Goal: Task Accomplishment & Management: Use online tool/utility

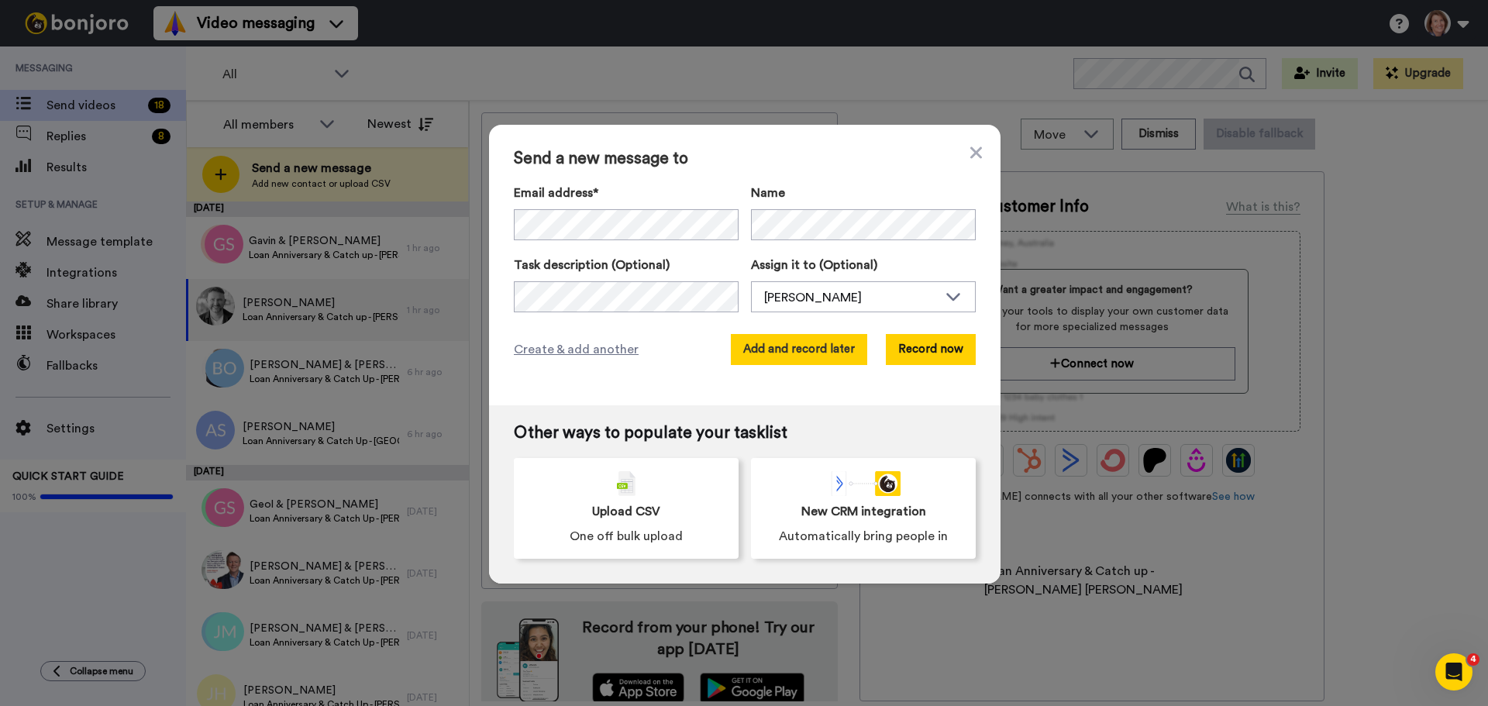
click at [765, 354] on button "Add and record later" at bounding box center [799, 349] width 136 height 31
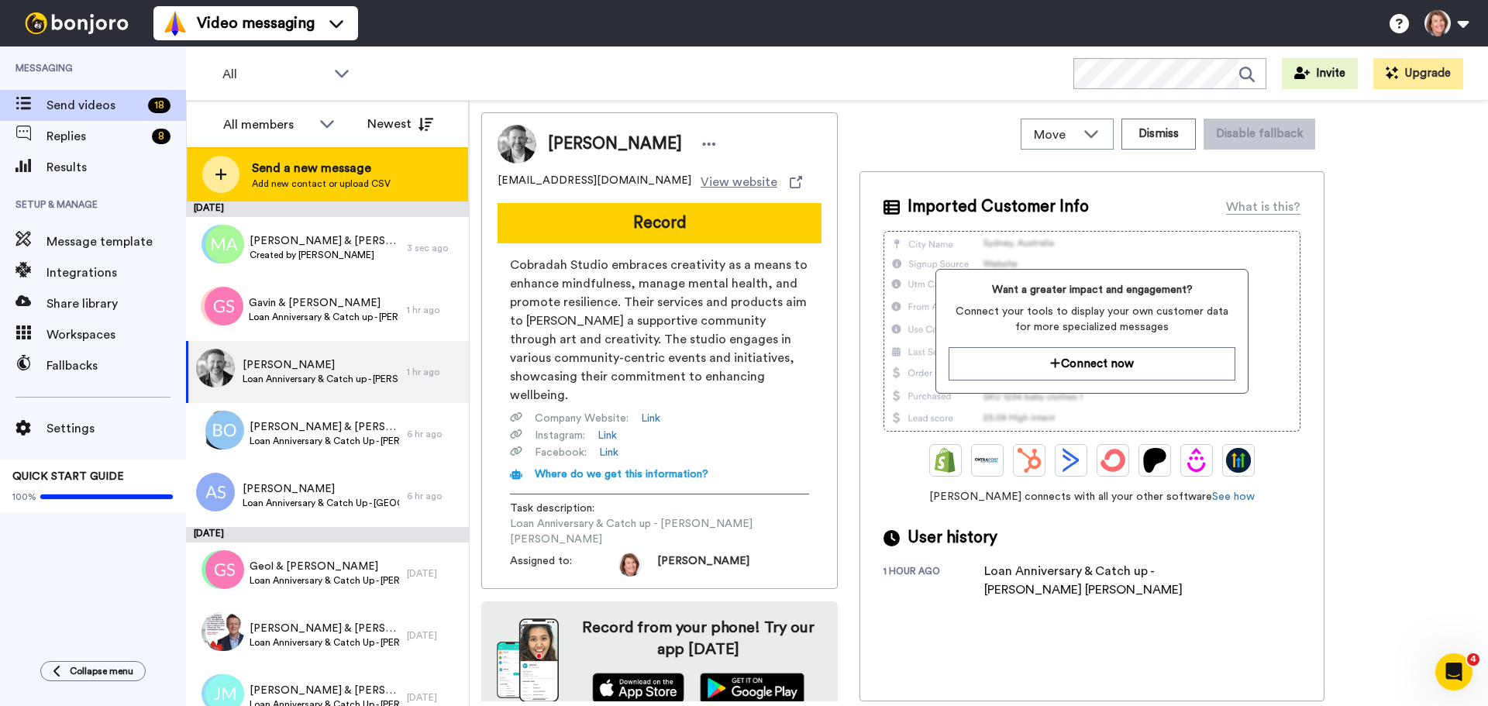
click at [347, 174] on span "Send a new message" at bounding box center [321, 168] width 139 height 19
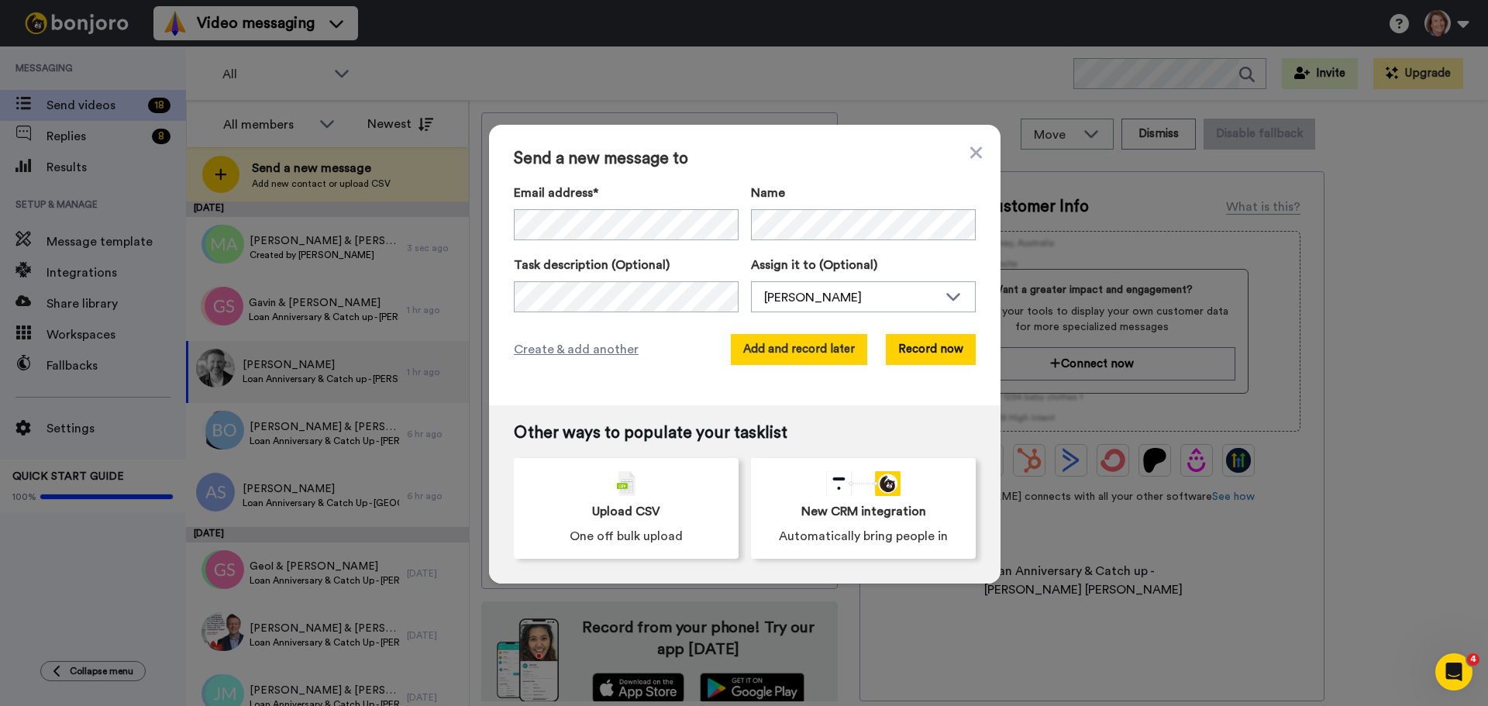
click at [812, 350] on button "Add and record later" at bounding box center [799, 349] width 136 height 31
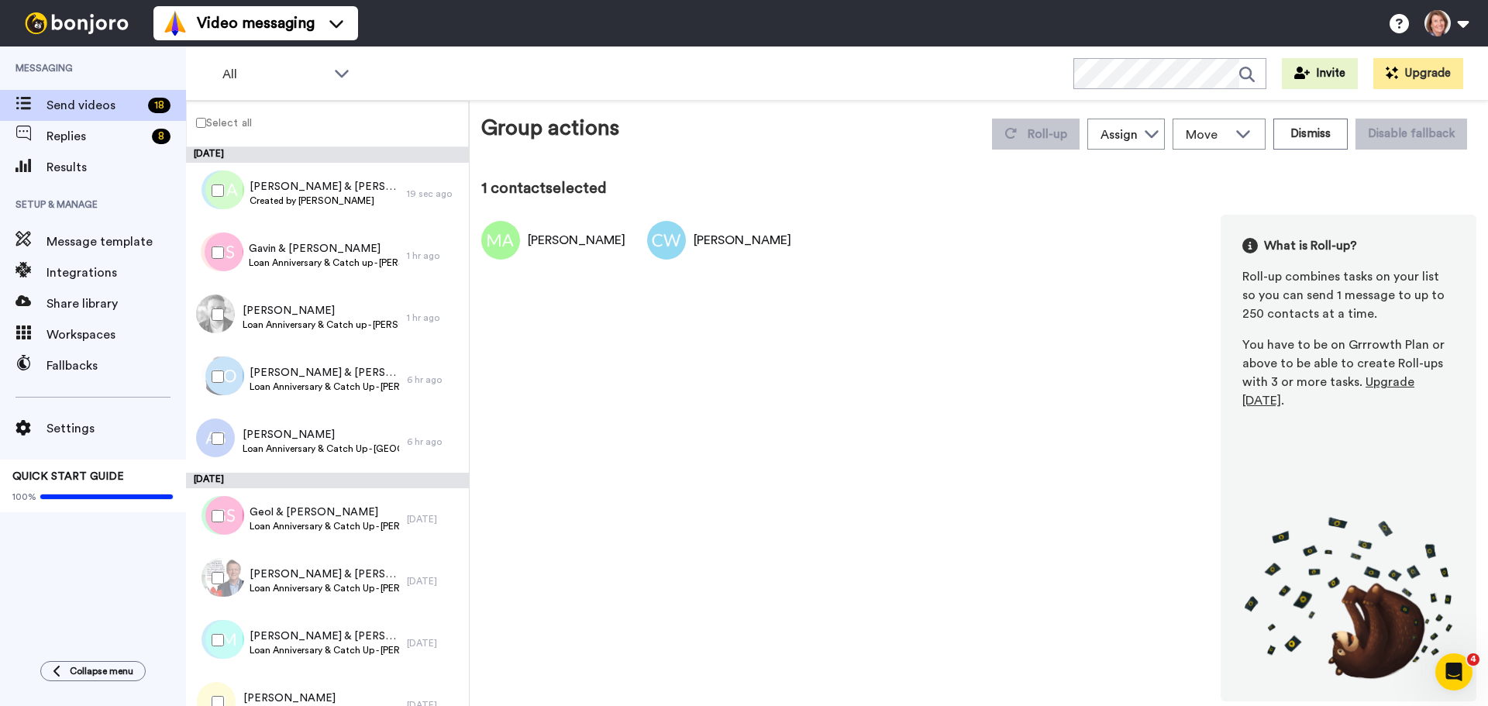
drag, startPoint x: 800, startPoint y: 240, endPoint x: 492, endPoint y: 240, distance: 307.8
click at [492, 240] on div "Matthew Atkinson Claire Witenko What is Roll-up? Roll-up combines tasks on your…" at bounding box center [978, 458] width 995 height 487
drag, startPoint x: 660, startPoint y: 461, endPoint x: 466, endPoint y: 408, distance: 201.8
click at [661, 461] on div "Matthew Atkinson Claire Witenko What is Roll-up? Roll-up combines tasks on your…" at bounding box center [978, 458] width 995 height 487
click at [311, 203] on span "Created by Lara Watt" at bounding box center [325, 201] width 150 height 12
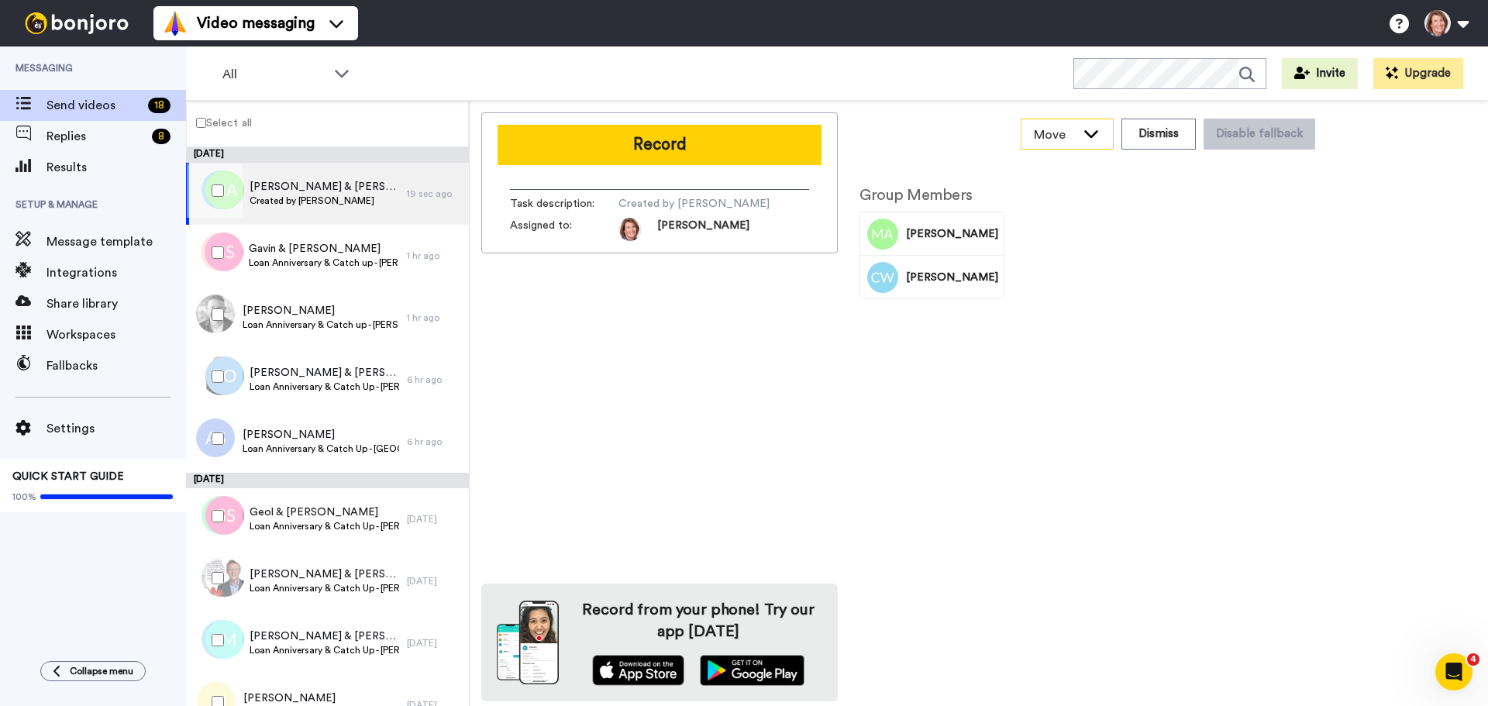
click at [1064, 140] on span "Move" at bounding box center [1055, 135] width 42 height 19
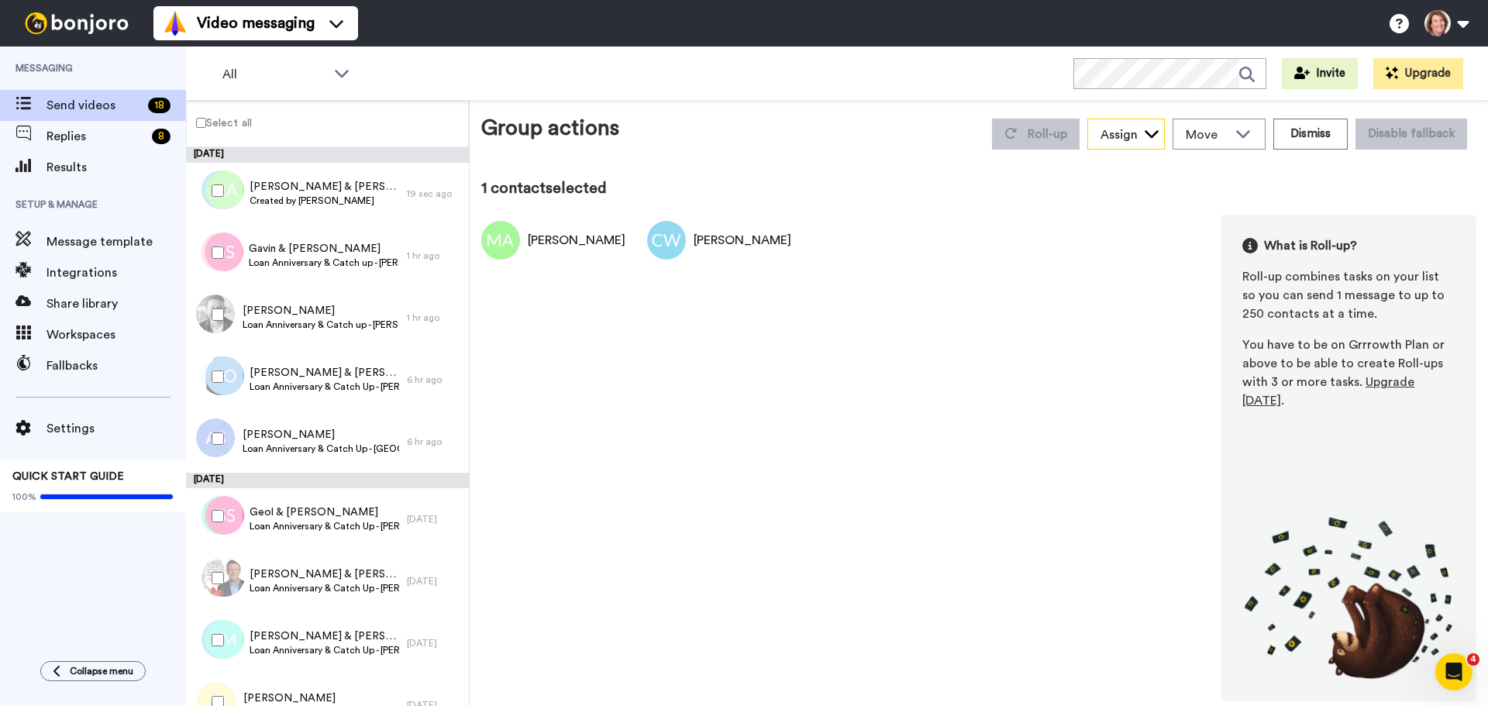
click at [1128, 135] on div "Assign" at bounding box center [1119, 135] width 37 height 19
click at [1248, 134] on icon at bounding box center [1243, 134] width 19 height 16
drag, startPoint x: 604, startPoint y: 243, endPoint x: 829, endPoint y: 252, distance: 225.0
click at [829, 252] on div "Matthew Atkinson Claire Witenko What is Roll-up? Roll-up combines tasks on your…" at bounding box center [978, 458] width 995 height 487
drag, startPoint x: 293, startPoint y: 195, endPoint x: 265, endPoint y: 196, distance: 28.0
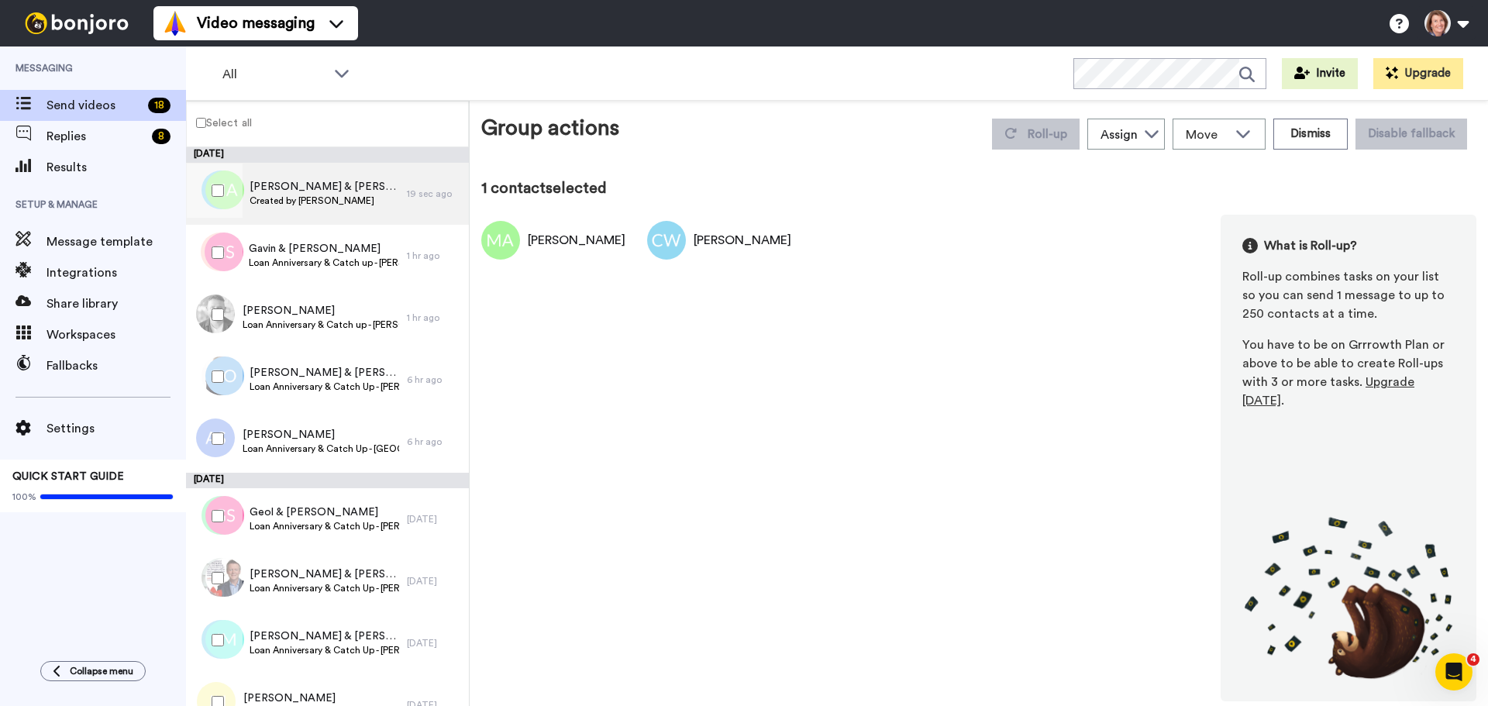
click at [265, 196] on span "Created by Lara Watt" at bounding box center [325, 201] width 150 height 12
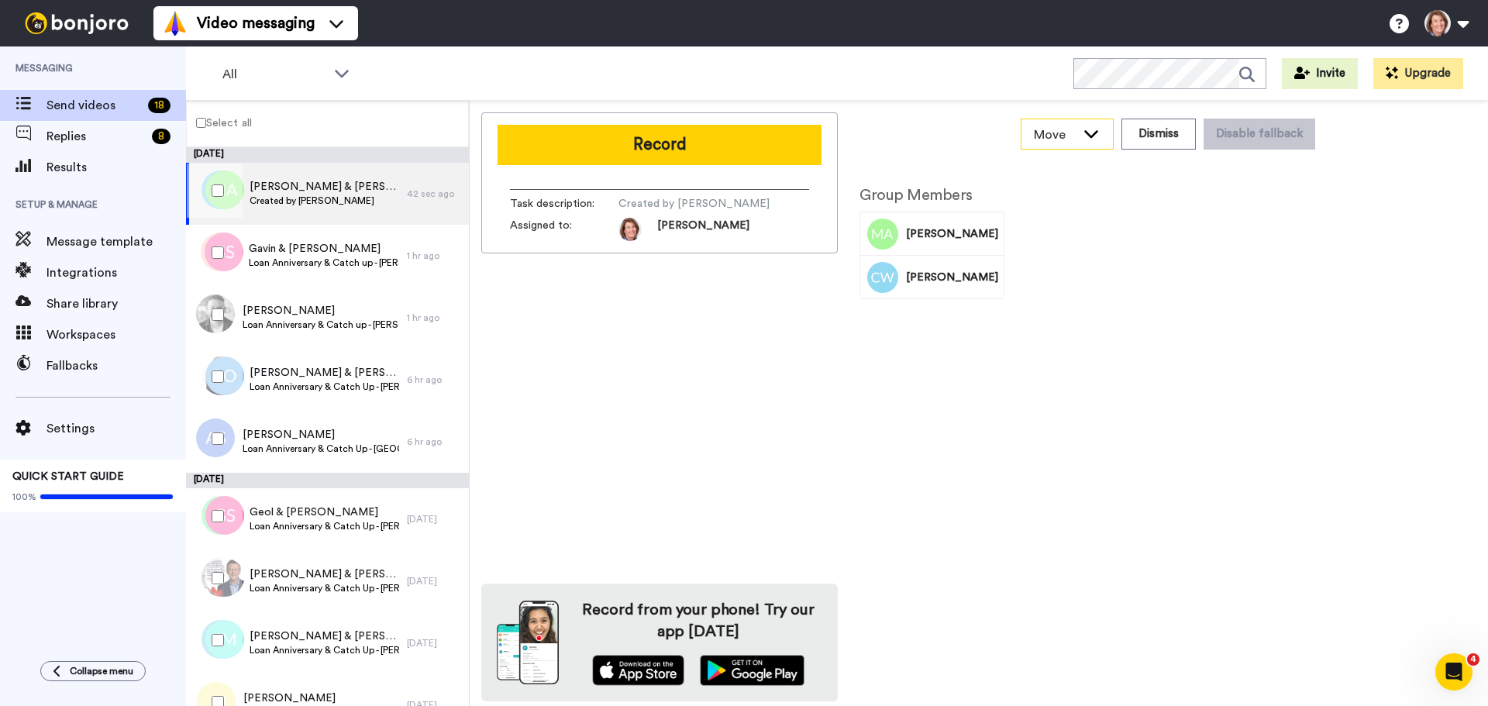
click at [1090, 138] on icon at bounding box center [1091, 134] width 19 height 16
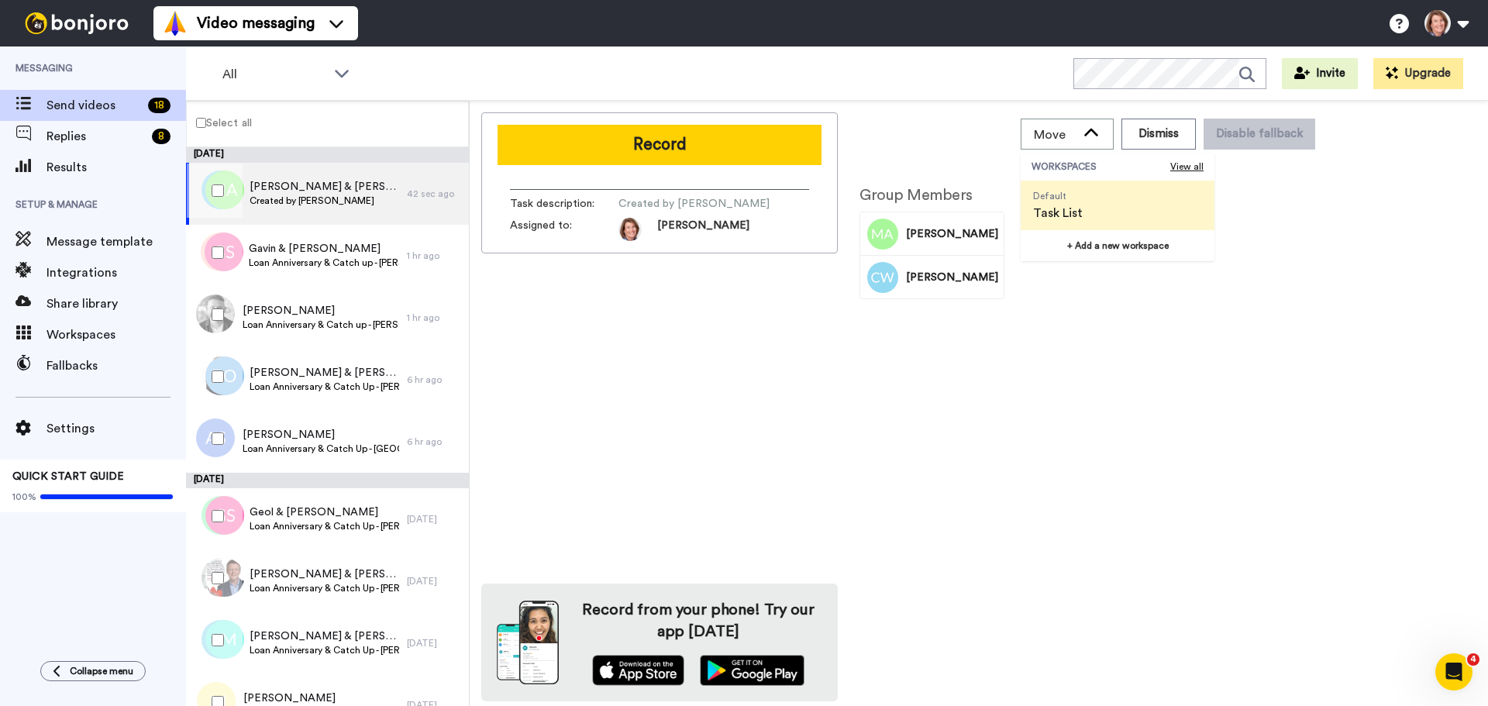
click at [1105, 214] on li "Default Task List" at bounding box center [1118, 206] width 194 height 50
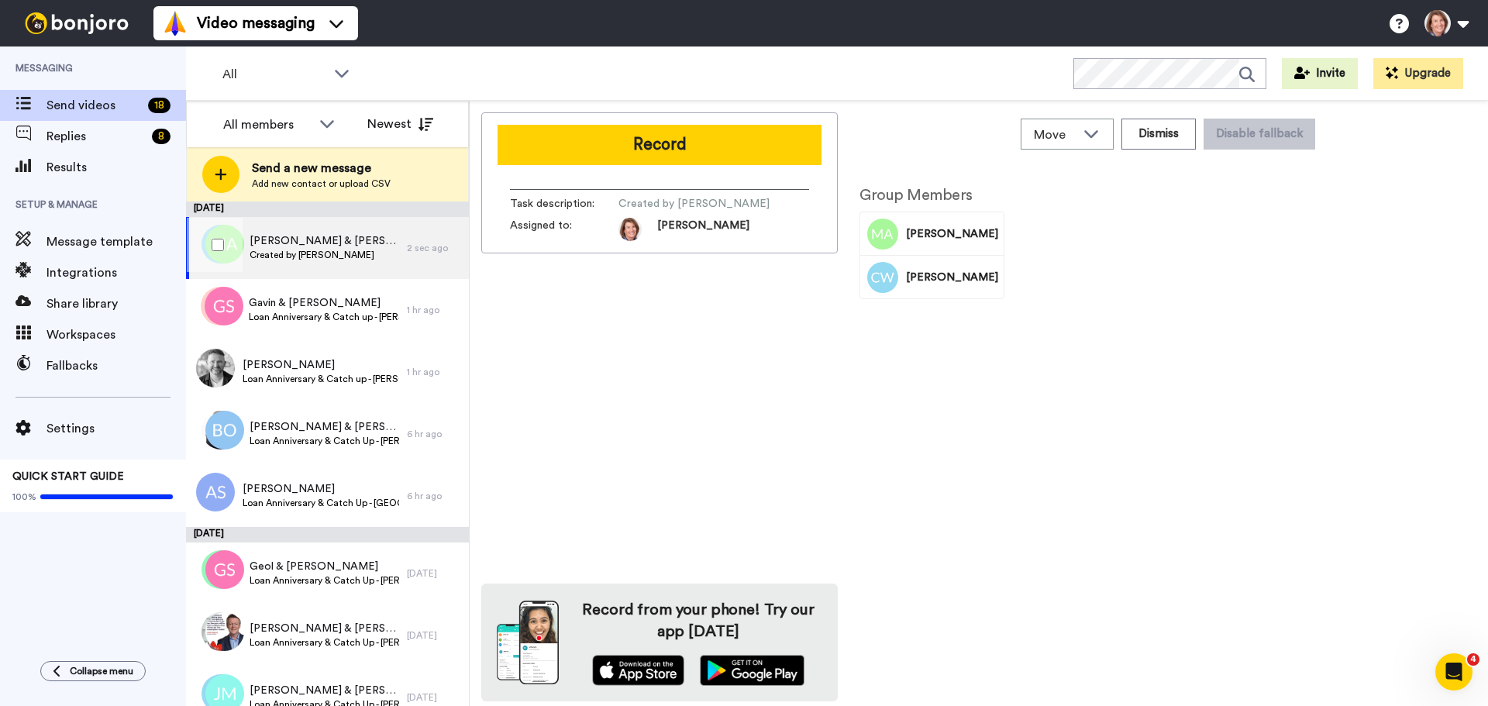
click at [322, 261] on div "Matthew & Claire Created by Lara Watt" at bounding box center [325, 247] width 150 height 29
click at [1089, 140] on icon at bounding box center [1091, 134] width 19 height 16
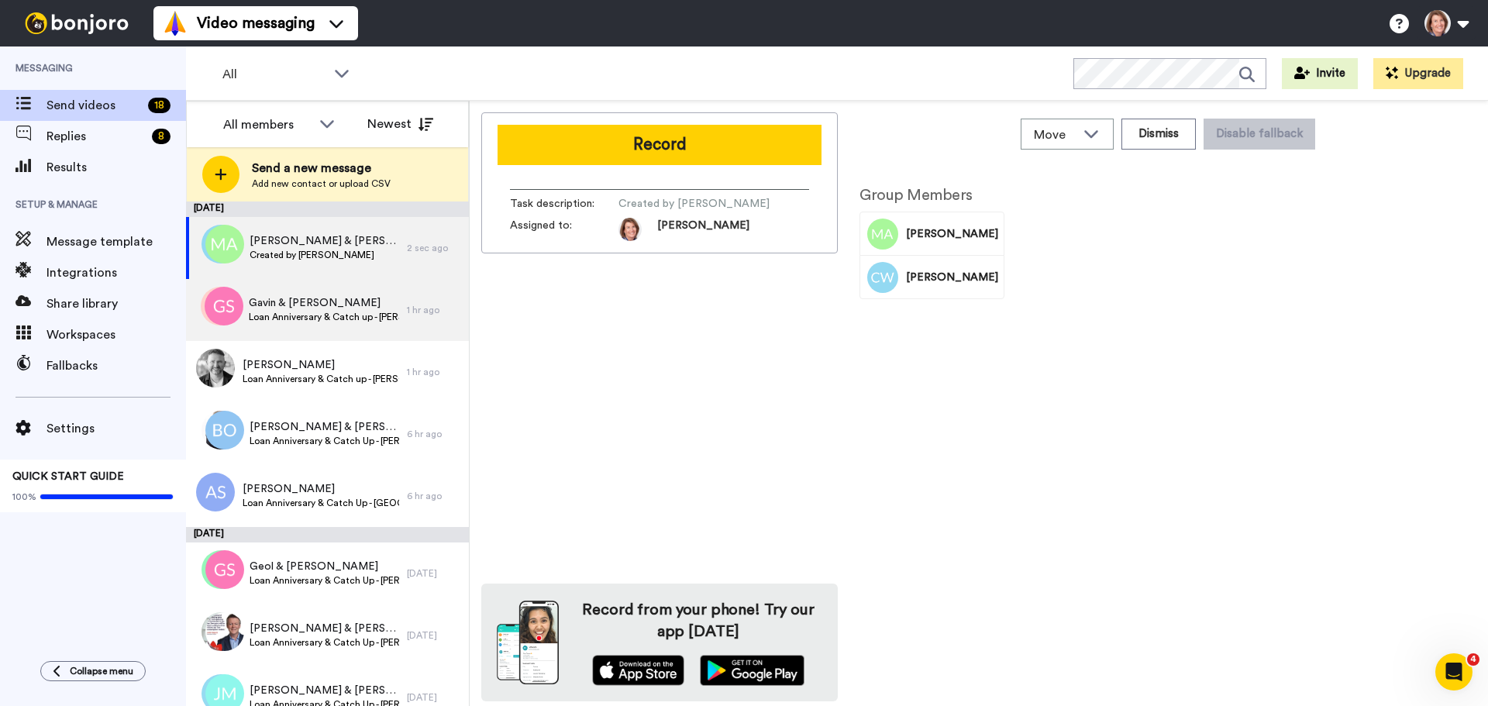
drag, startPoint x: 757, startPoint y: 396, endPoint x: 388, endPoint y: 314, distance: 378.0
click at [748, 396] on div "Record Task description : Created by Lara Watt Assigned to: Lara Record from yo…" at bounding box center [659, 406] width 357 height 589
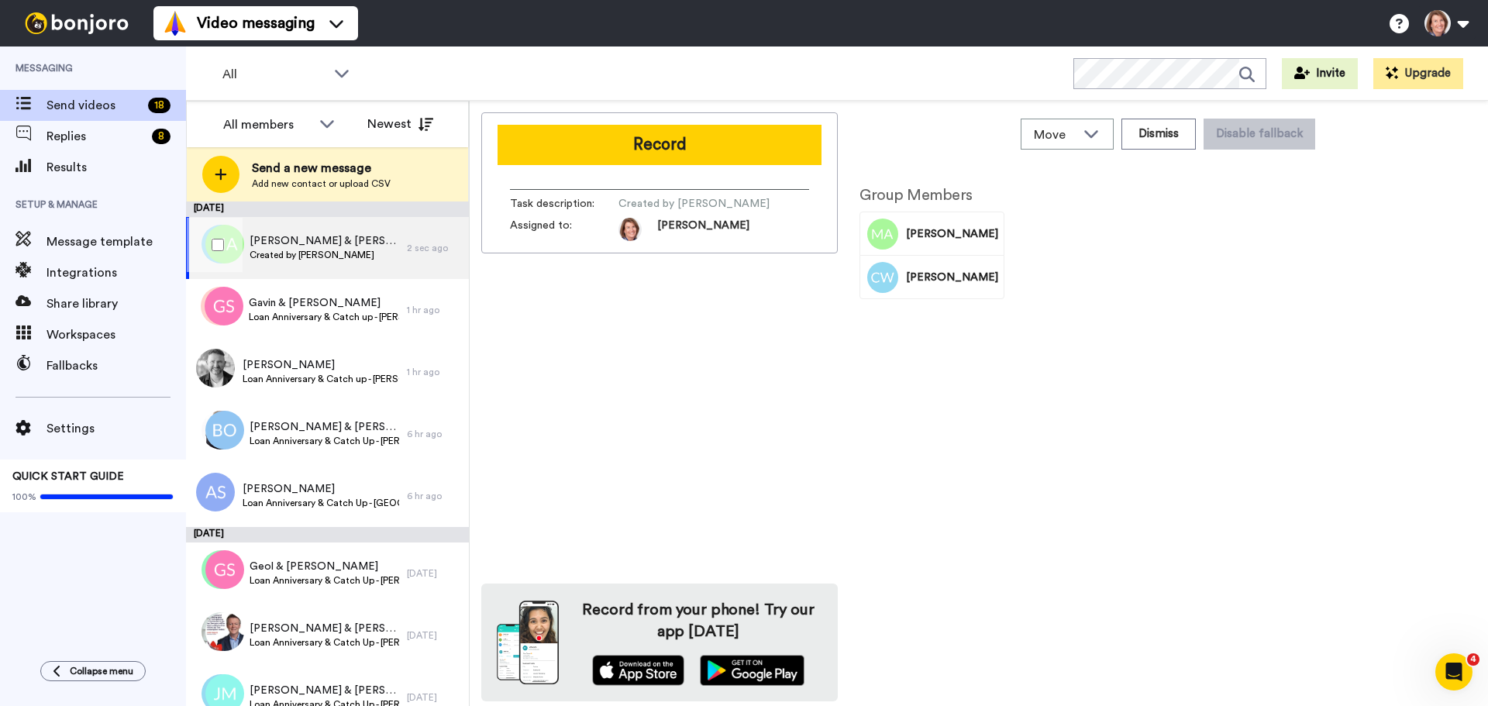
click at [317, 246] on span "Matthew & Claire" at bounding box center [325, 241] width 150 height 16
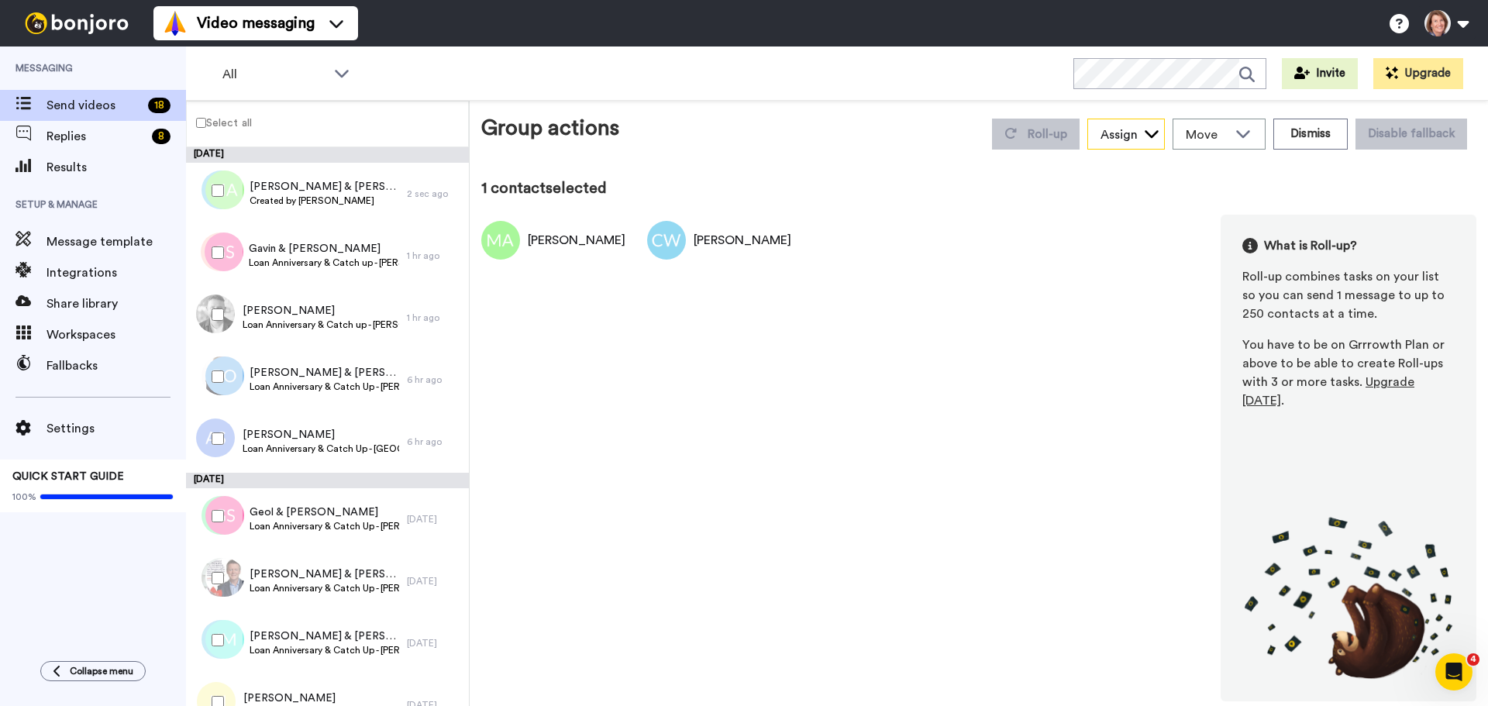
click at [1148, 132] on icon at bounding box center [1152, 134] width 16 height 16
click at [1137, 171] on span "[PERSON_NAME]" at bounding box center [1143, 168] width 111 height 16
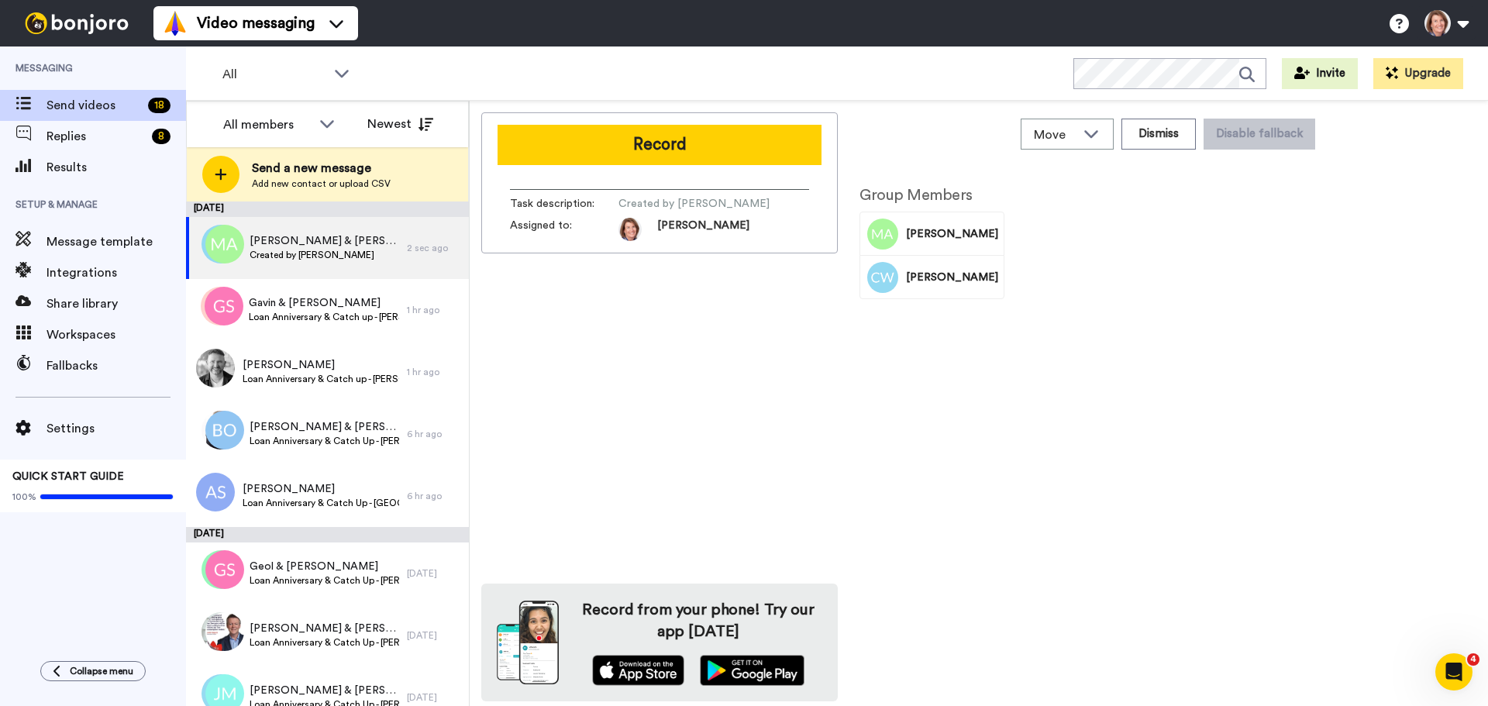
click at [522, 364] on div "Record Task description : Created by Lara Watt Assigned to: Lara Record from yo…" at bounding box center [659, 406] width 357 height 589
click at [312, 241] on span "Matthew & Claire" at bounding box center [325, 241] width 150 height 16
click at [634, 326] on div "Record Task description : Created by Lara Watt Assigned to: Lara Record from yo…" at bounding box center [659, 406] width 357 height 589
click at [929, 270] on span "Claire Witenko" at bounding box center [952, 278] width 92 height 16
click at [932, 241] on span "Matthew Atkinson" at bounding box center [952, 234] width 92 height 16
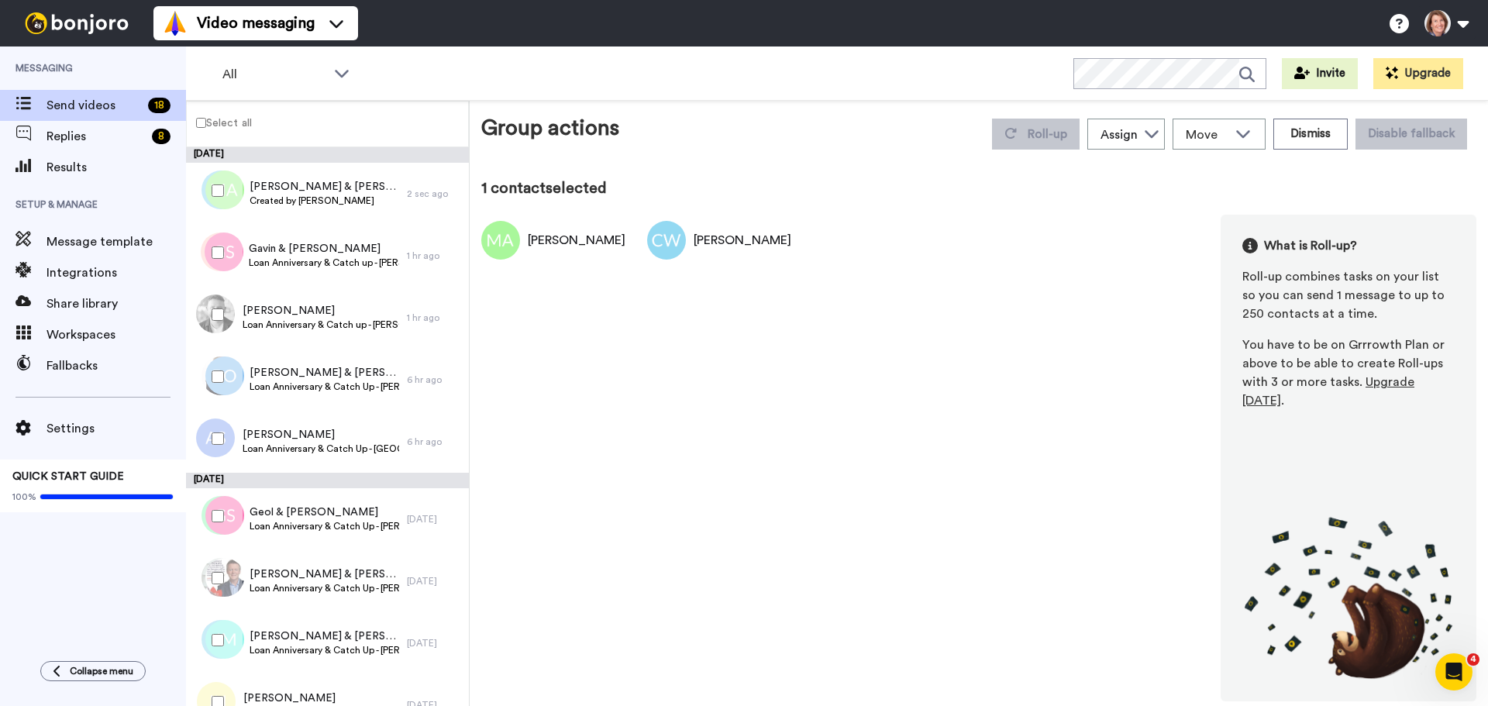
drag, startPoint x: 574, startPoint y: 136, endPoint x: 675, endPoint y: 178, distance: 109.1
click at [675, 178] on div "Group actions Roll-up Assign Lara Watt Move WORKSPACES View all Default Task Li…" at bounding box center [978, 406] width 995 height 589
click at [626, 242] on div "Matthew Atkinson" at bounding box center [577, 240] width 98 height 19
drag, startPoint x: 767, startPoint y: 240, endPoint x: 577, endPoint y: 235, distance: 190.8
click at [577, 235] on div "Matthew Atkinson Claire Witenko" at bounding box center [636, 240] width 310 height 51
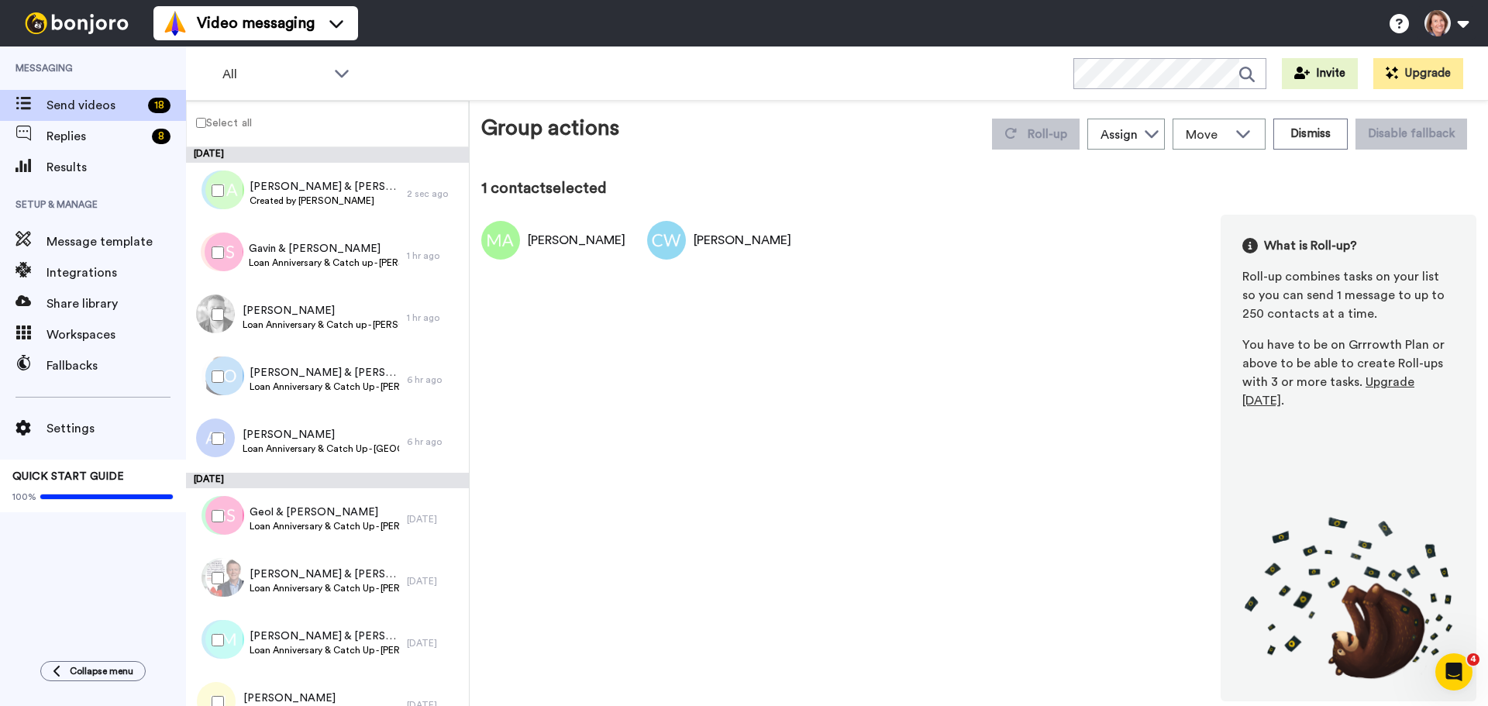
click at [798, 247] on div "Matthew Atkinson Claire Witenko What is Roll-up? Roll-up combines tasks on your…" at bounding box center [978, 458] width 995 height 487
click at [916, 341] on div "Matthew Atkinson Claire Witenko What is Roll-up? Roll-up combines tasks on your…" at bounding box center [978, 458] width 995 height 487
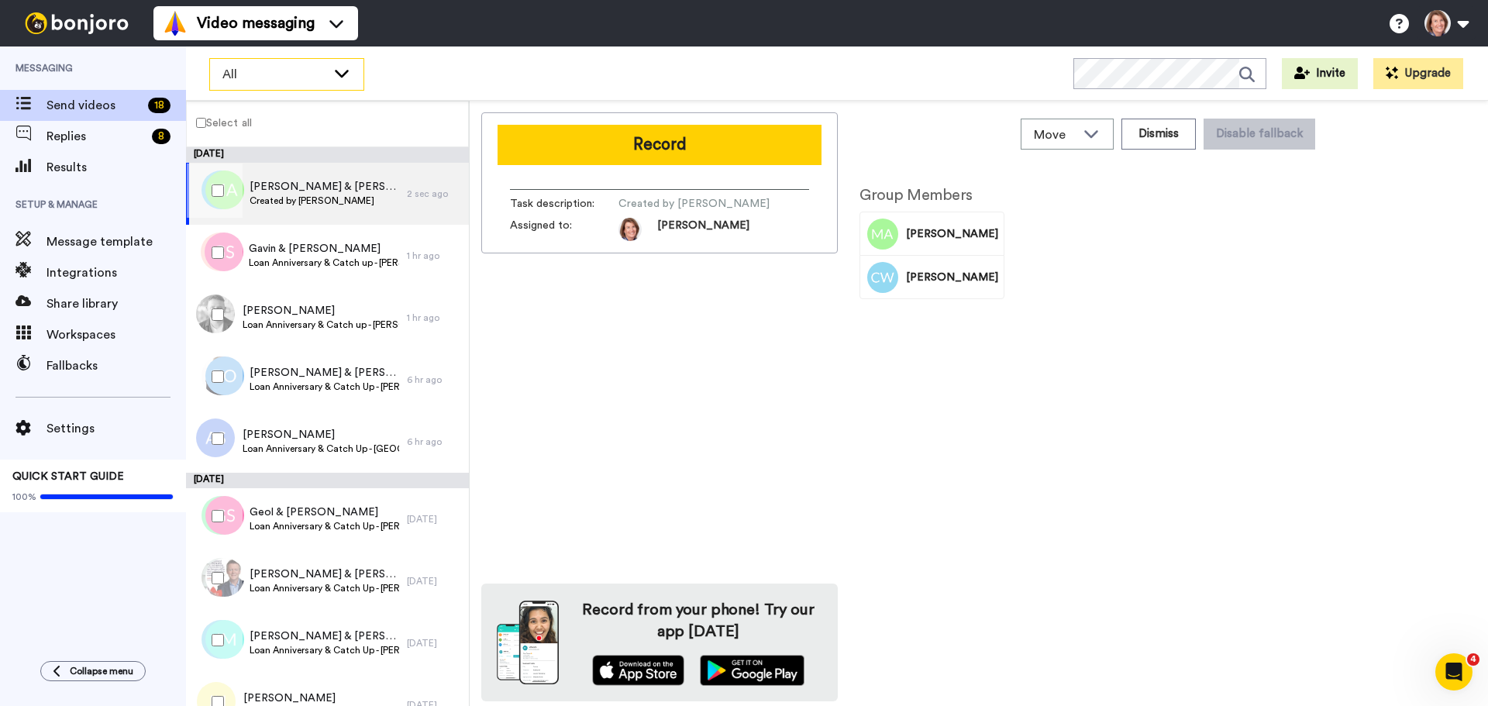
click at [257, 61] on div "All" at bounding box center [286, 74] width 153 height 31
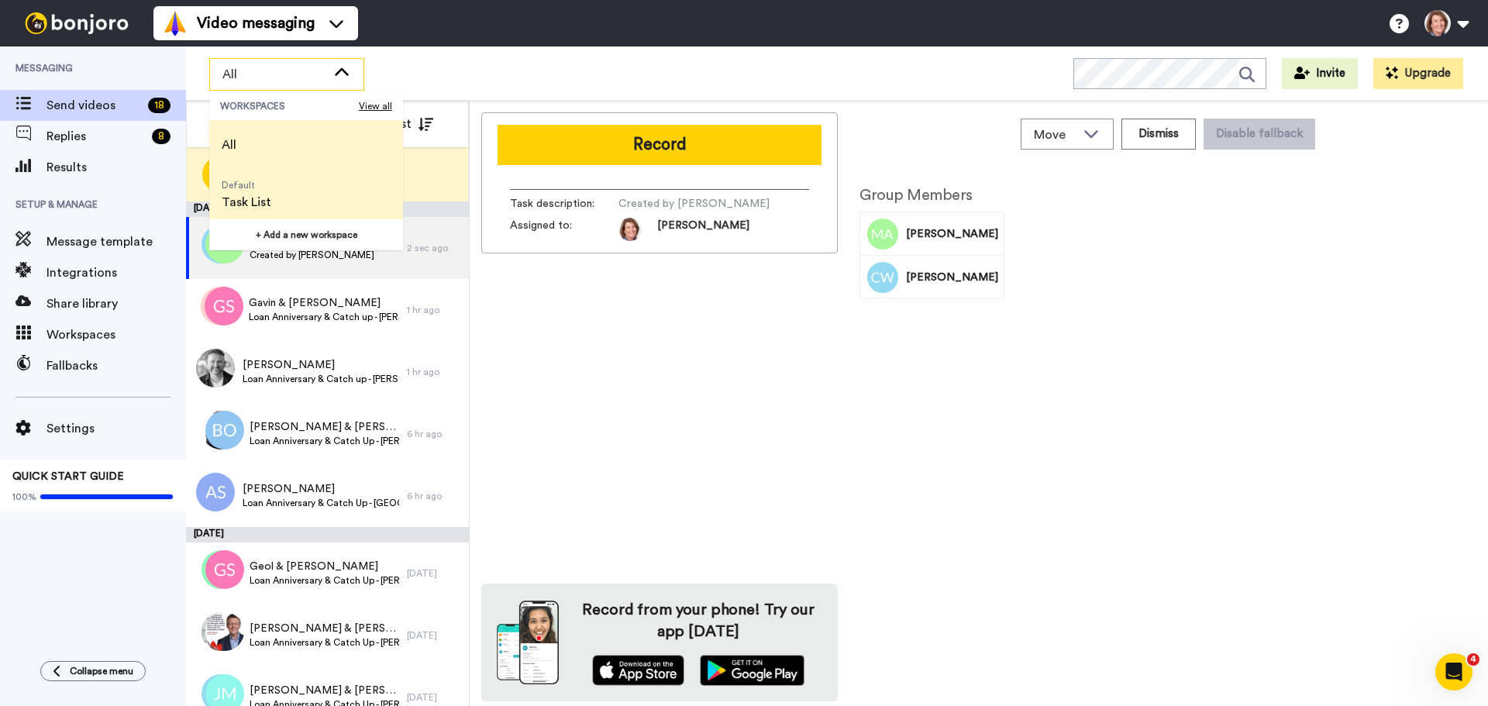
click at [260, 209] on span "Task List" at bounding box center [247, 202] width 50 height 19
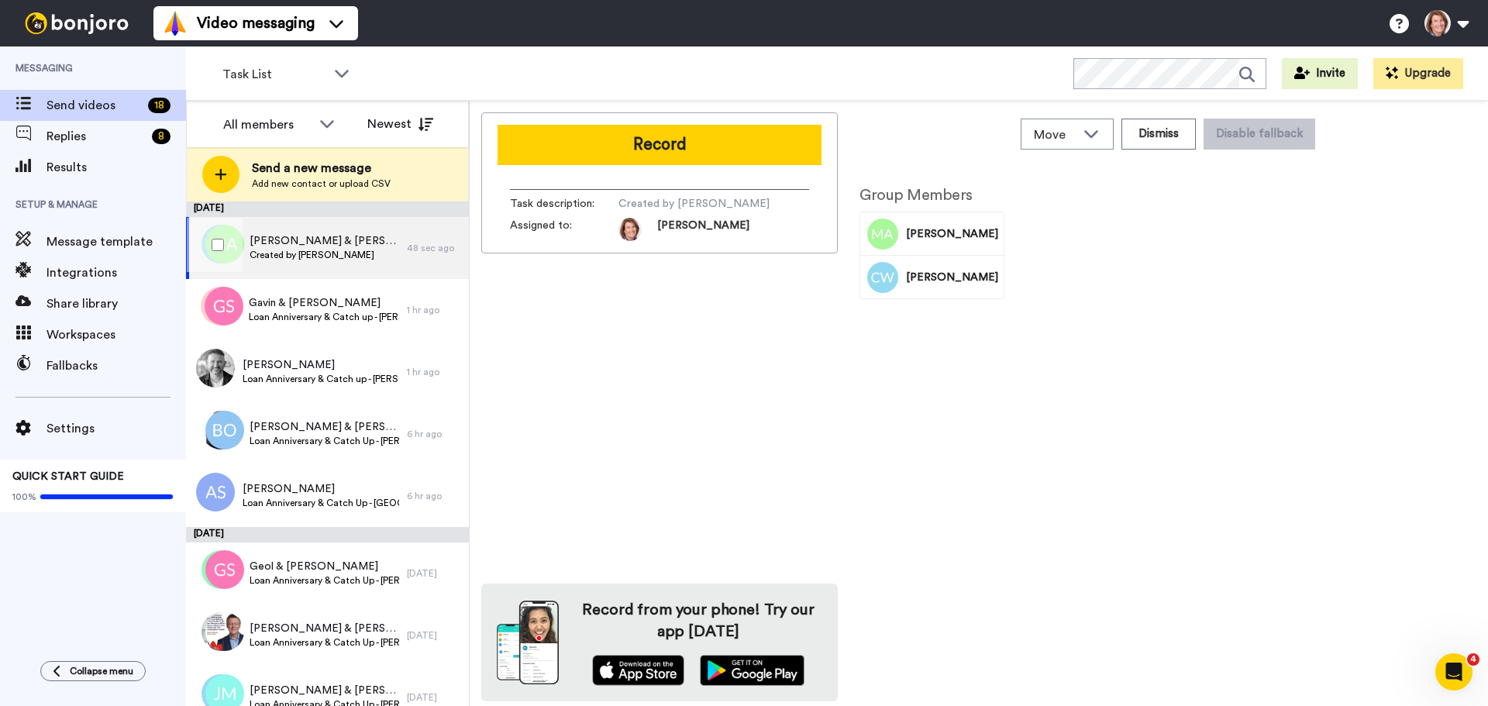
click at [298, 251] on span "Created by Lara Watt" at bounding box center [325, 255] width 150 height 12
click at [671, 204] on span "Created by Lara Watt" at bounding box center [694, 204] width 151 height 16
drag, startPoint x: 644, startPoint y: 208, endPoint x: 725, endPoint y: 205, distance: 80.7
click at [725, 205] on span "Created by Lara Watt" at bounding box center [694, 204] width 151 height 16
click at [705, 207] on span "Created by Lara Watt" at bounding box center [694, 204] width 151 height 16
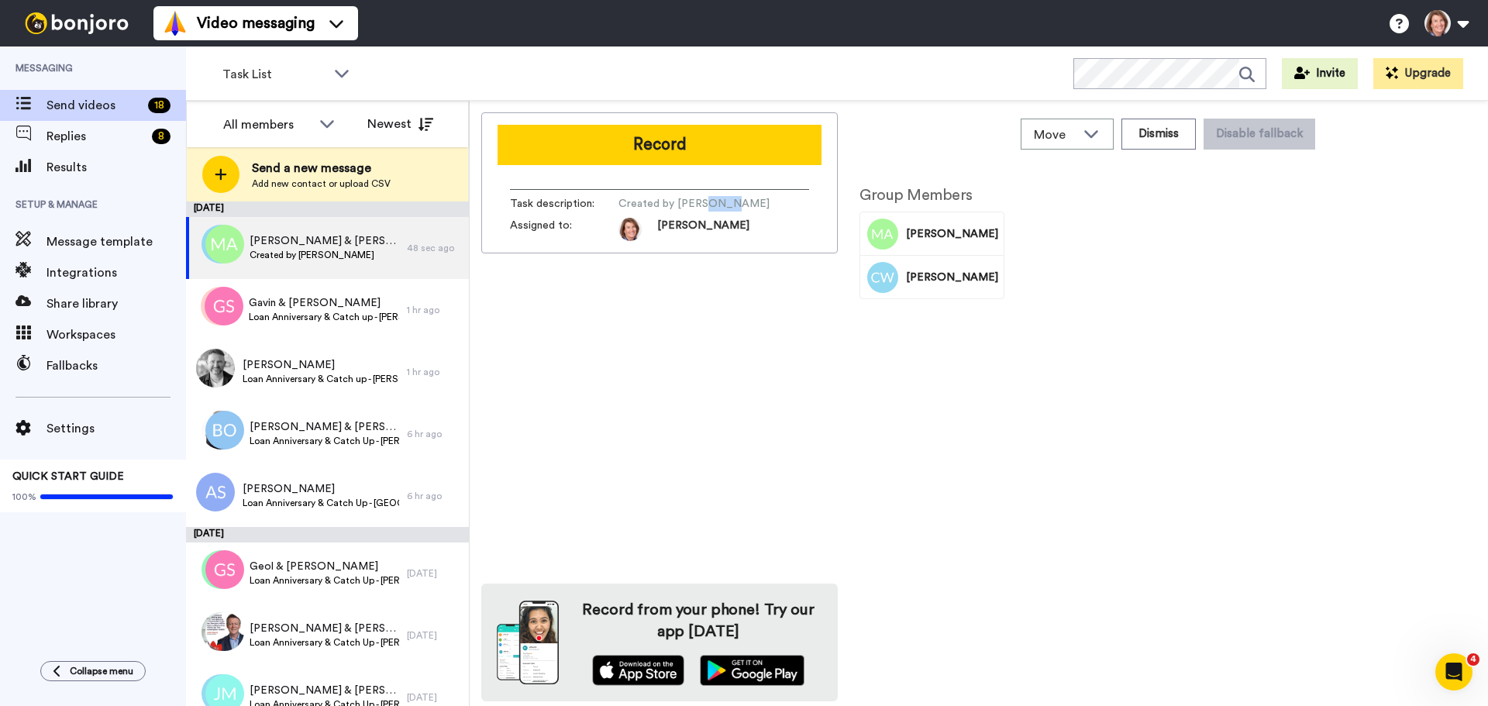
click at [705, 207] on span "Created by Lara Watt" at bounding box center [694, 204] width 151 height 16
click at [636, 211] on span "Created by Lara Watt" at bounding box center [694, 204] width 151 height 16
drag, startPoint x: 622, startPoint y: 203, endPoint x: 733, endPoint y: 198, distance: 111.8
click at [733, 198] on span "Created by Lara Watt" at bounding box center [694, 204] width 151 height 16
drag, startPoint x: 733, startPoint y: 198, endPoint x: 701, endPoint y: 205, distance: 33.1
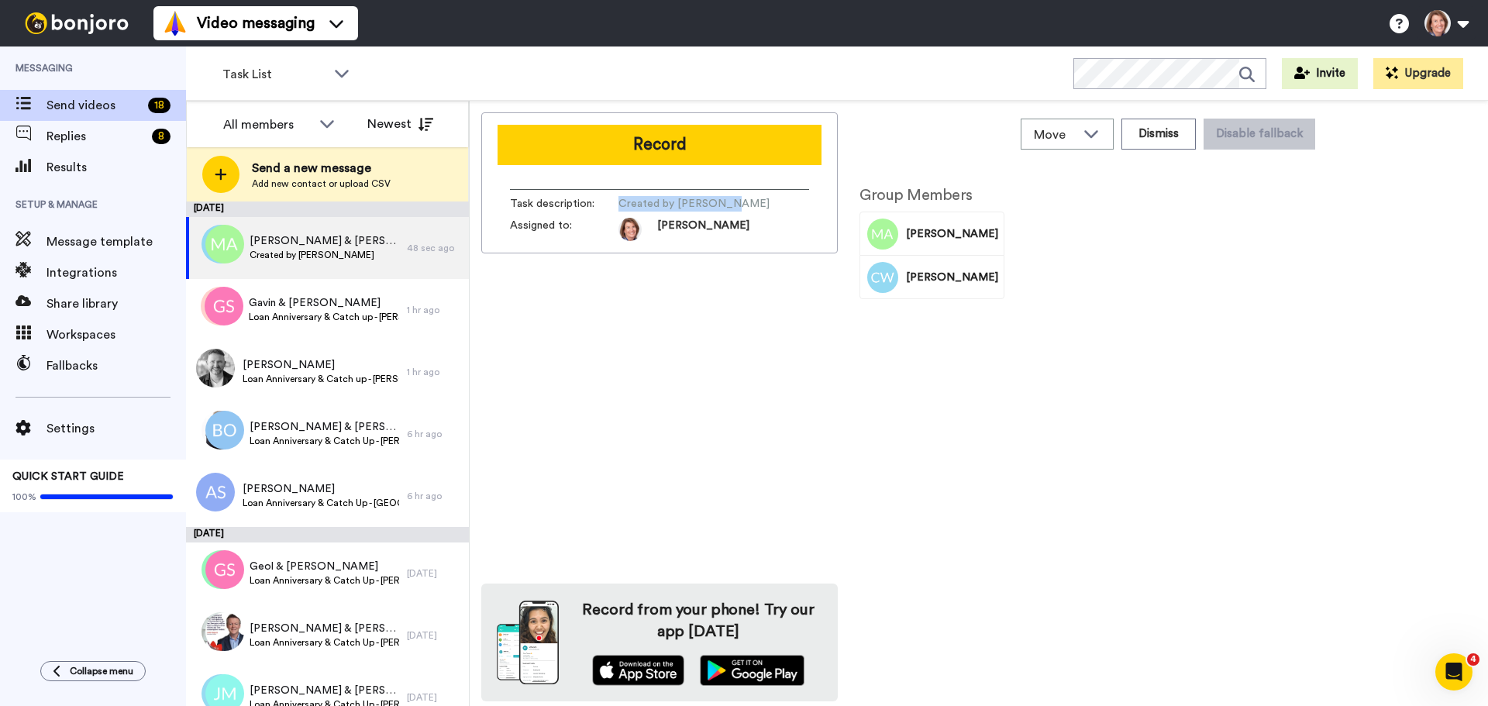
click at [696, 207] on span "Created by Lara Watt" at bounding box center [694, 204] width 151 height 16
click at [1070, 134] on span "Move" at bounding box center [1055, 135] width 42 height 19
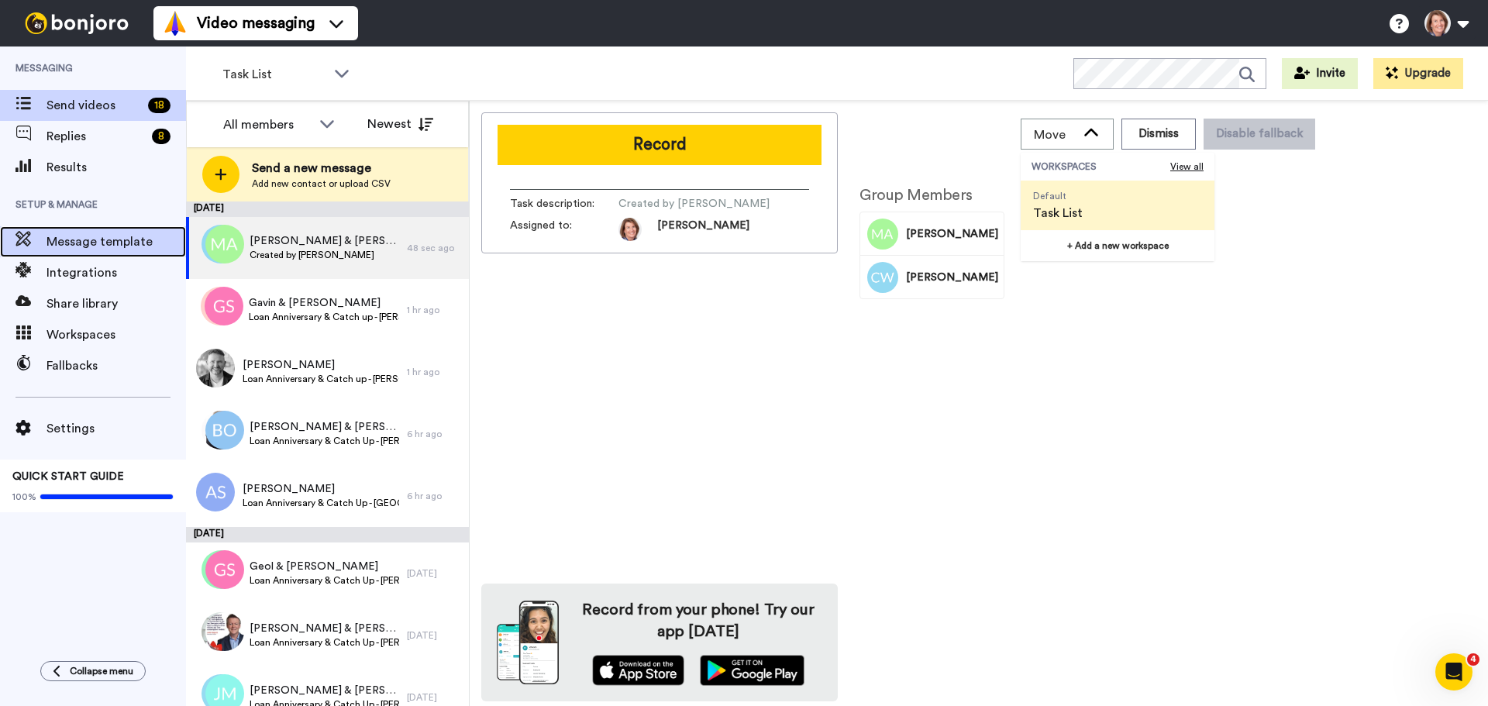
click at [121, 236] on span "Message template" at bounding box center [117, 242] width 140 height 19
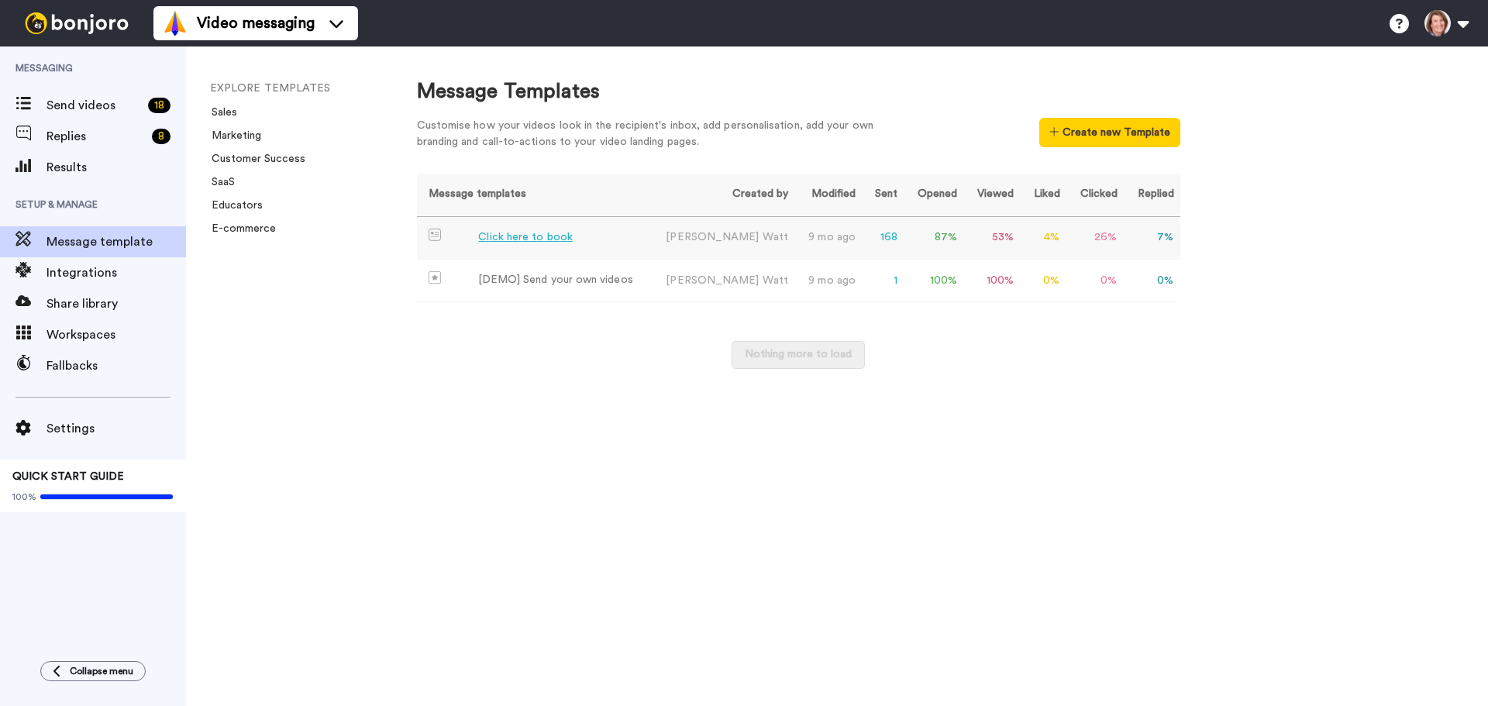
click at [636, 236] on td "Click here to book" at bounding box center [533, 238] width 232 height 43
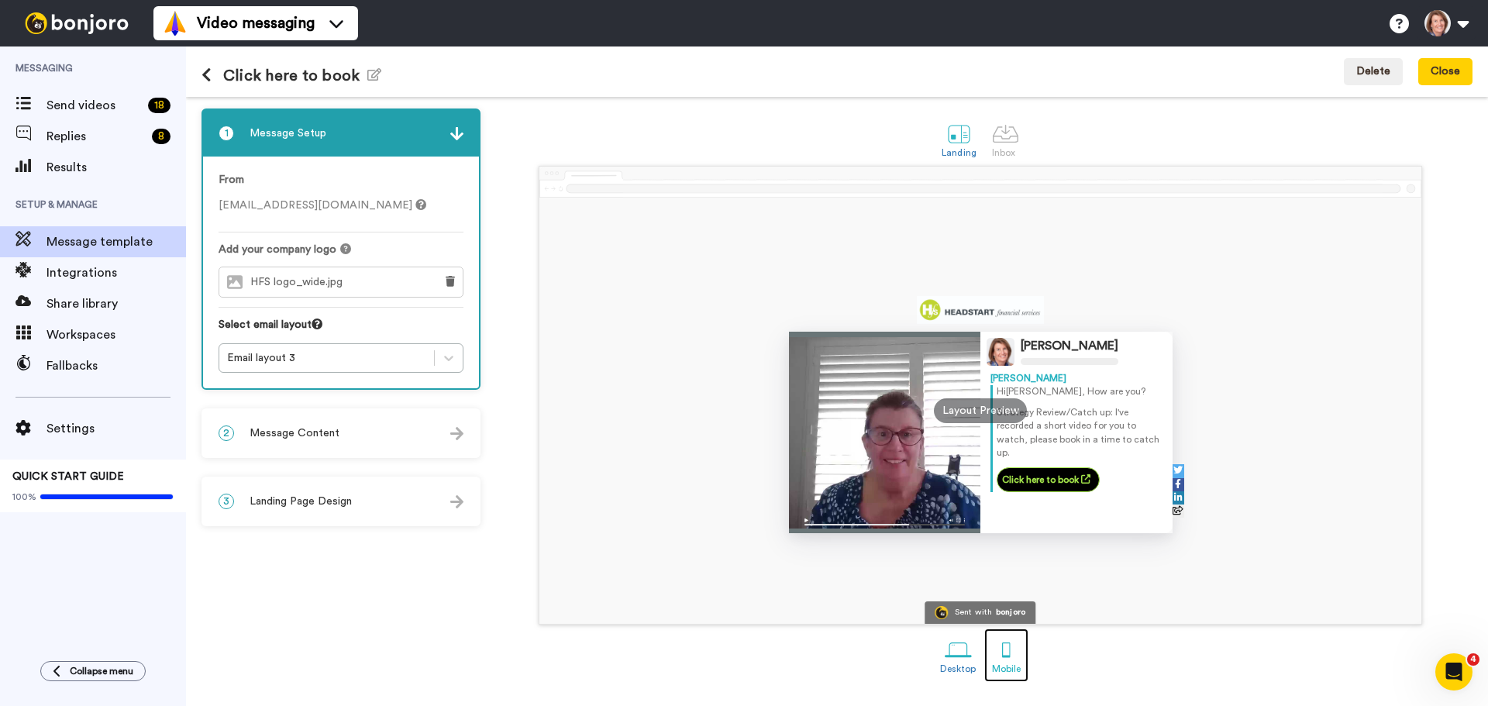
click at [1005, 655] on div at bounding box center [1006, 649] width 27 height 27
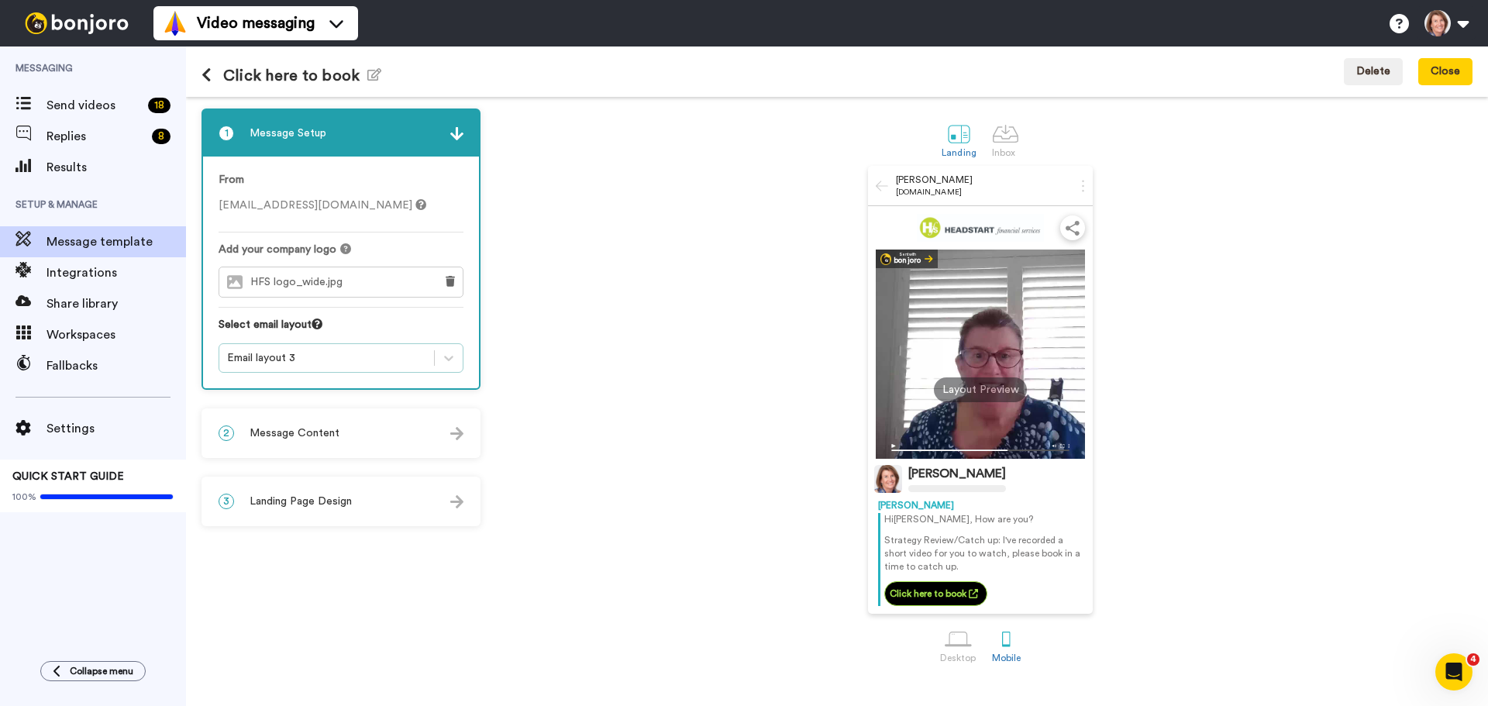
click at [312, 359] on div "Email layout 3" at bounding box center [326, 358] width 199 height 16
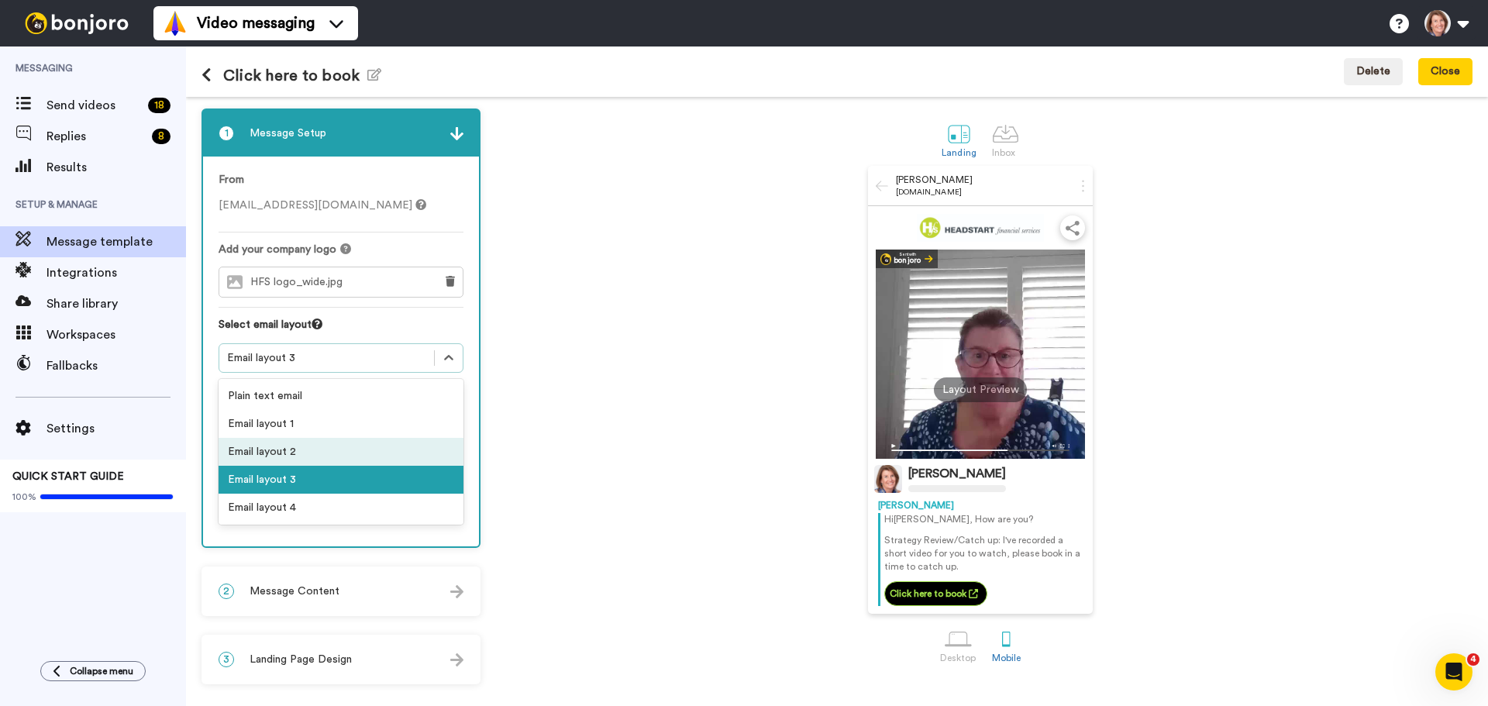
click at [295, 454] on div "Email layout 2" at bounding box center [341, 452] width 245 height 28
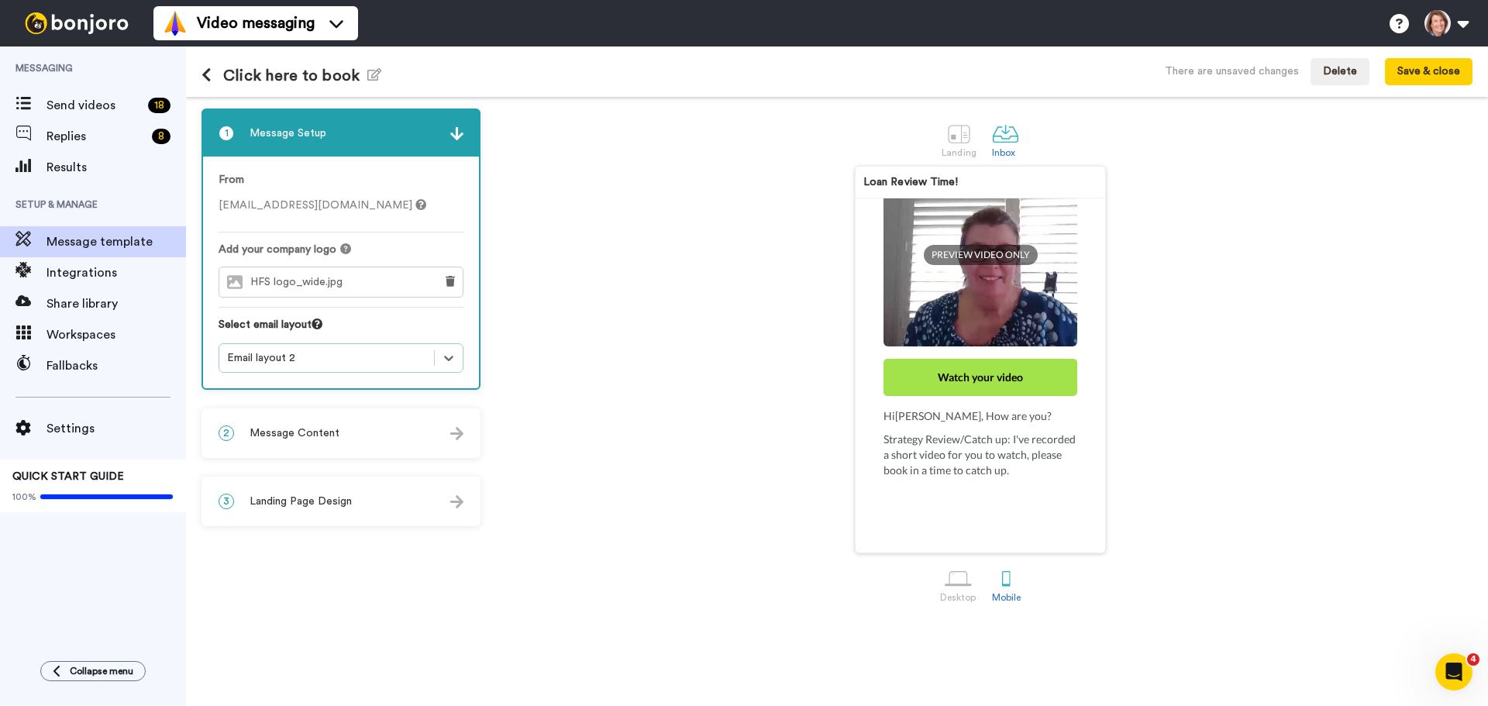
scroll to position [291, 0]
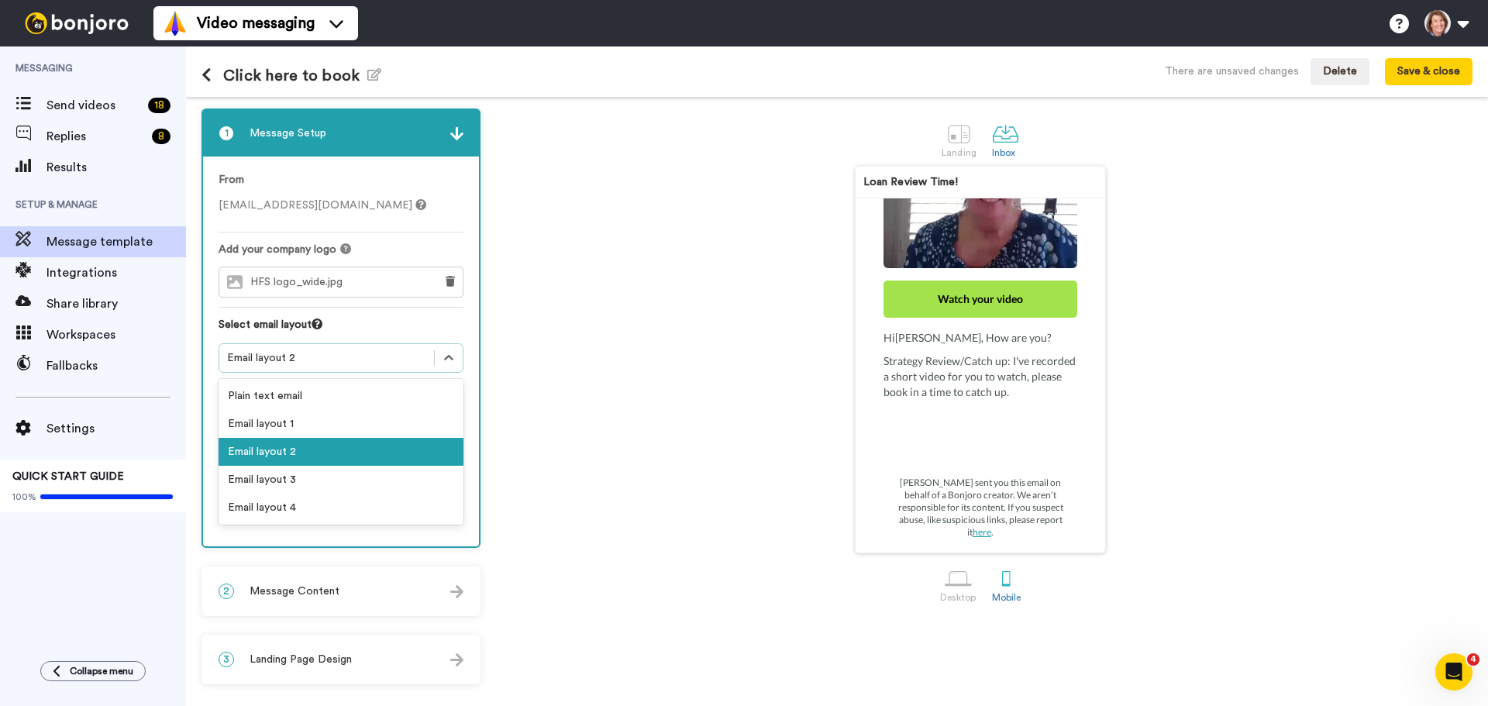
click at [353, 353] on div "Email layout 2" at bounding box center [326, 358] width 199 height 16
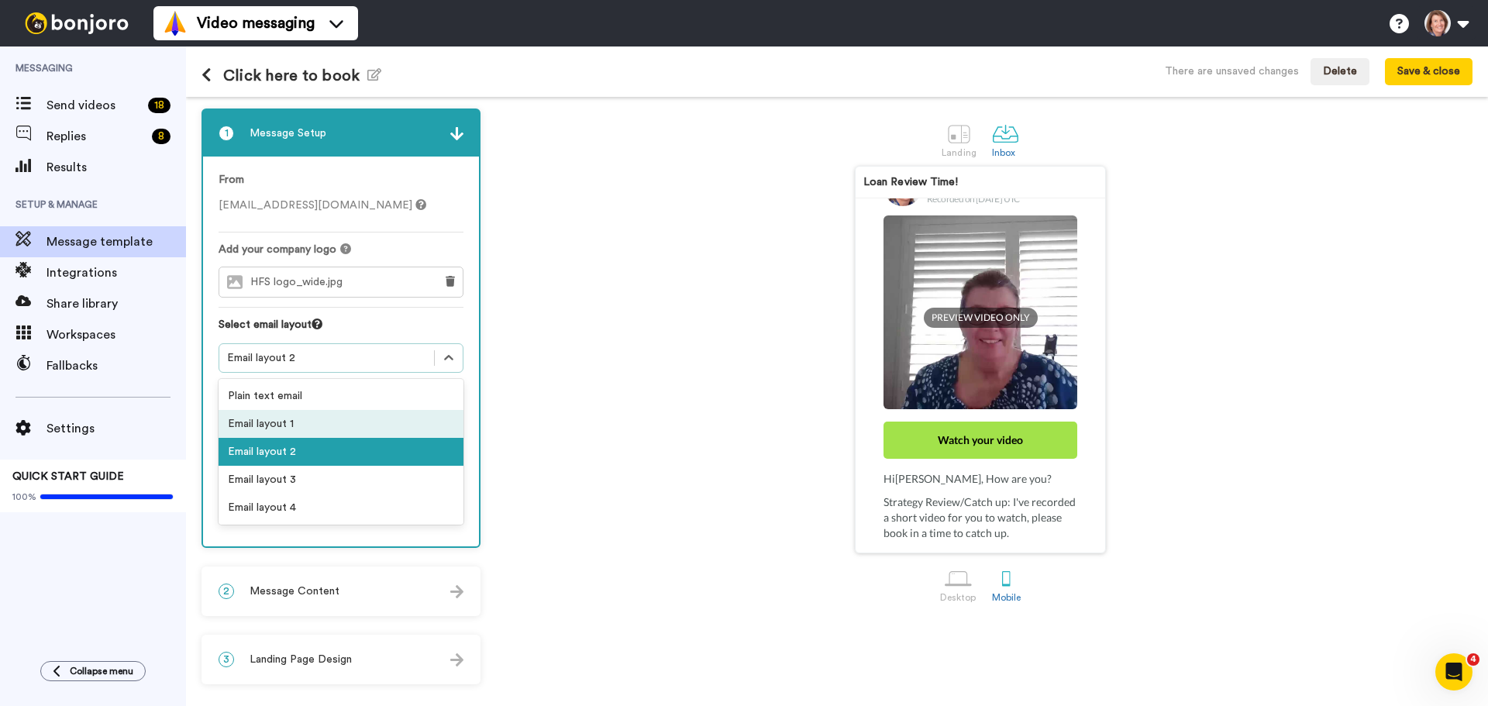
scroll to position [155, 0]
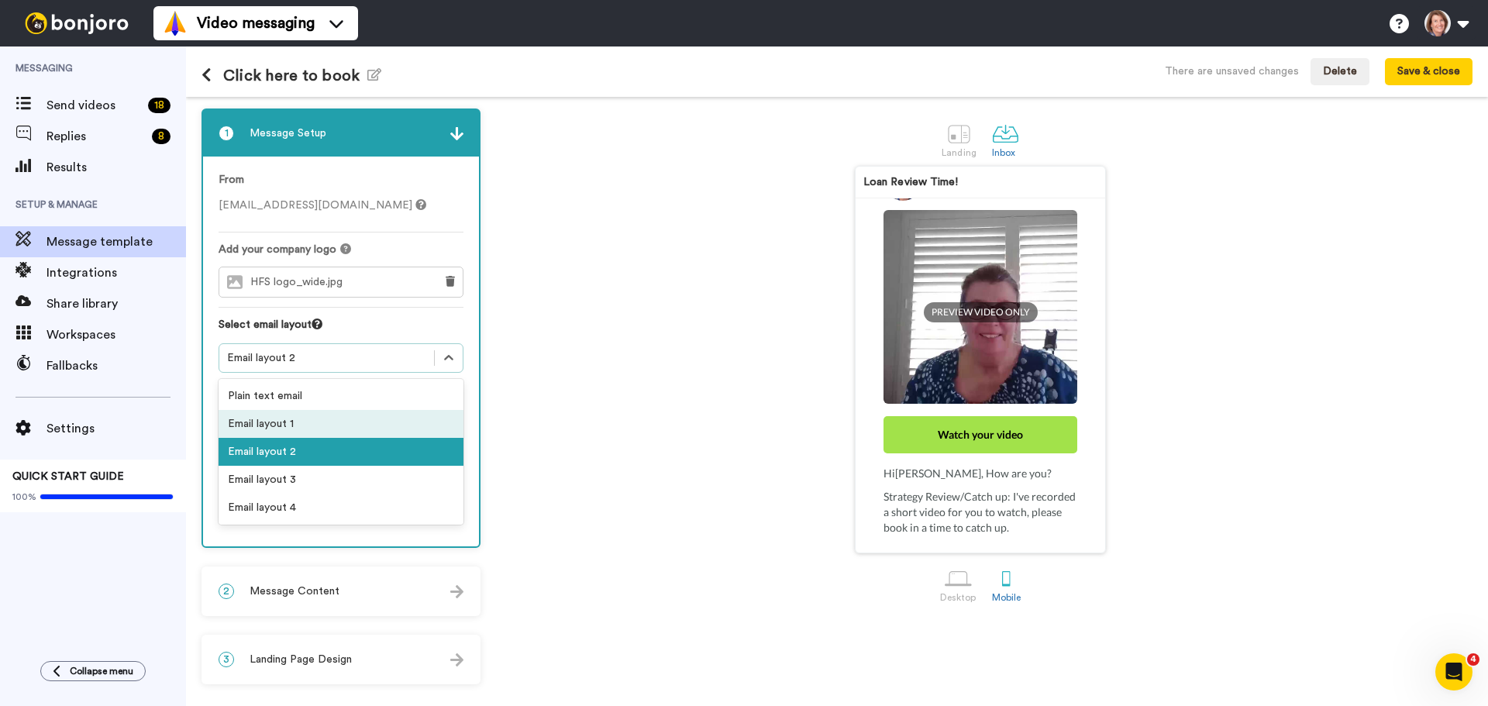
click at [274, 418] on div "Email layout 1" at bounding box center [341, 424] width 245 height 28
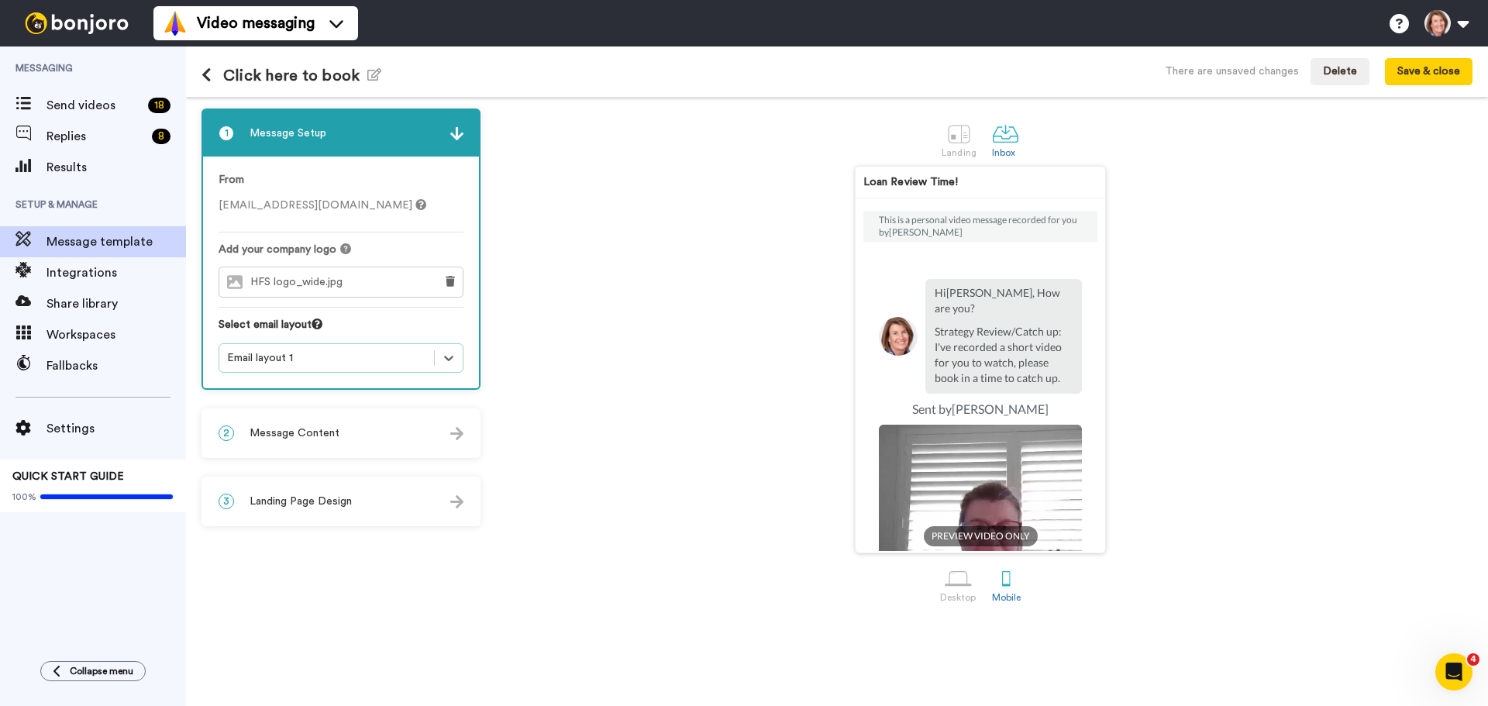
scroll to position [214, 0]
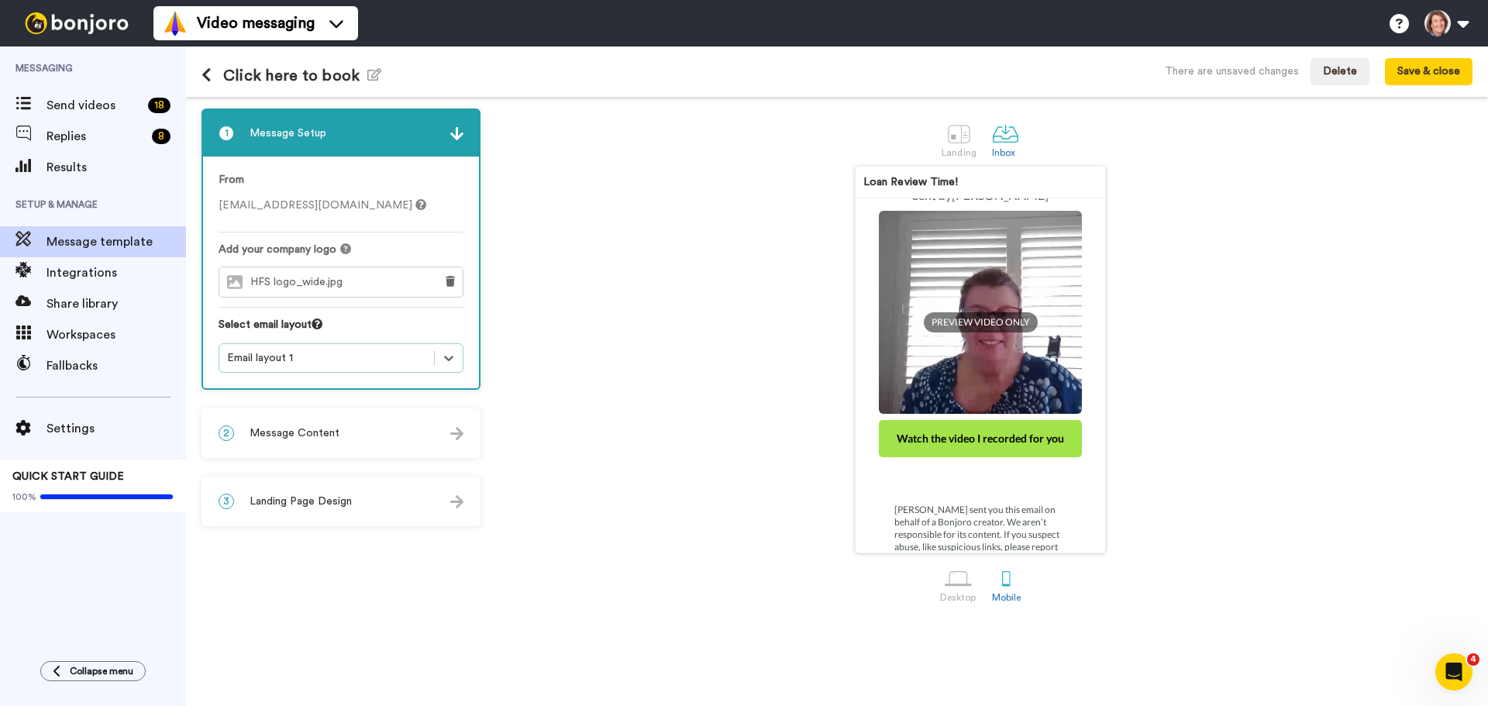
click at [367, 357] on div "Email layout 1" at bounding box center [326, 358] width 199 height 16
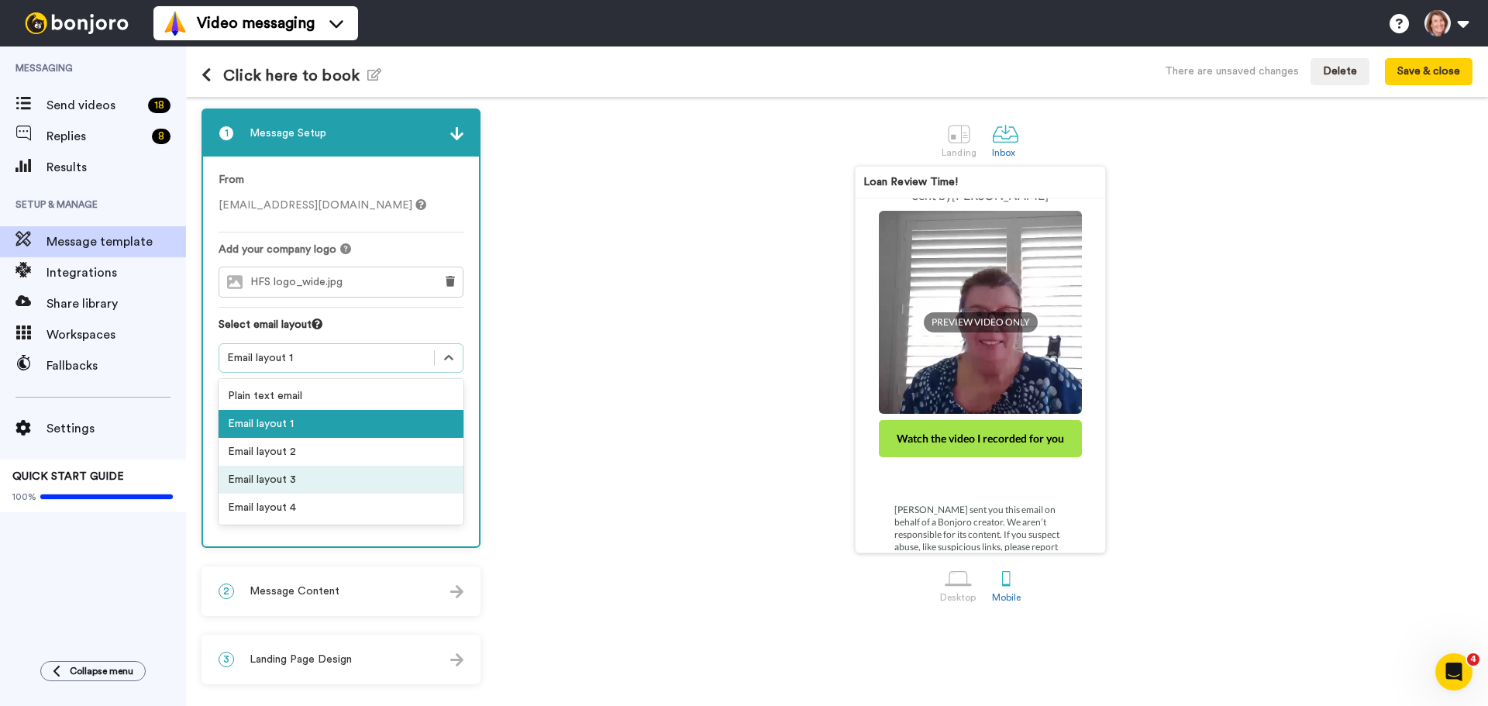
click at [306, 489] on div "Email layout 3" at bounding box center [341, 480] width 245 height 28
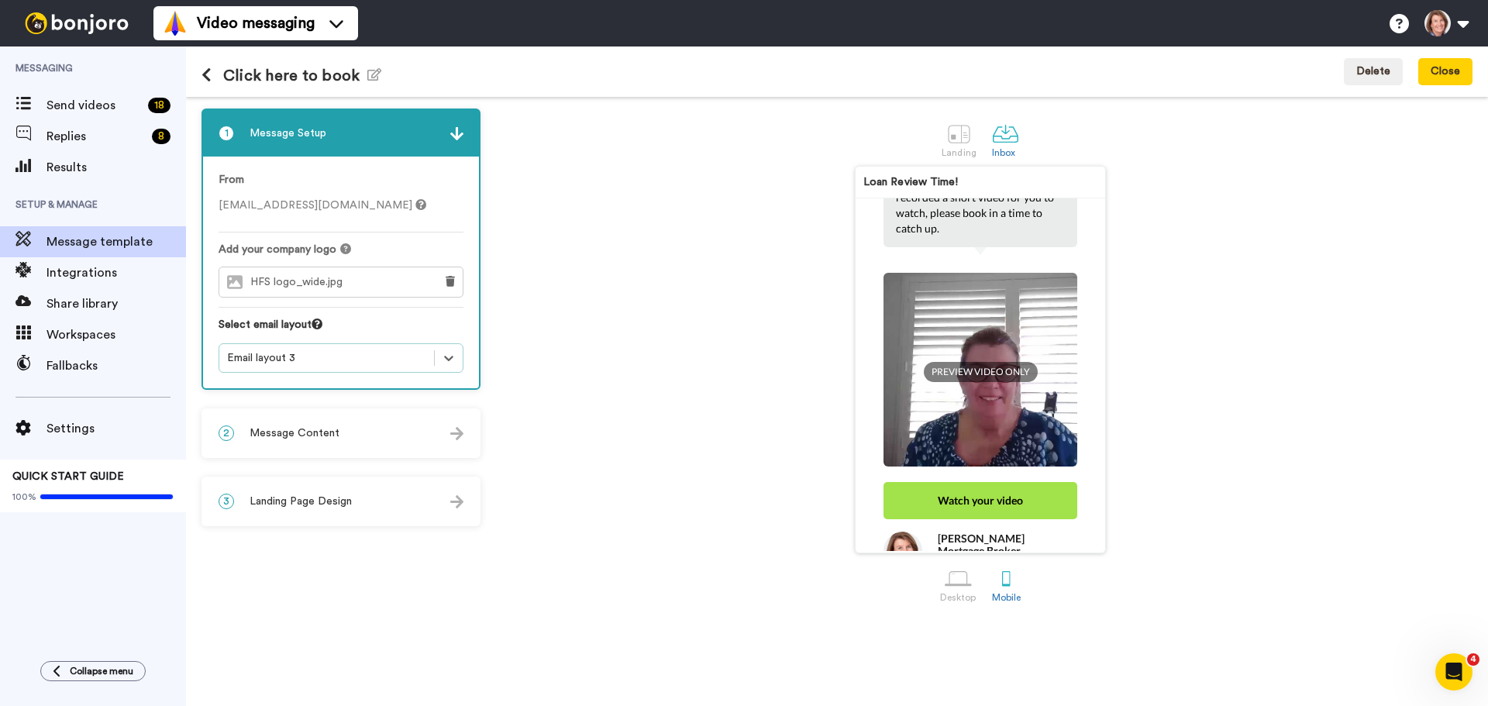
scroll to position [0, 0]
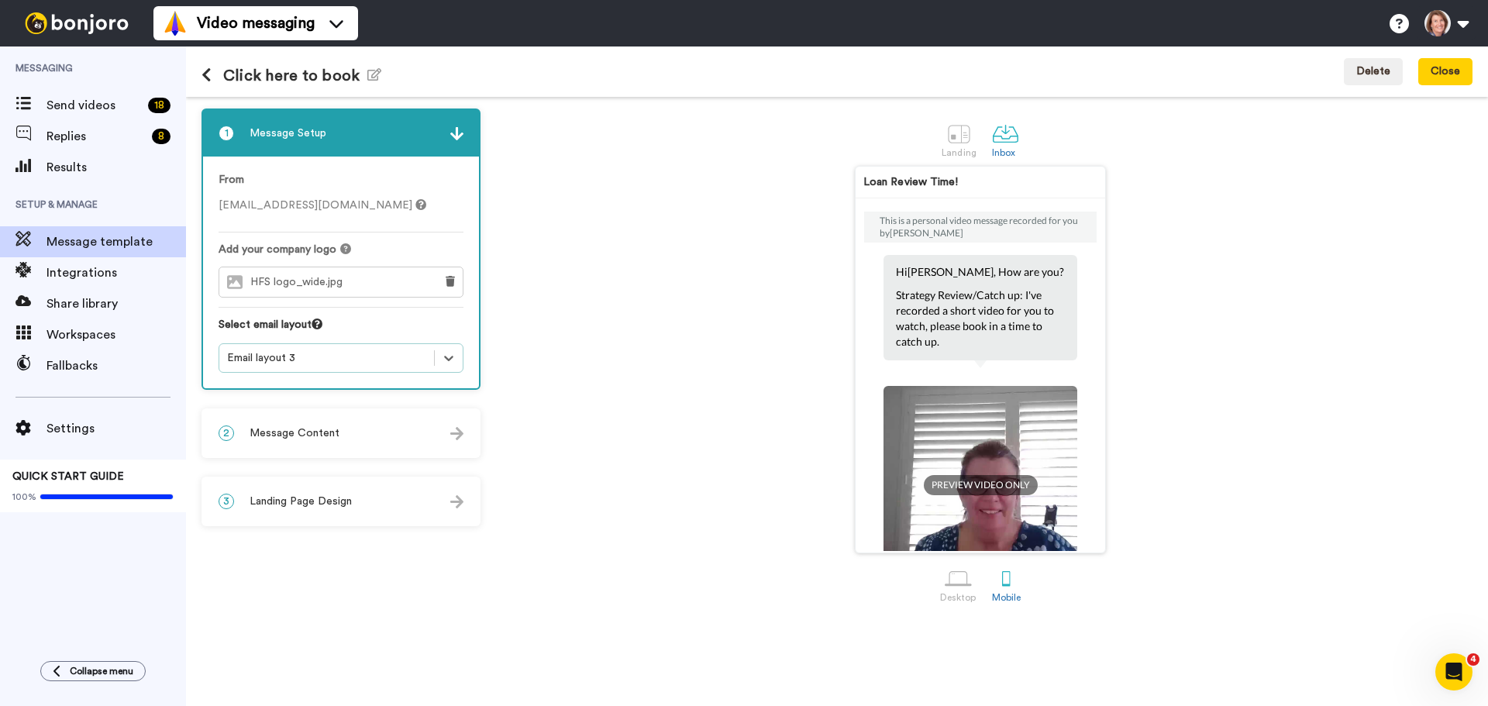
click at [291, 359] on div "Email layout 3" at bounding box center [326, 358] width 199 height 16
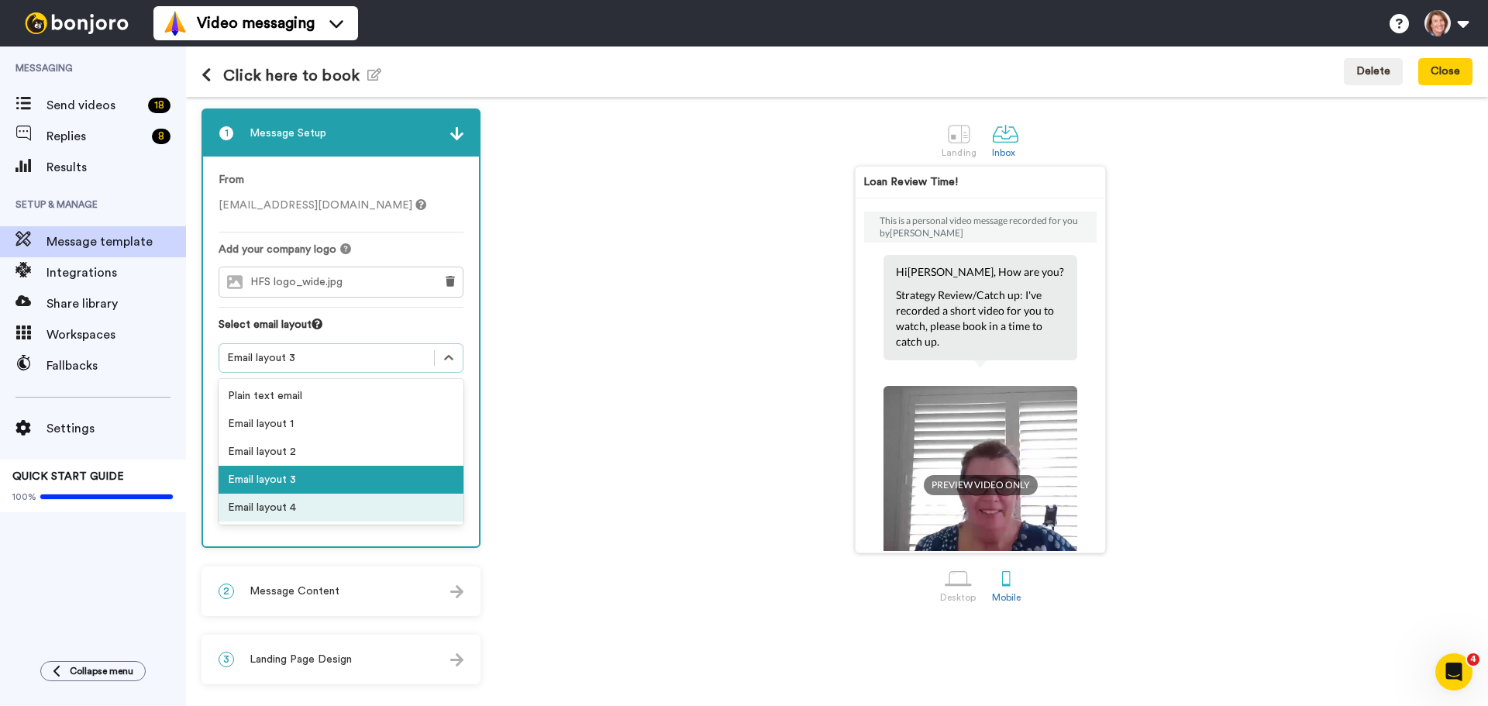
click at [283, 514] on div "Email layout 4" at bounding box center [341, 508] width 245 height 28
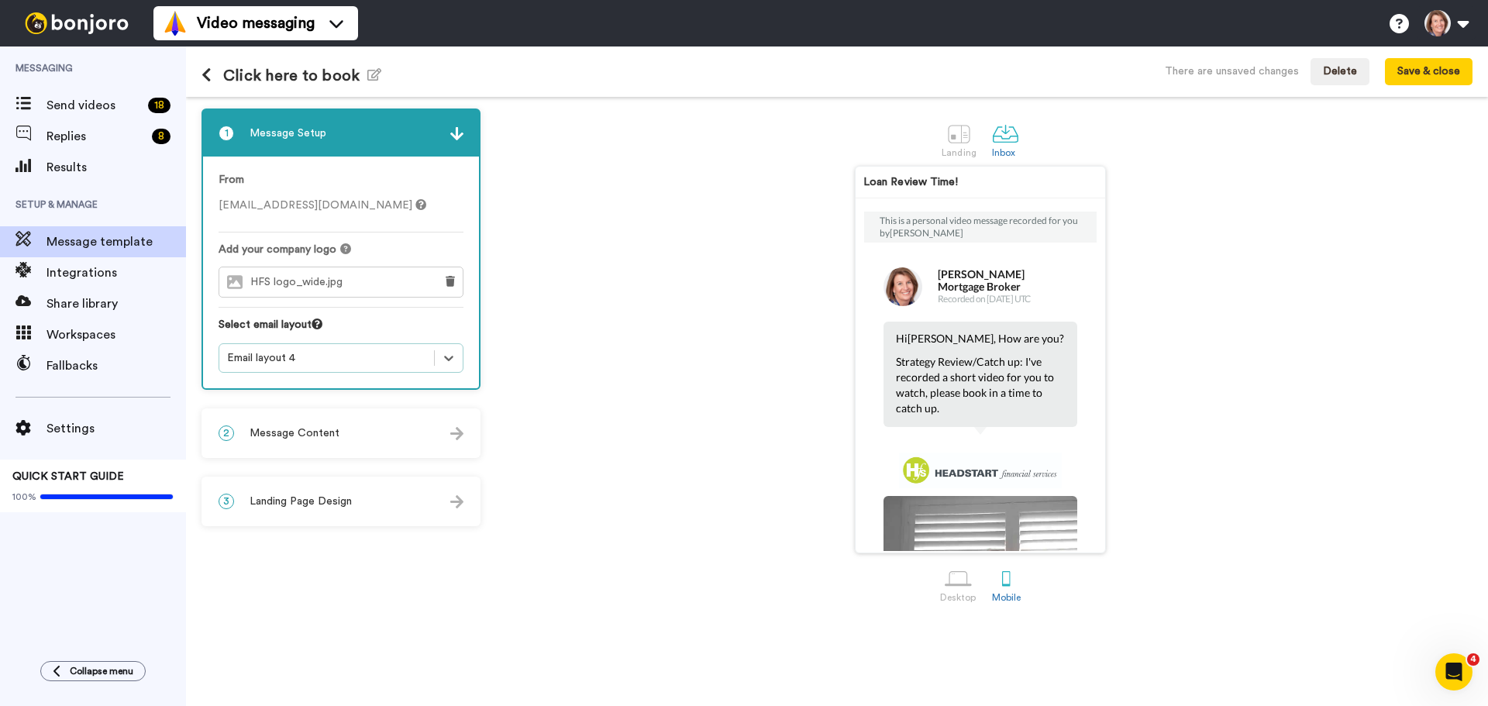
click at [301, 353] on div "Email layout 4" at bounding box center [326, 358] width 199 height 16
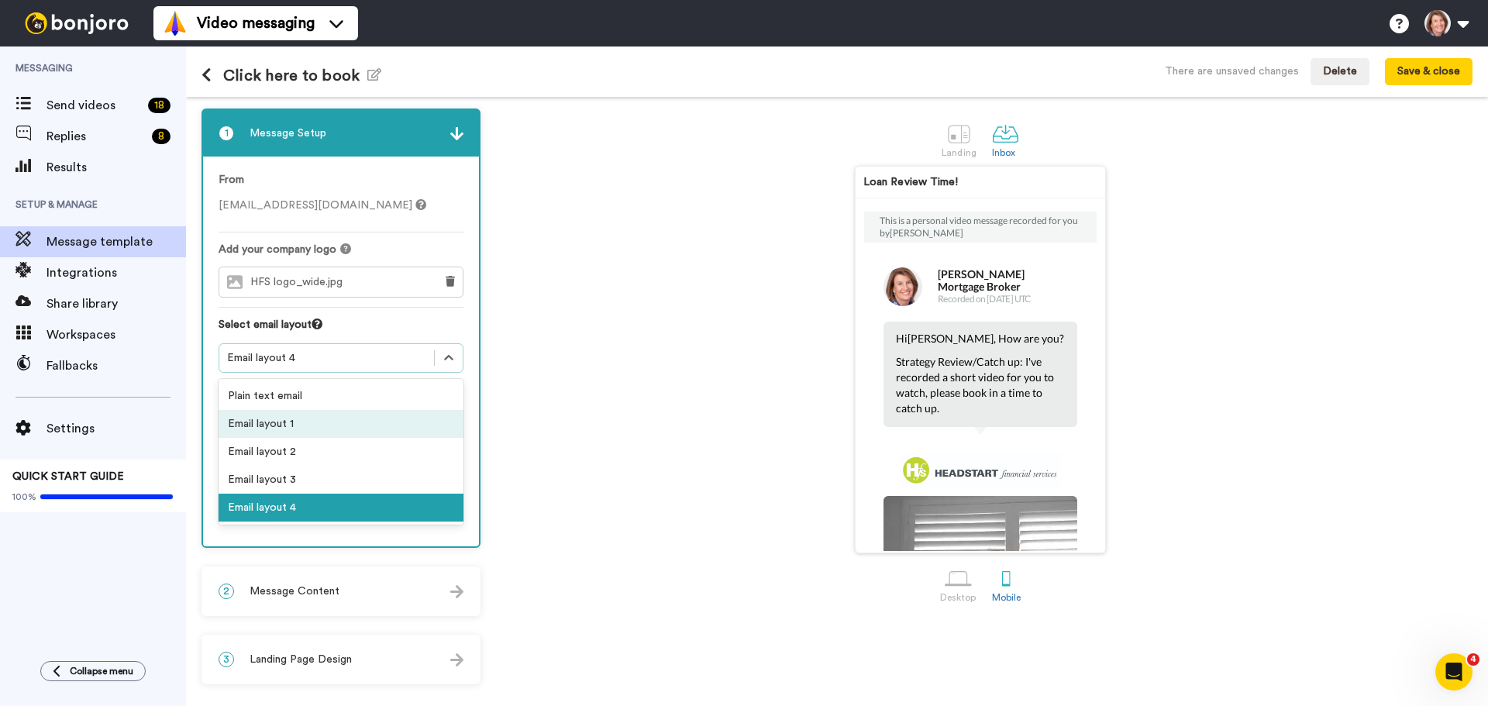
click at [288, 426] on div "Email layout 1" at bounding box center [341, 424] width 245 height 28
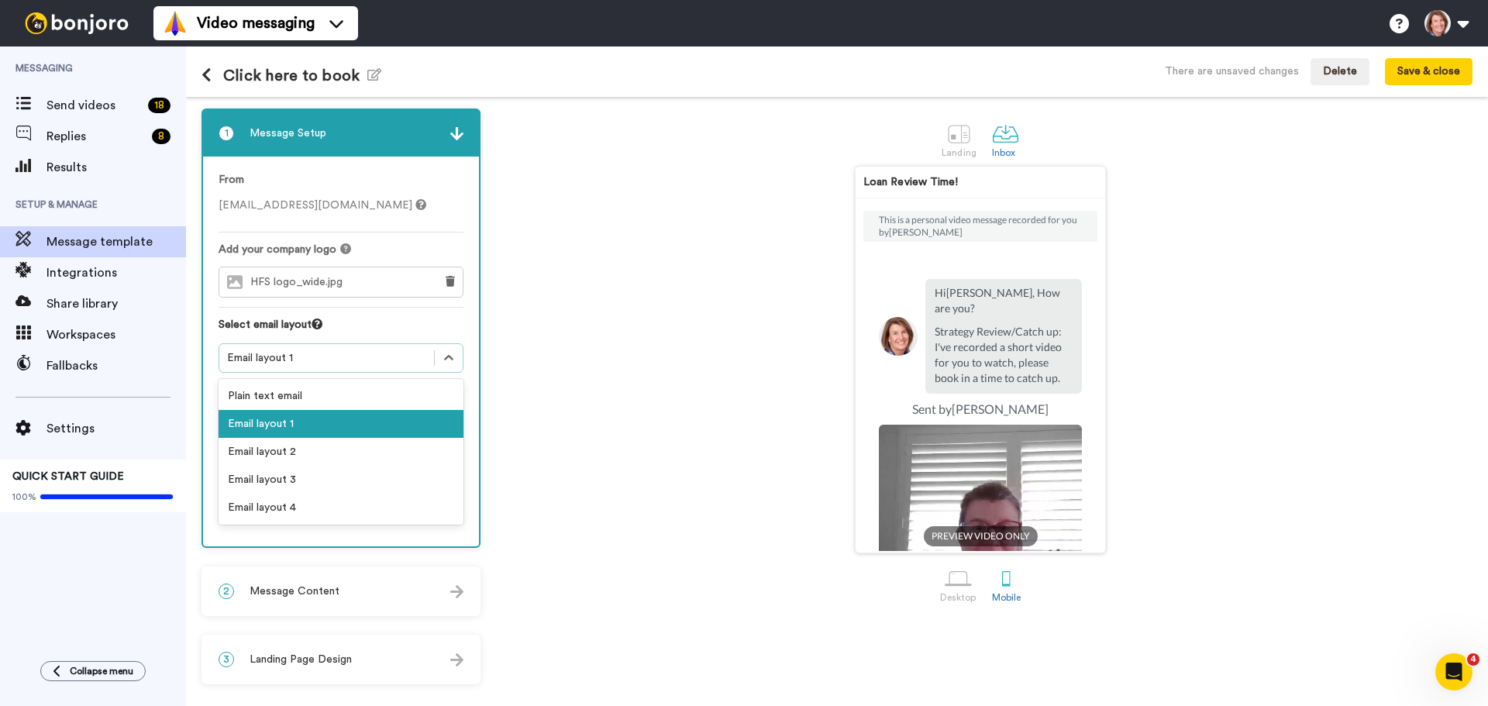
click at [308, 350] on div "Email layout 1" at bounding box center [326, 358] width 215 height 19
click at [260, 437] on div "Email layout 1" at bounding box center [341, 424] width 245 height 28
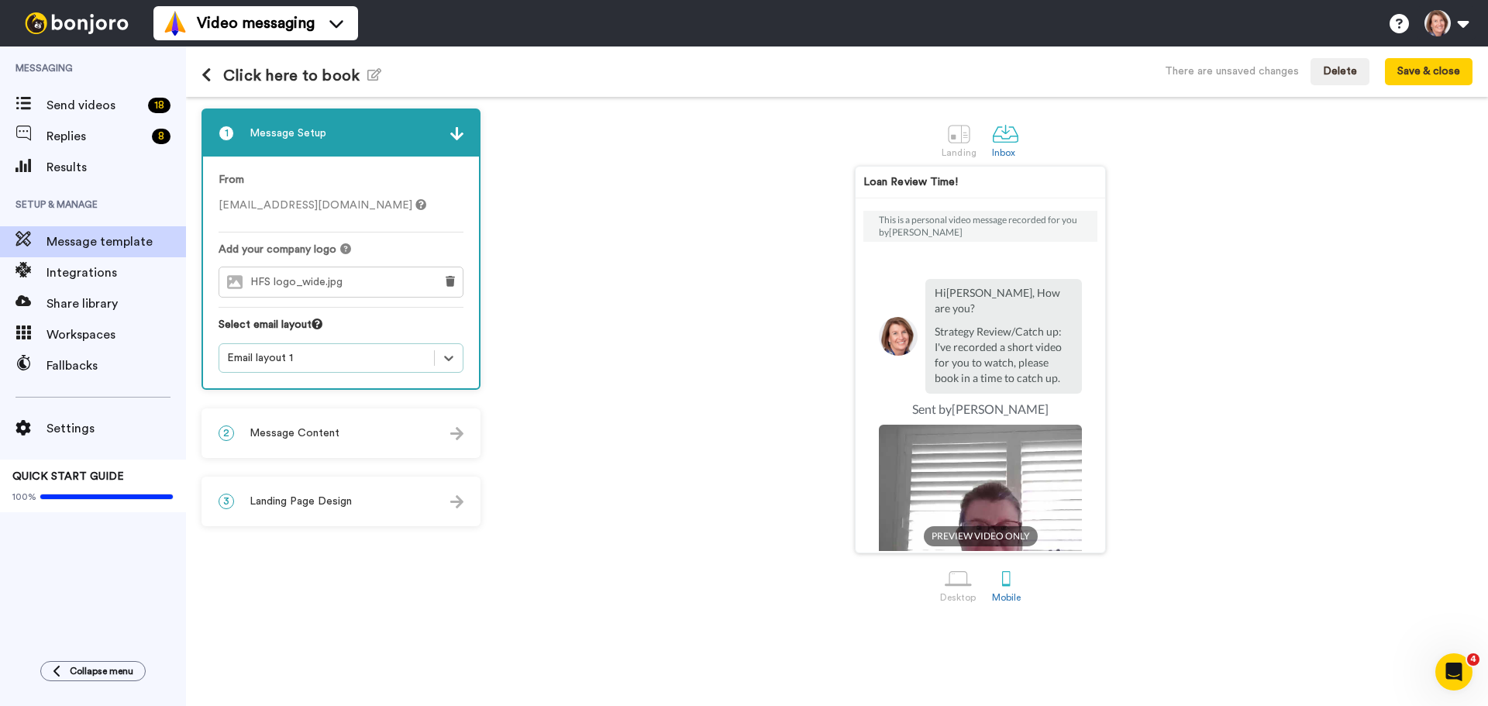
click at [312, 341] on div "Select email layout" at bounding box center [341, 330] width 245 height 26
click at [319, 361] on div "Email layout 1" at bounding box center [326, 358] width 199 height 16
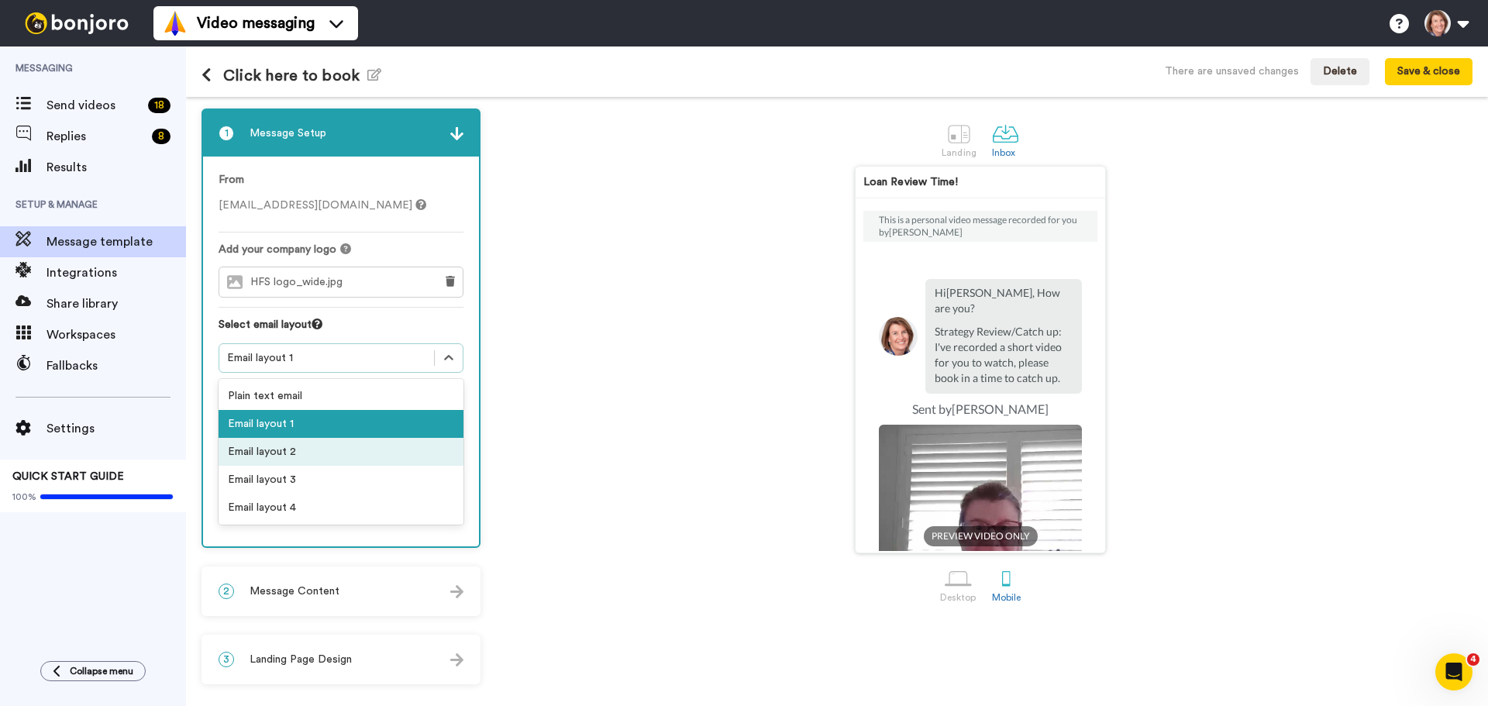
click at [276, 454] on div "Email layout 2" at bounding box center [341, 452] width 245 height 28
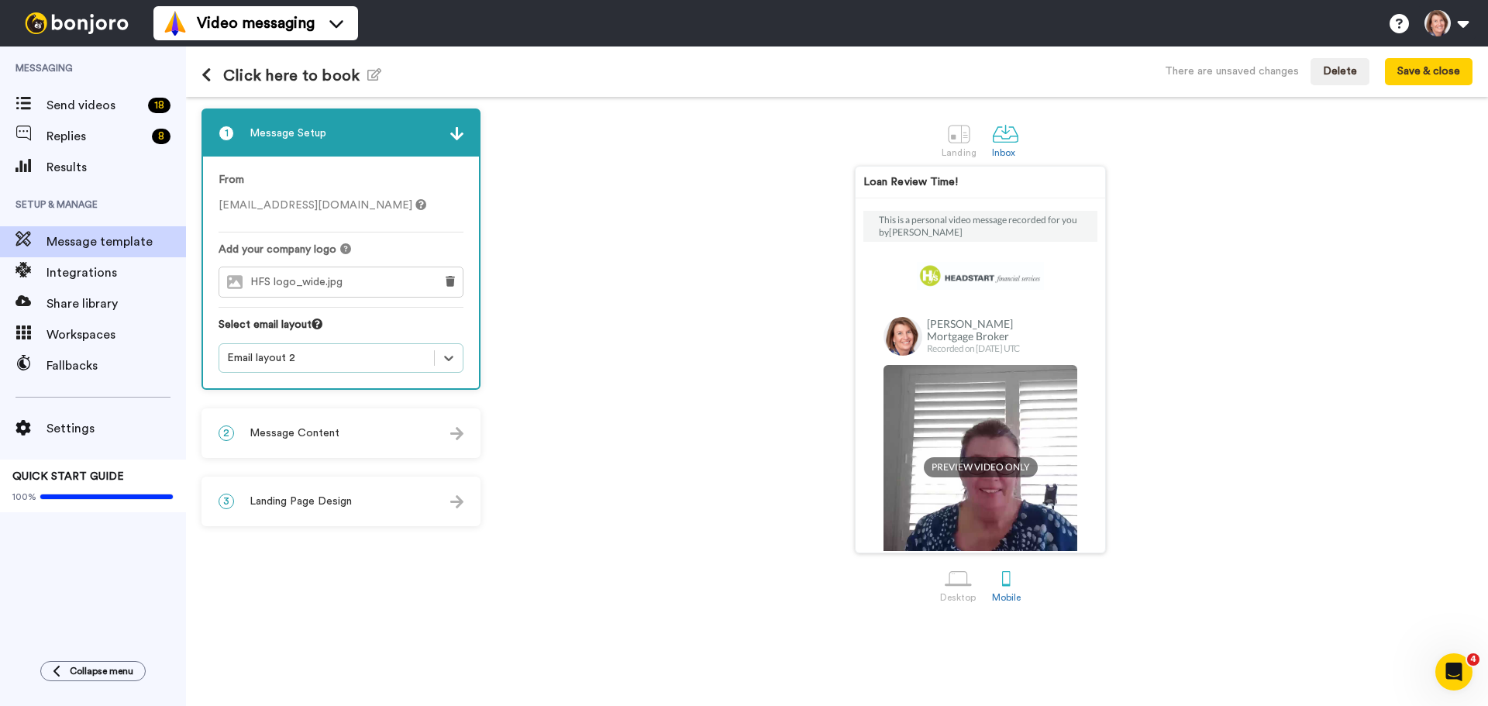
click at [309, 356] on div "Email layout 2" at bounding box center [326, 358] width 199 height 16
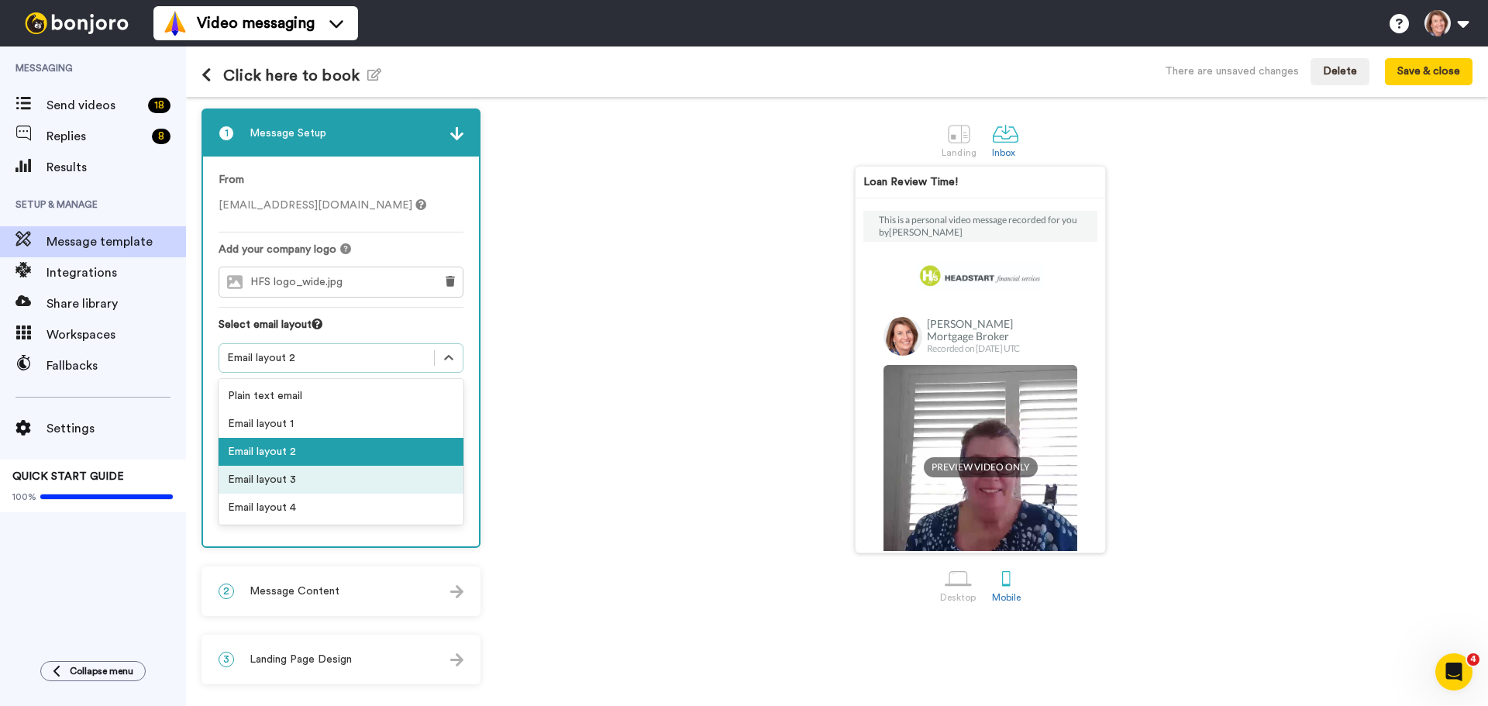
click at [289, 468] on div "Email layout 3" at bounding box center [341, 480] width 245 height 28
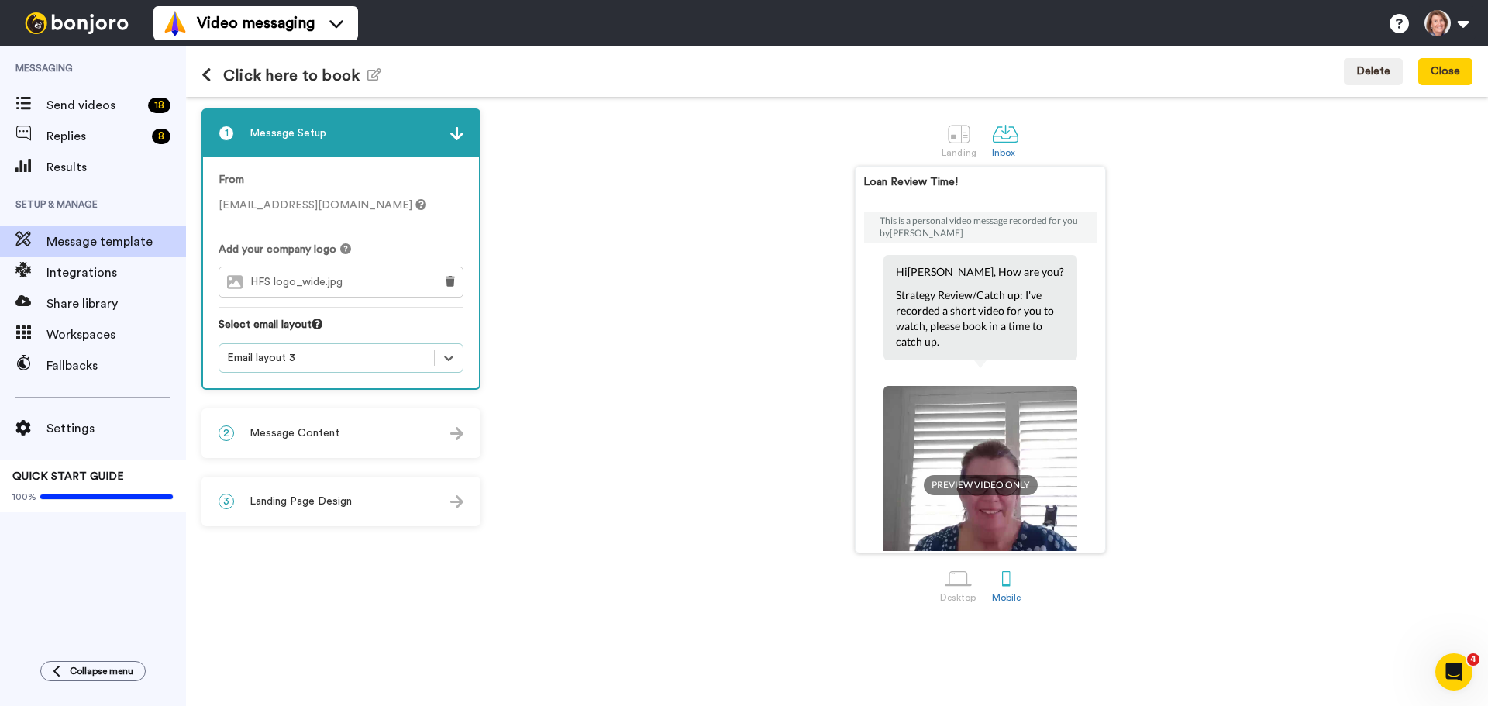
click at [296, 364] on div "Email layout 3" at bounding box center [326, 358] width 199 height 16
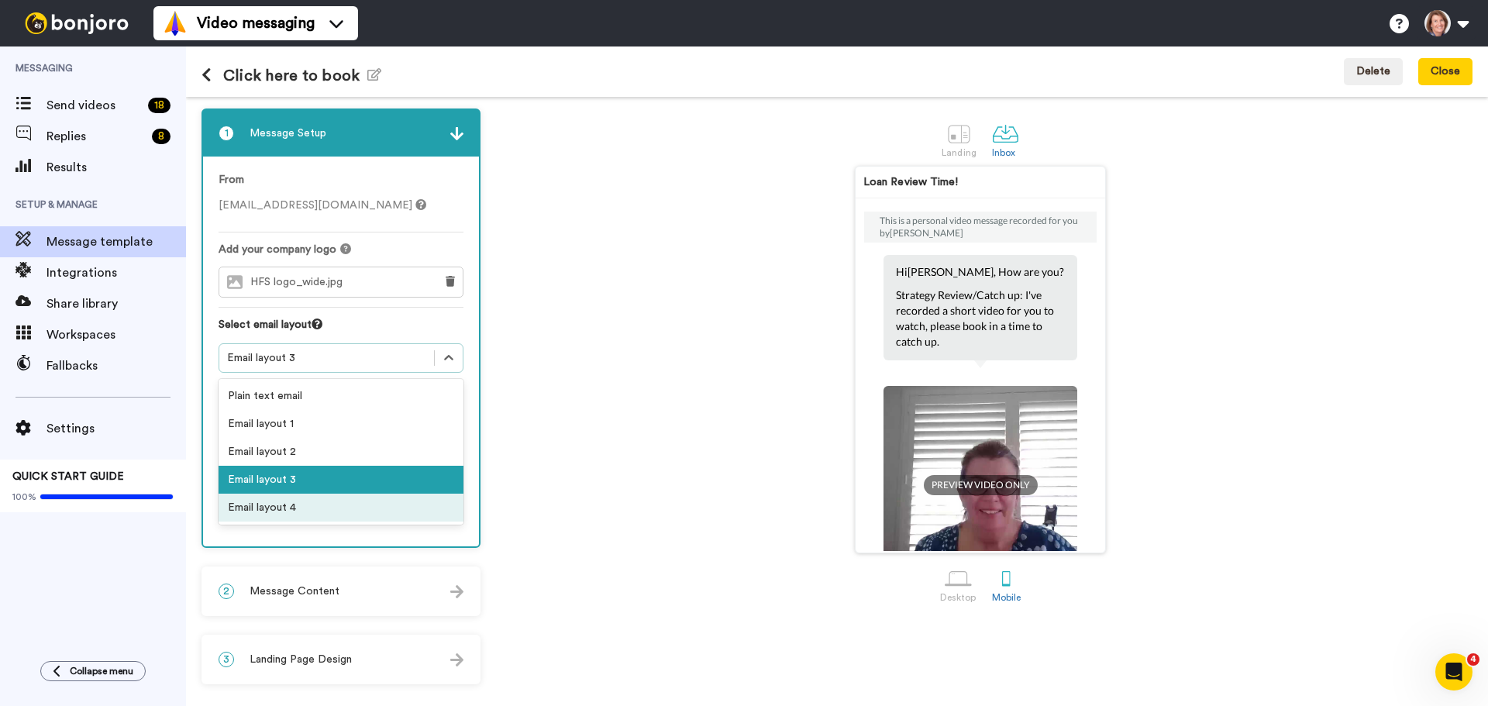
click at [290, 511] on div "Email layout 4" at bounding box center [341, 508] width 245 height 28
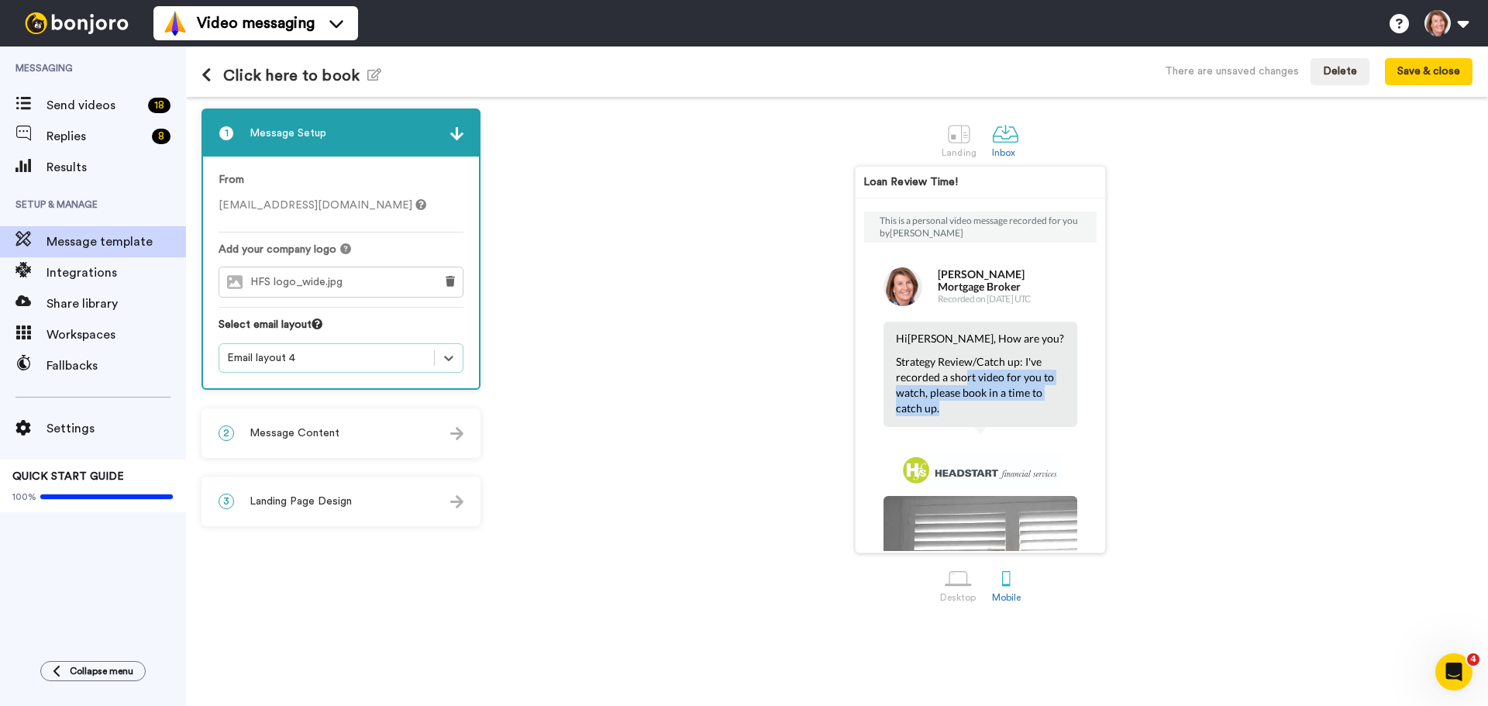
drag, startPoint x: 961, startPoint y: 377, endPoint x: 1010, endPoint y: 403, distance: 55.5
click at [1010, 403] on p "Strategy Review/Catch up: I've recorded a short video for you to watch, please …" at bounding box center [980, 385] width 169 height 62
click at [392, 448] on div "2 Message Content" at bounding box center [341, 433] width 276 height 47
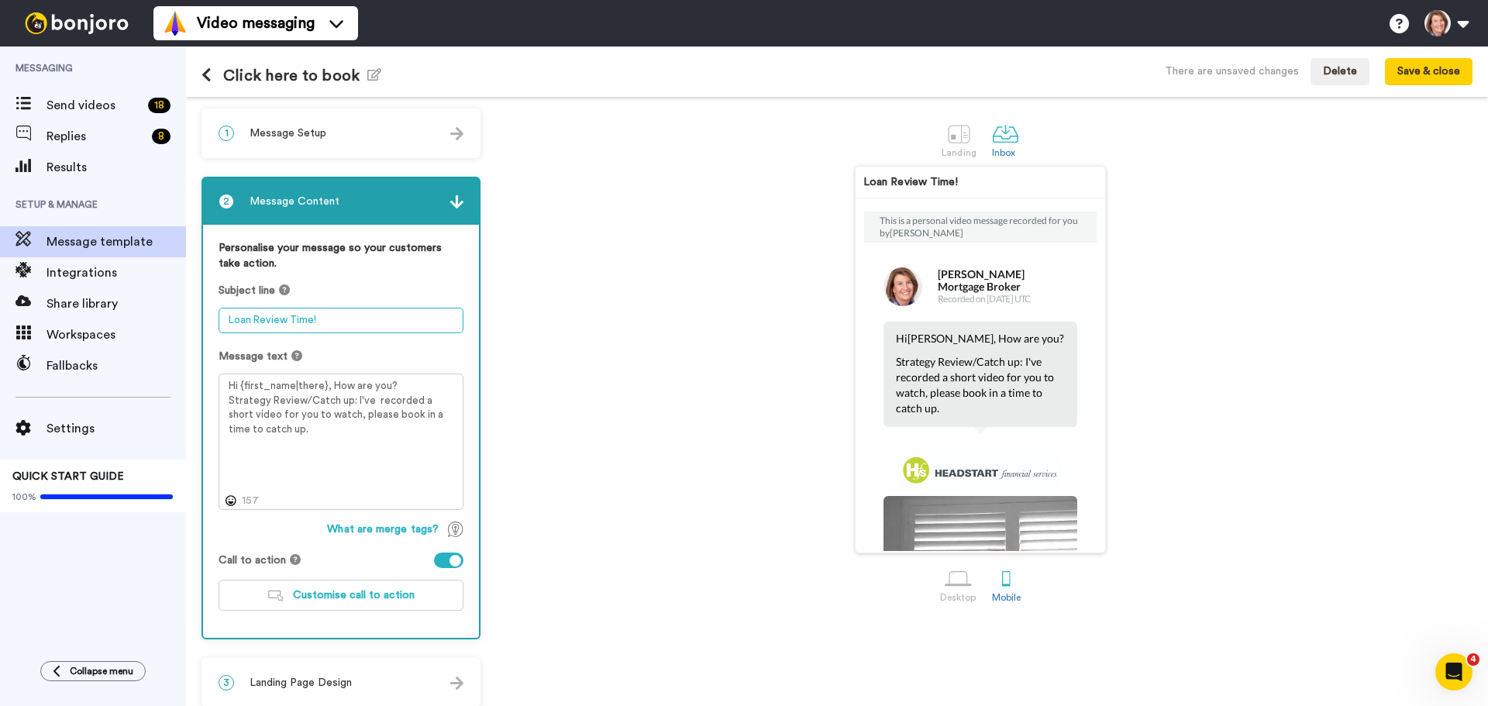
click at [347, 322] on textarea "Loan Review Time!" at bounding box center [341, 321] width 245 height 26
drag, startPoint x: 237, startPoint y: 320, endPoint x: 374, endPoint y: 319, distance: 136.4
click at [374, 319] on textarea "Loan Review Time!" at bounding box center [341, 321] width 245 height 26
click at [229, 402] on textarea "Hi {first_name|there}, How are you? Strategy Review/Catch up: I've recorded a s…" at bounding box center [341, 442] width 245 height 136
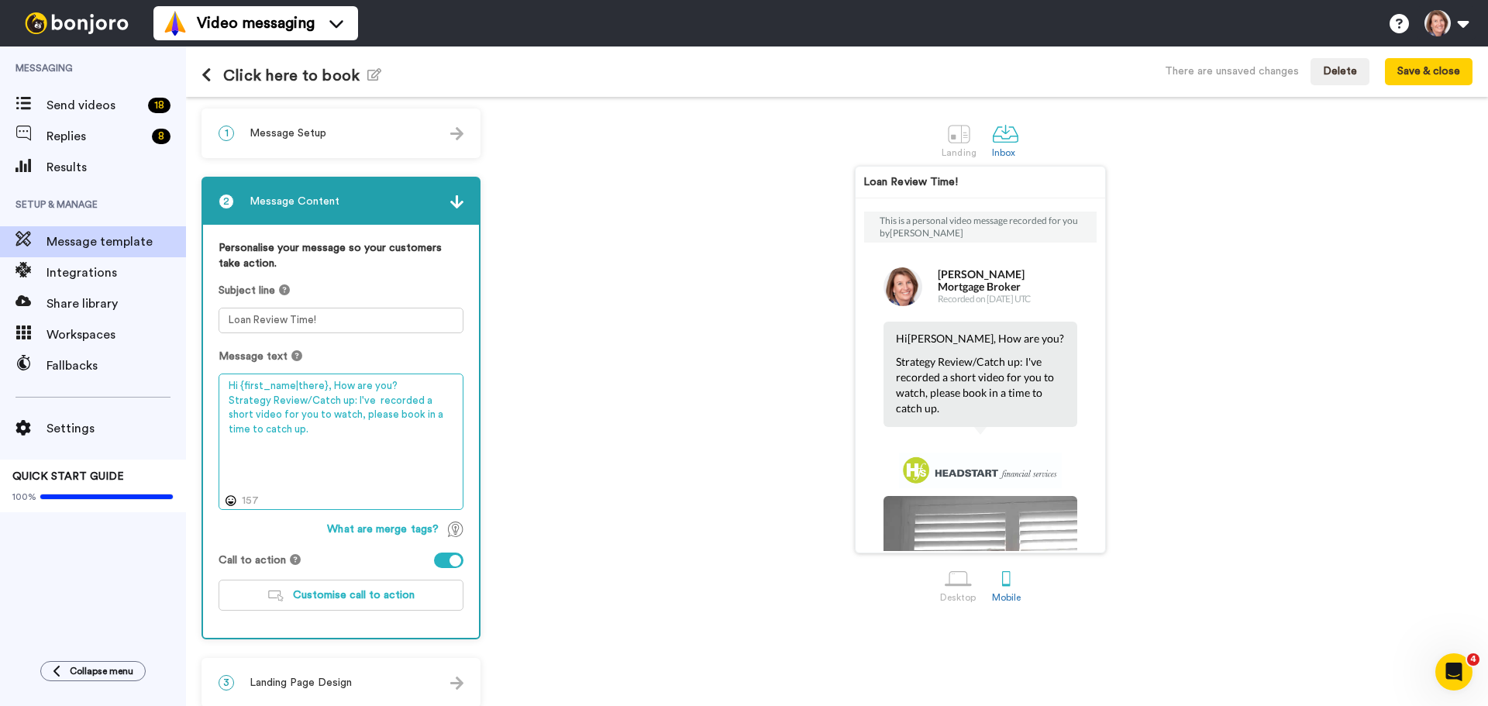
click at [429, 384] on textarea "Hi {first_name|there}, How are you? Strategy Review/Catch up: I've recorded a s…" at bounding box center [341, 442] width 245 height 136
drag, startPoint x: 335, startPoint y: 416, endPoint x: 270, endPoint y: 430, distance: 66.6
click at [270, 430] on textarea "Hi {first_name|there}, How are you? Strategy Review/Catch up: I've recorded a s…" at bounding box center [341, 442] width 245 height 136
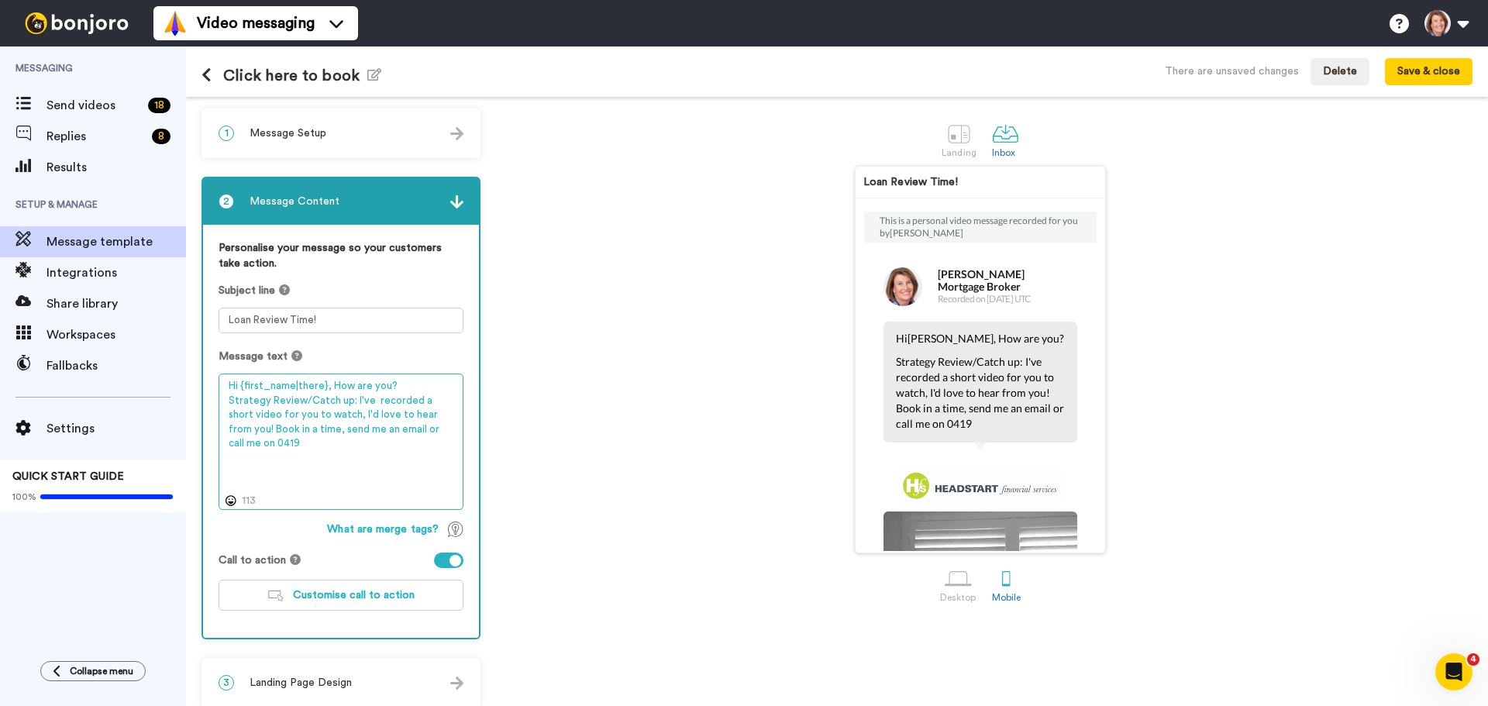
drag, startPoint x: 329, startPoint y: 443, endPoint x: 255, endPoint y: 448, distance: 73.8
click at [329, 443] on textarea "Hi {first_name|there}, How are you? Strategy Review/Catch up: I've recorded a s…" at bounding box center [341, 442] width 245 height 136
click at [254, 447] on textarea "Hi {first_name|there}, How are you? Strategy Review/Catch up: I've recorded a s…" at bounding box center [341, 442] width 245 height 136
click at [312, 450] on textarea "Hi {first_name|there}, How are you? Strategy Review/Catch up: I've recorded a s…" at bounding box center [341, 442] width 245 height 136
drag, startPoint x: 448, startPoint y: 415, endPoint x: 330, endPoint y: 422, distance: 118.0
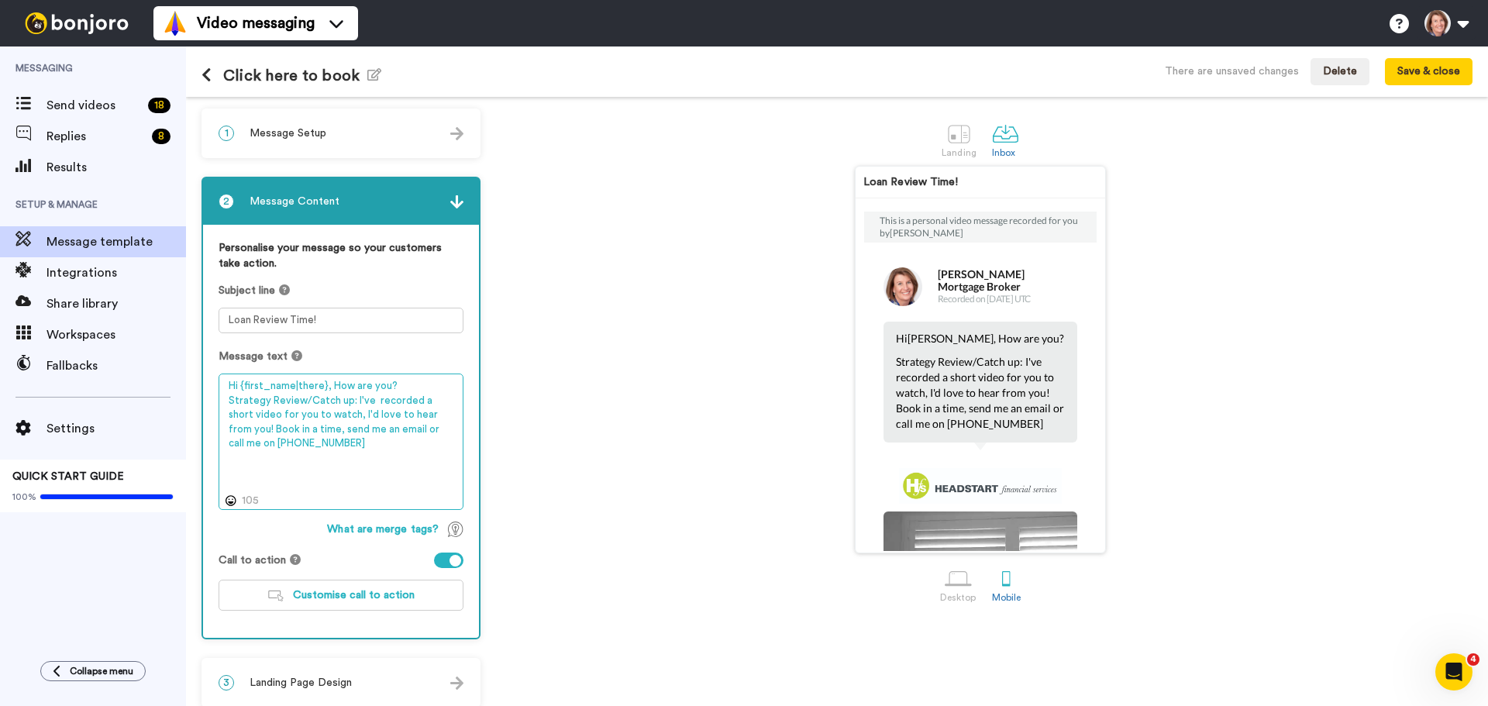
click at [330, 422] on textarea "Hi {first_name|there}, How are you? Strategy Review/Catch up: I've recorded a s…" at bounding box center [341, 442] width 245 height 136
paste textarea ", I'd love to hear from you!"
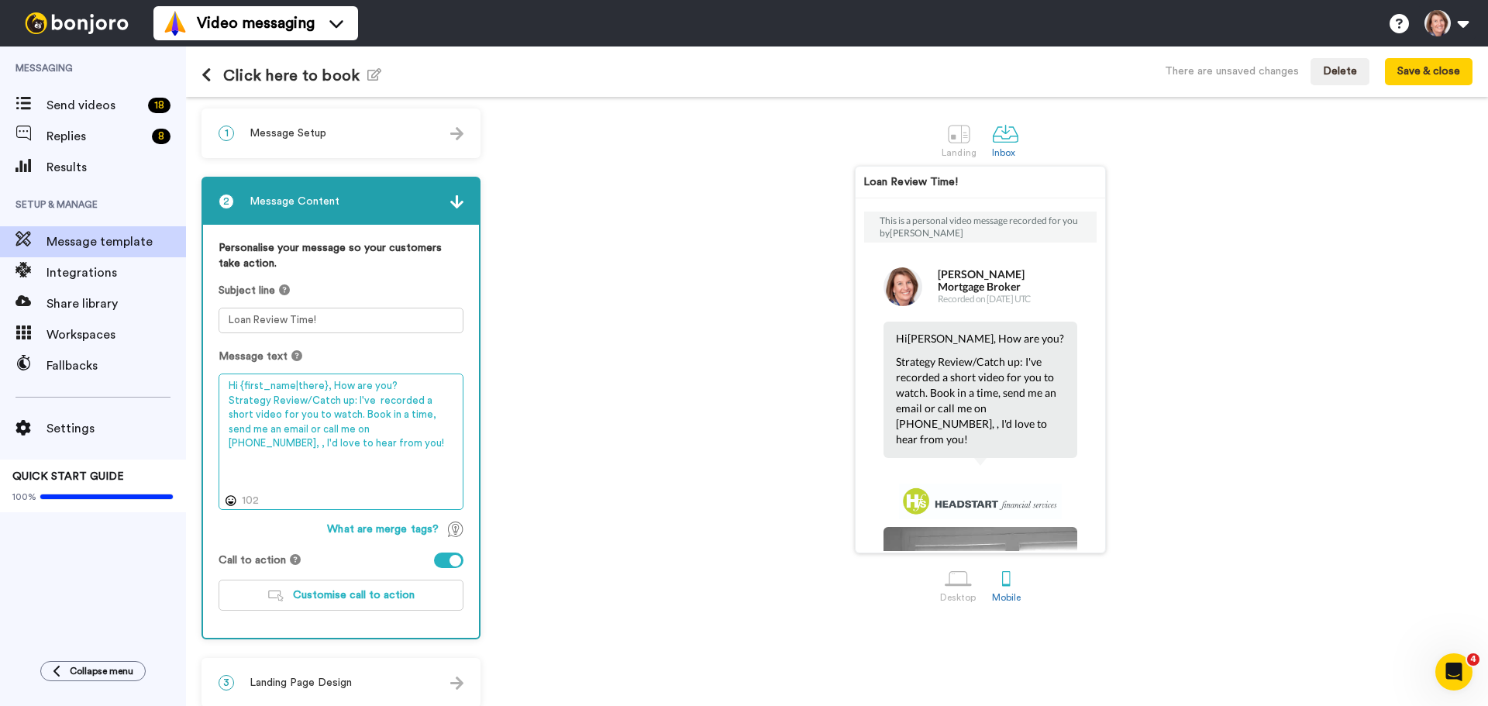
click at [395, 433] on textarea "Hi {first_name|there}, How are you? Strategy Review/Catch up: I've recorded a s…" at bounding box center [341, 442] width 245 height 136
click at [330, 428] on textarea "Hi {first_name|there}, How are you? Strategy Review/Catch up: I've recorded a s…" at bounding box center [341, 442] width 245 height 136
click at [309, 446] on textarea "Hi {first_name|there}, How are you? Strategy Review/Catch up: I've recorded a s…" at bounding box center [341, 442] width 245 height 136
click at [896, 409] on p "Strategy Review/Catch up: I've recorded a short video for you to watch. Book in…" at bounding box center [980, 400] width 169 height 93
click at [985, 395] on p "Strategy Review/Catch up: I've recorded a short video for you to watch. Book in…" at bounding box center [980, 400] width 169 height 93
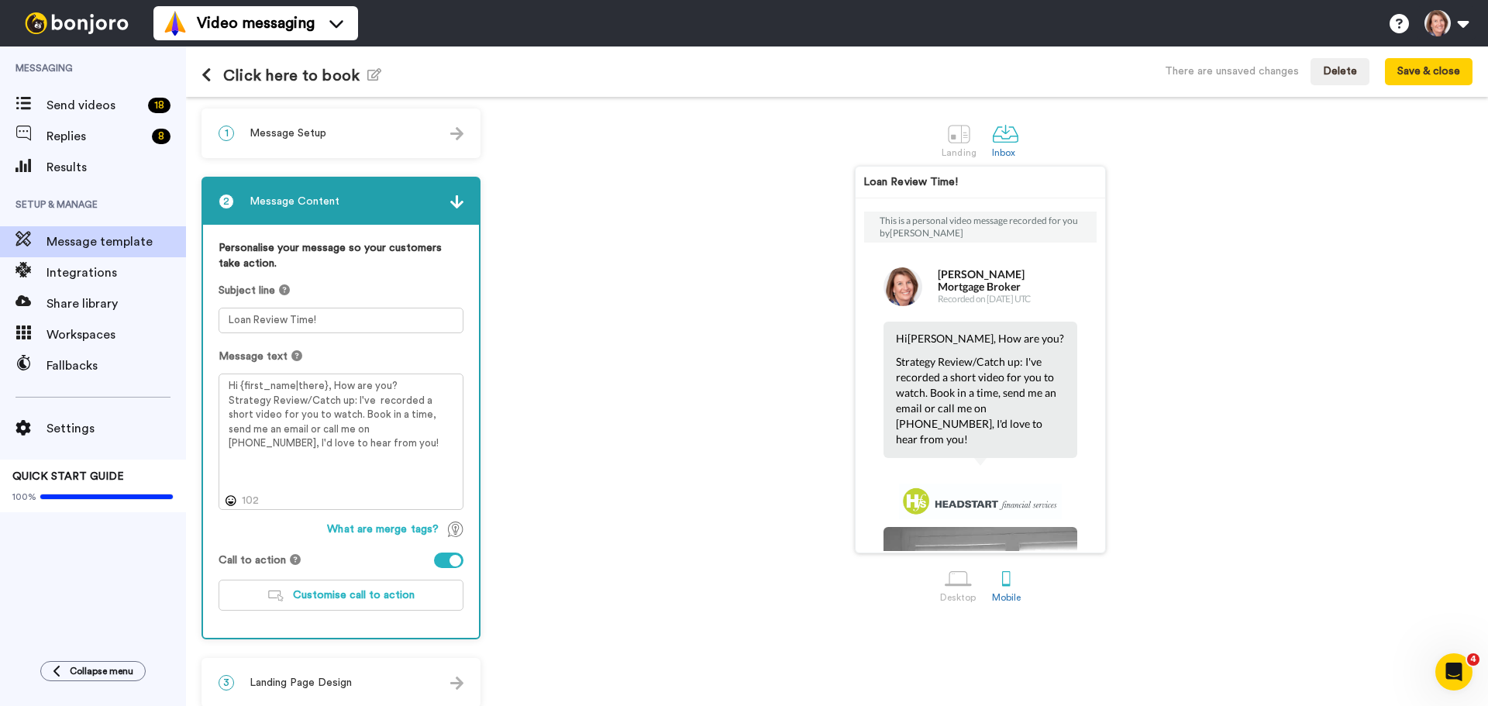
click at [982, 394] on p "Strategy Review/Catch up: I've recorded a short video for you to watch. Book in…" at bounding box center [980, 400] width 169 height 93
click at [400, 422] on textarea "Hi {first_name|there}, How are you? Strategy Review/Catch up: I've recorded a s…" at bounding box center [341, 442] width 245 height 136
click at [399, 413] on textarea "Hi {first_name|there}, How are you? Strategy Review/Catch up: I've recorded a s…" at bounding box center [341, 442] width 245 height 136
click at [964, 592] on div "Desktop" at bounding box center [958, 597] width 36 height 11
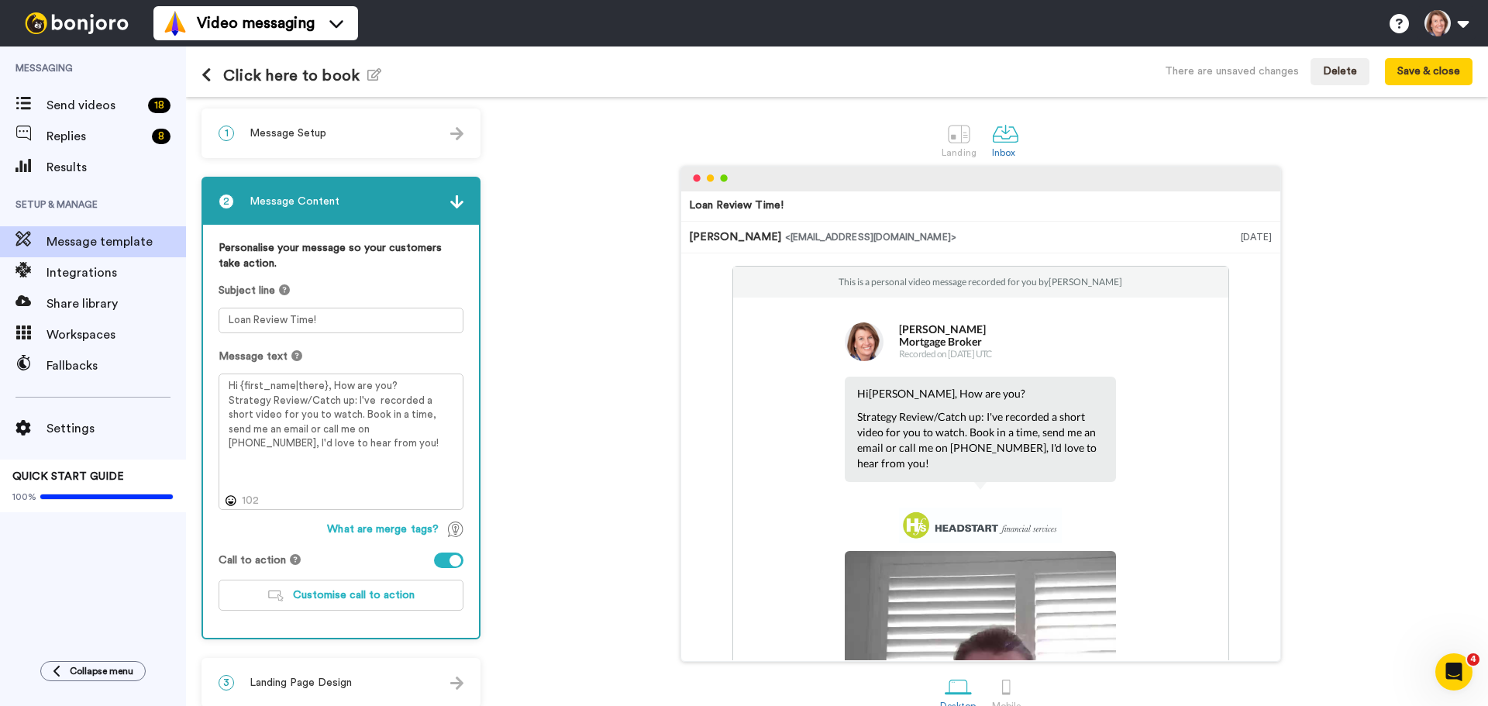
click at [369, 132] on div "1 Message Setup" at bounding box center [341, 133] width 276 height 47
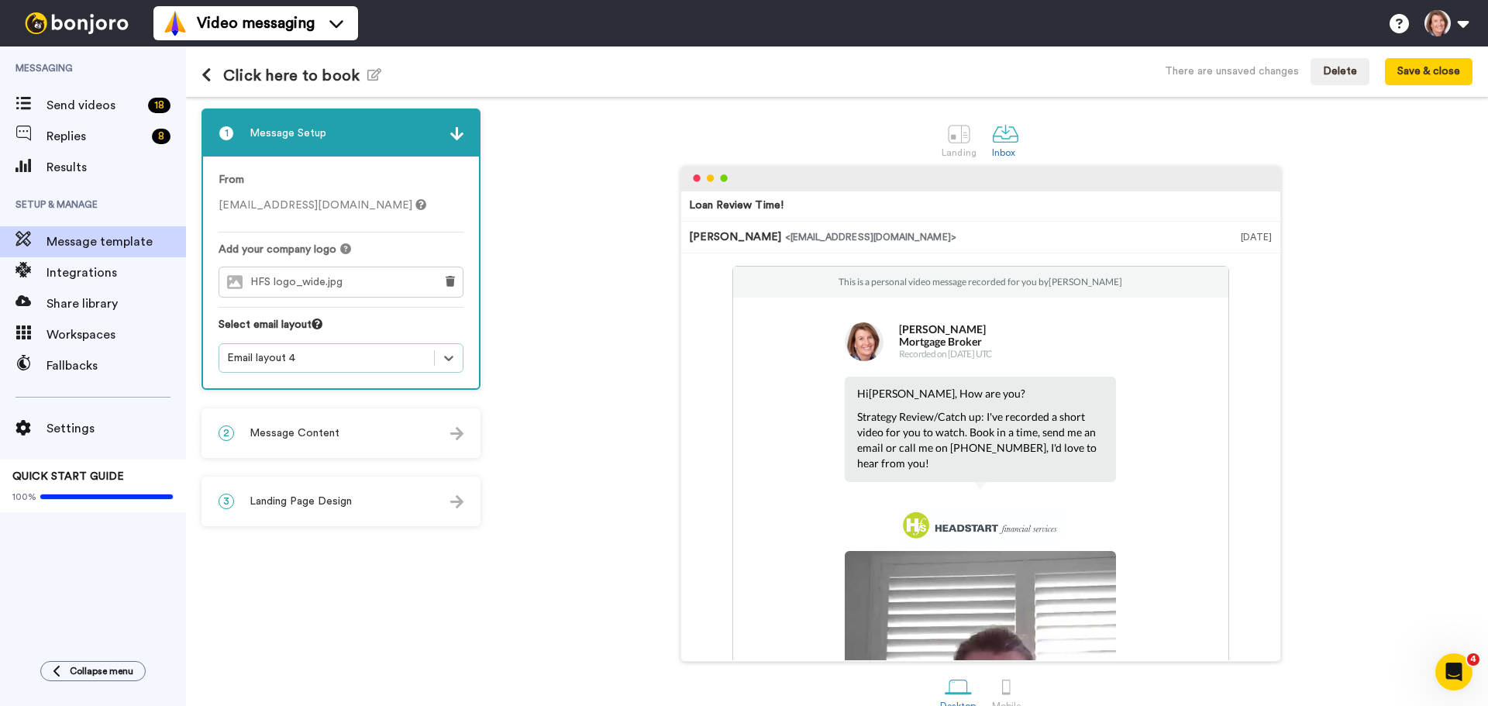
click at [326, 432] on span "Message Content" at bounding box center [295, 434] width 90 height 16
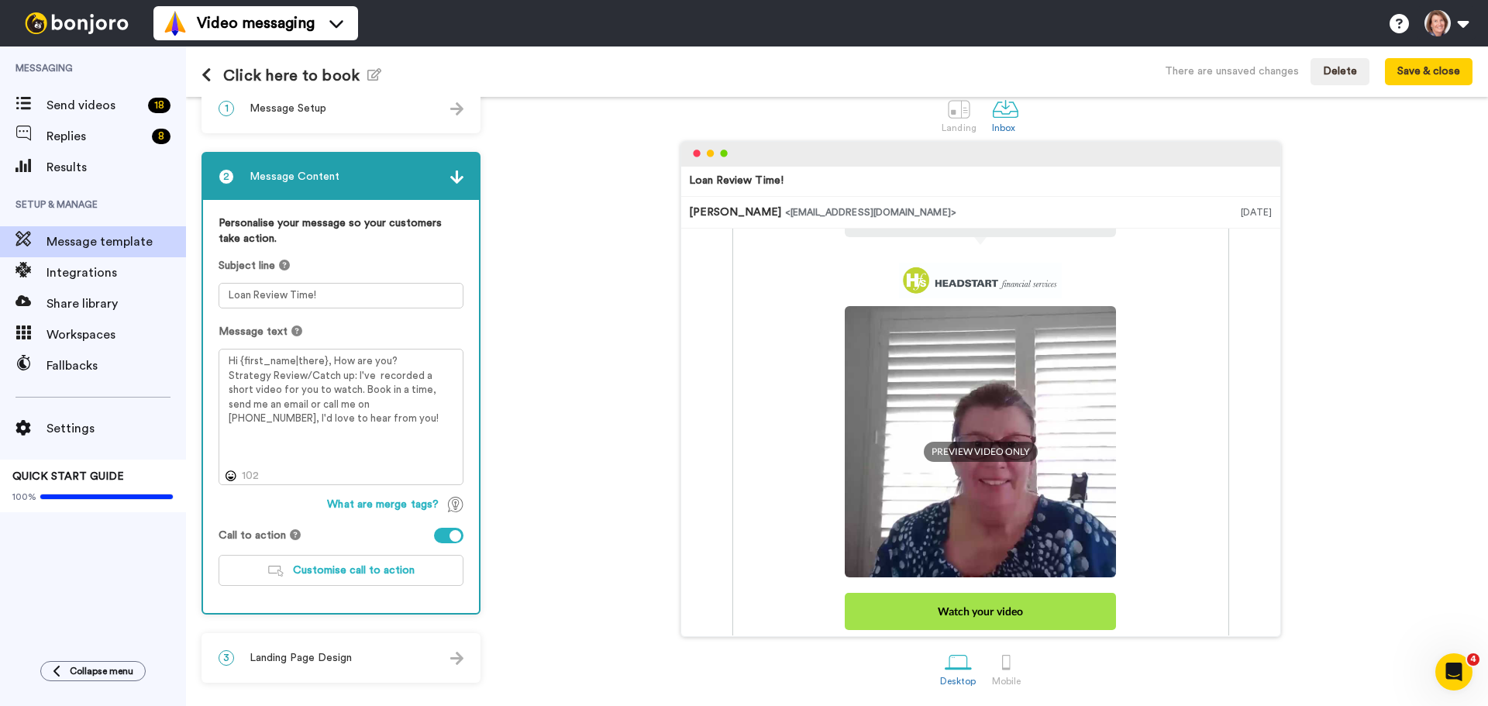
scroll to position [310, 0]
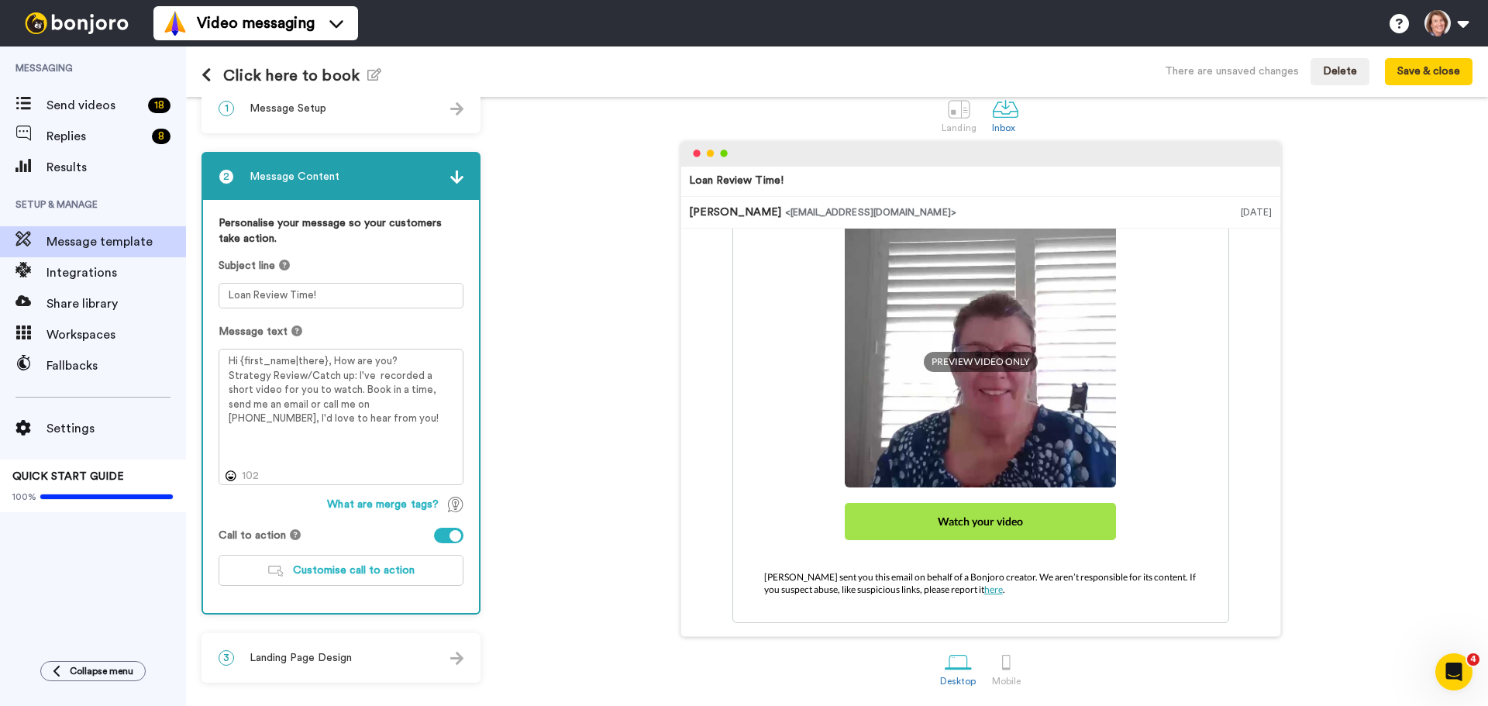
click at [316, 653] on span "Landing Page Design" at bounding box center [301, 658] width 102 height 16
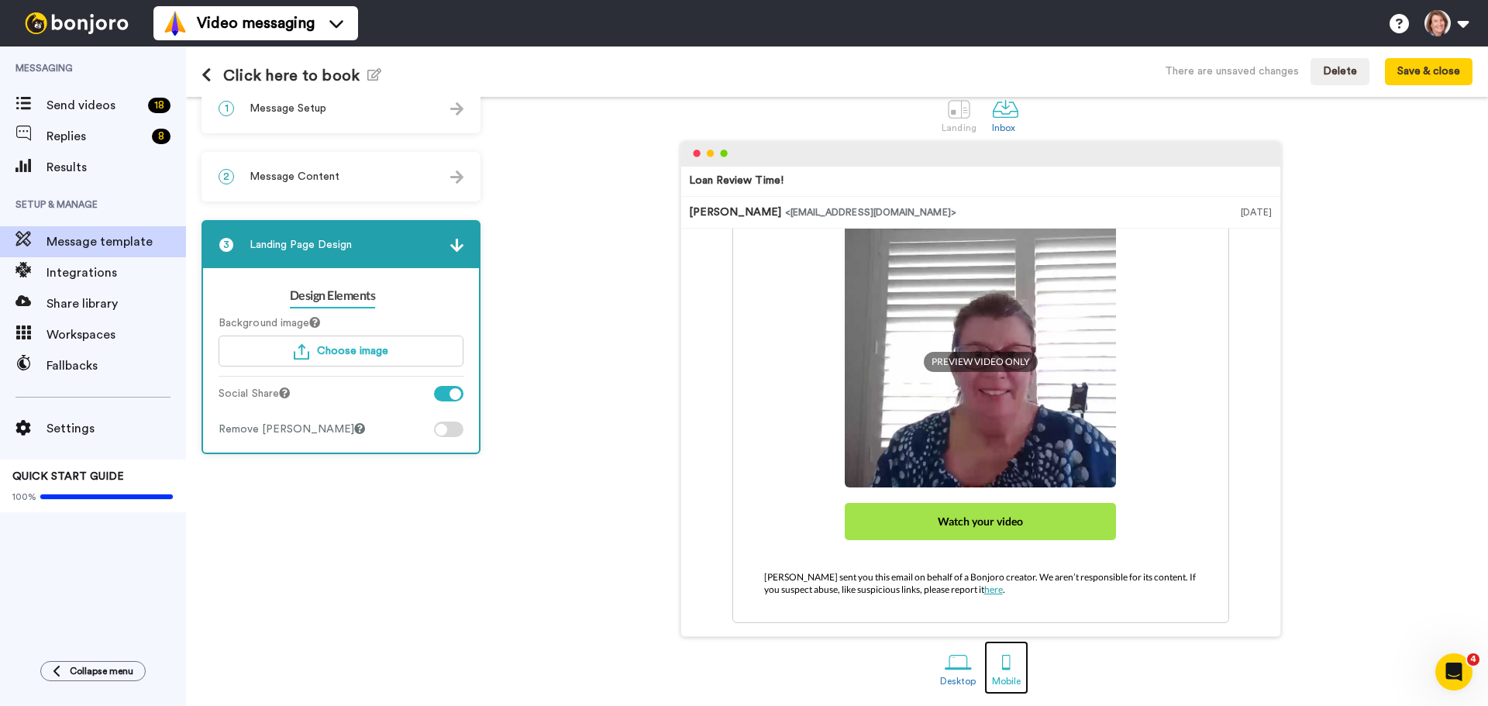
click at [992, 676] on div "Mobile" at bounding box center [1006, 681] width 29 height 11
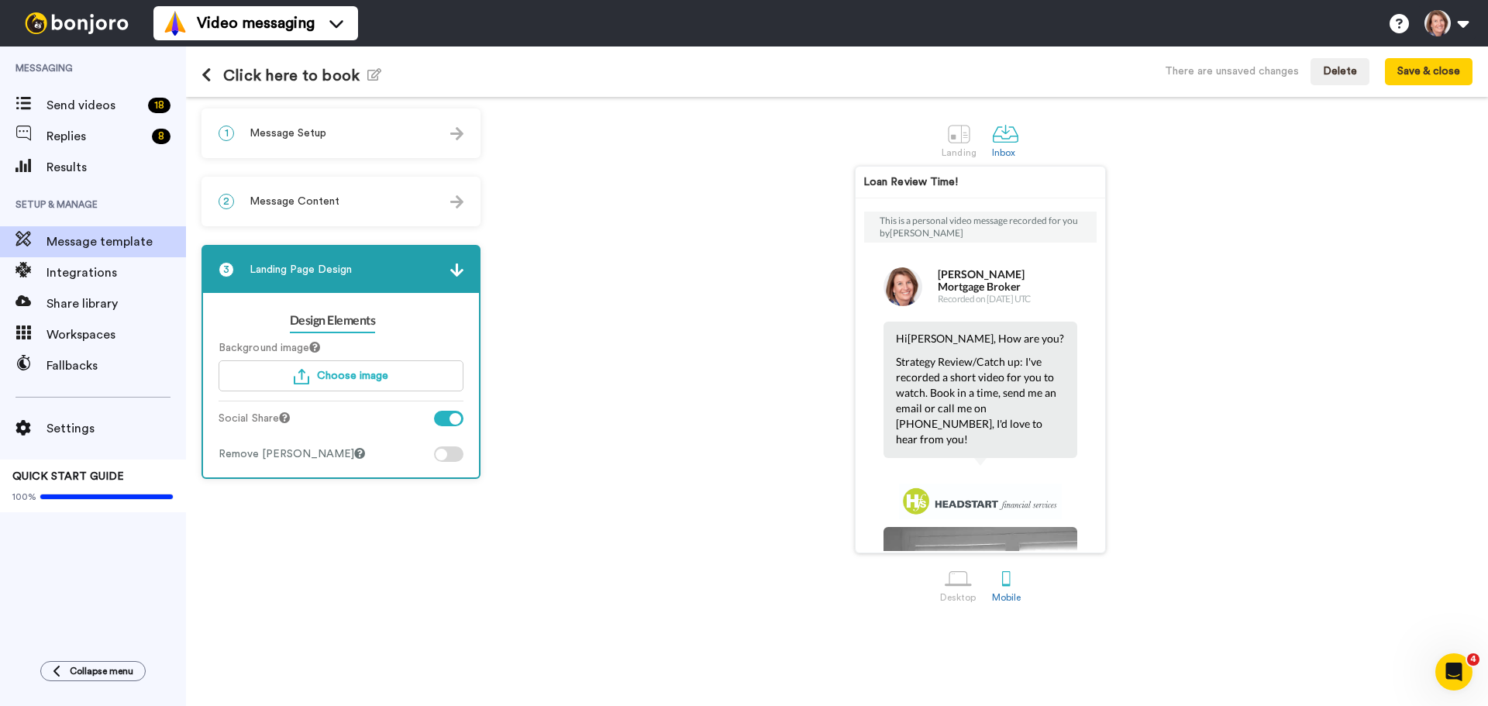
click at [308, 158] on div "1 Message Setup From [EMAIL_ADDRESS][DOMAIN_NAME] Add your company logo HFS log…" at bounding box center [345, 402] width 287 height 586
click at [295, 209] on div "2 Message Content" at bounding box center [341, 201] width 276 height 47
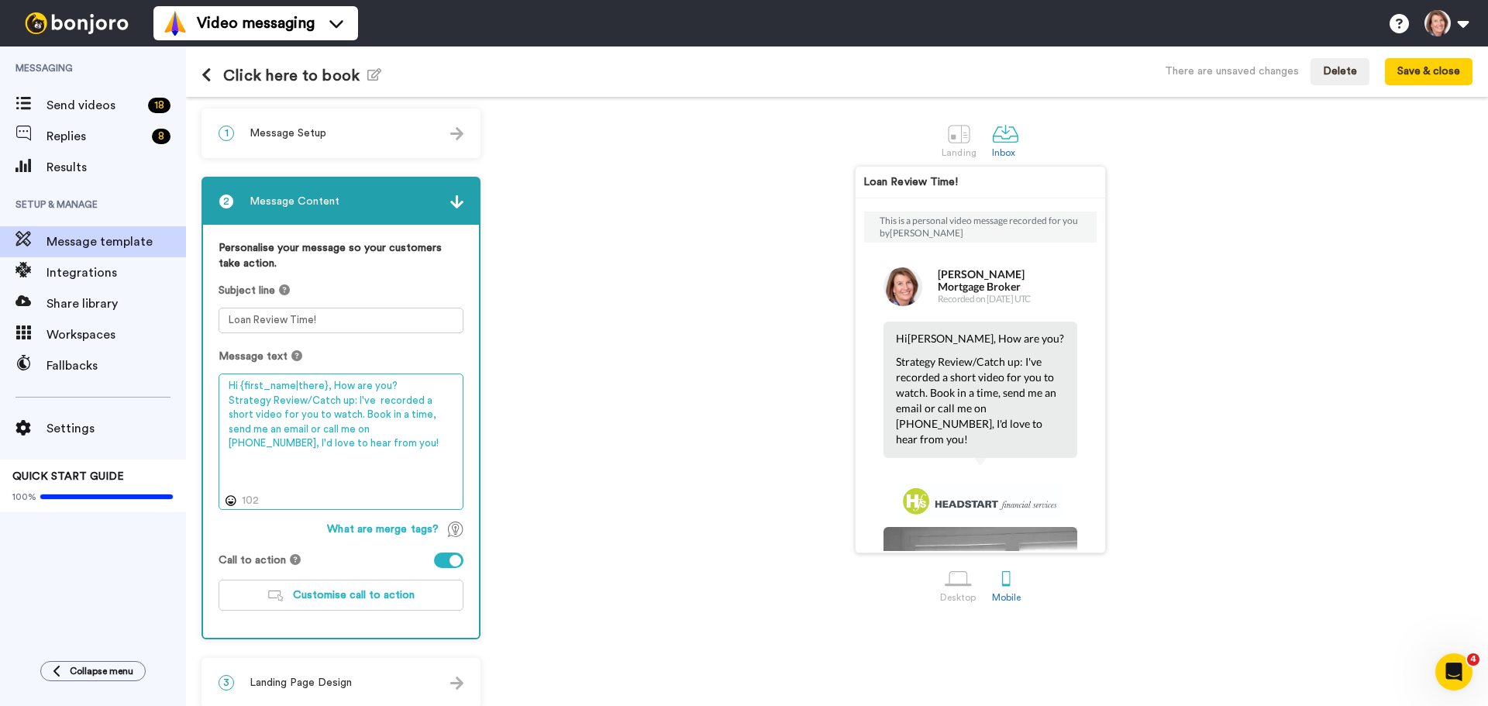
click at [399, 416] on textarea "Hi {first_name|there}, How are you? Strategy Review/Catch up: I've recorded a s…" at bounding box center [341, 442] width 245 height 136
drag, startPoint x: 336, startPoint y: 412, endPoint x: 409, endPoint y: 411, distance: 72.9
click at [409, 411] on textarea "Hi {first_name|there}, How are you? Strategy Review/Catch up: I've recorded a s…" at bounding box center [341, 442] width 245 height 136
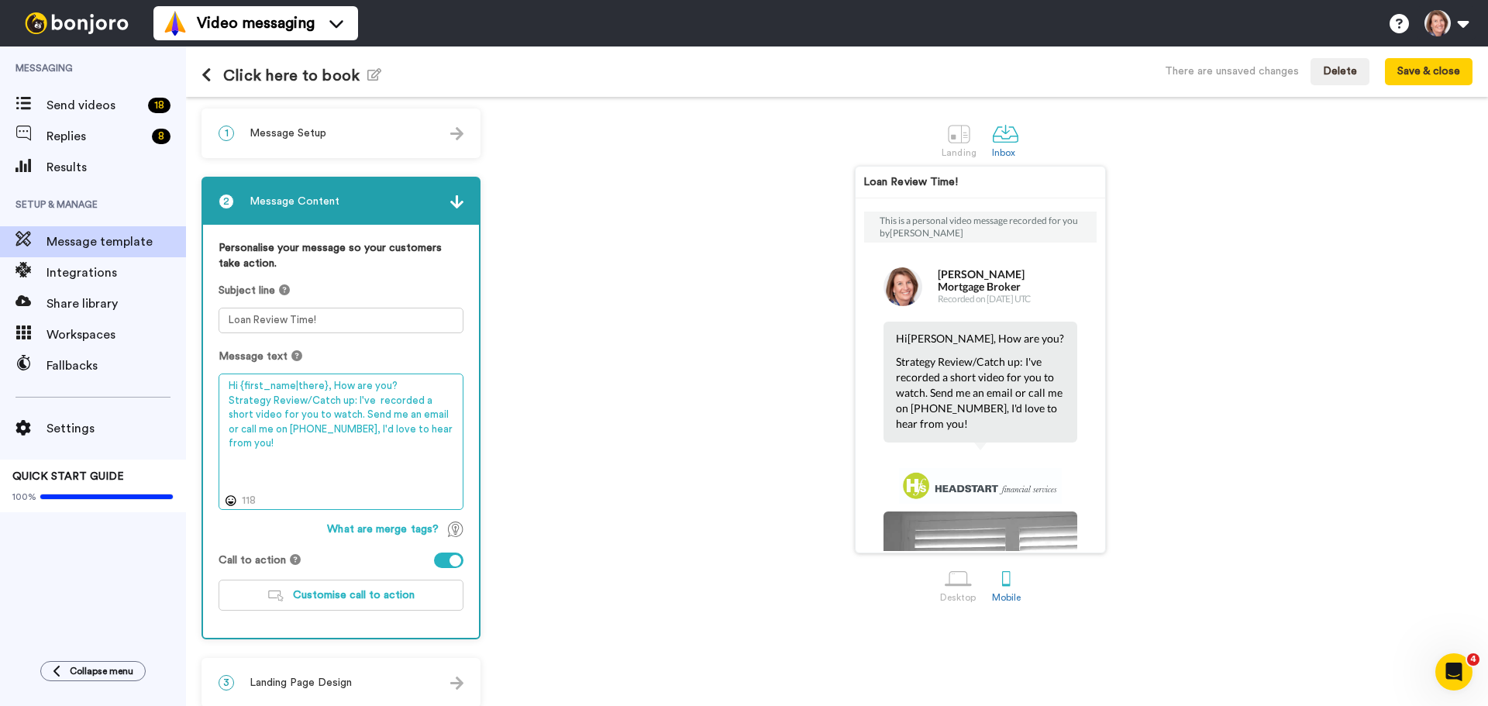
click at [418, 416] on textarea "Hi {first_name|there}, How are you? Strategy Review/Catch up: I've recorded a s…" at bounding box center [341, 442] width 245 height 136
click at [325, 435] on textarea "Hi {first_name|there}, How are you? Strategy Review/Catch up: I've recorded a s…" at bounding box center [341, 442] width 245 height 136
click at [317, 441] on textarea "Hi {first_name|there}, How are you? Strategy Review/Catch up: I've recorded a s…" at bounding box center [341, 442] width 245 height 136
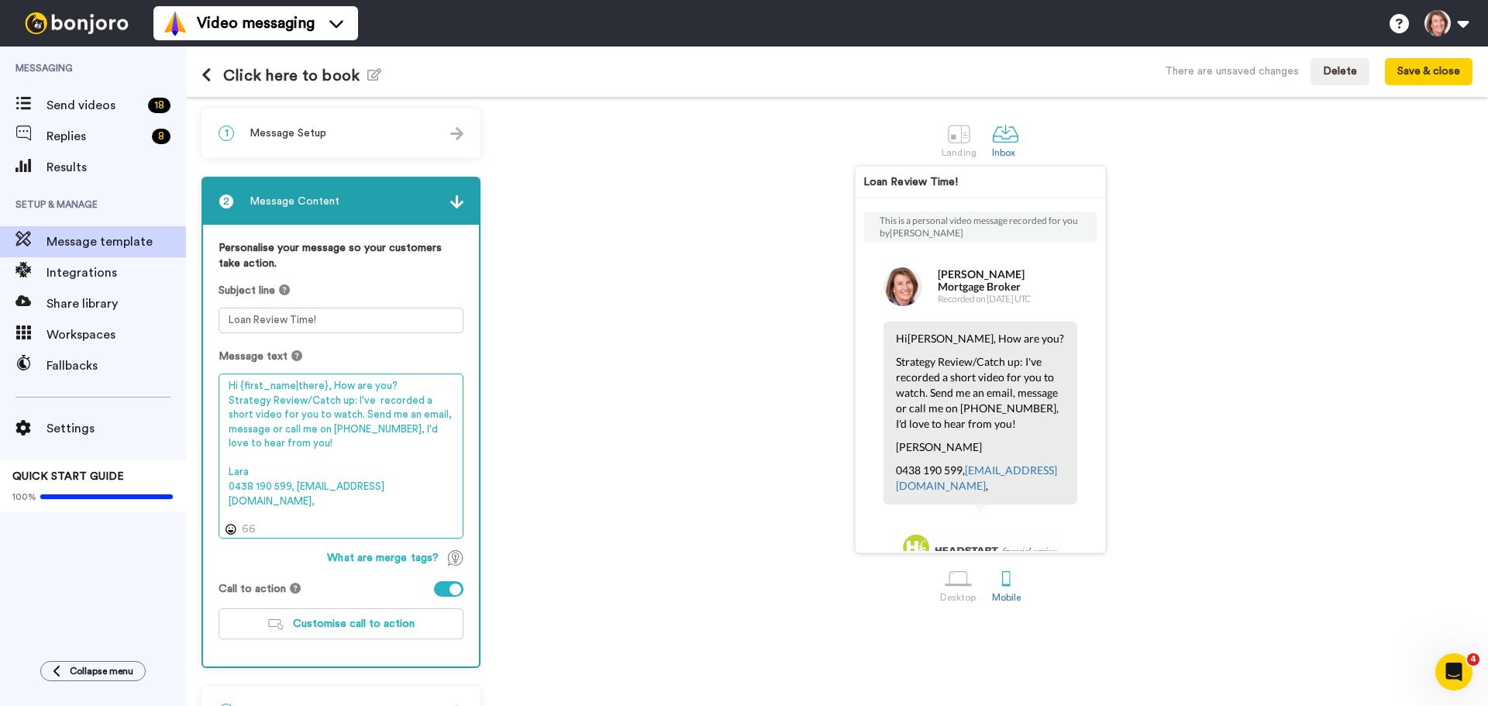
paste textarea "[URL][DOMAIN_NAME]"
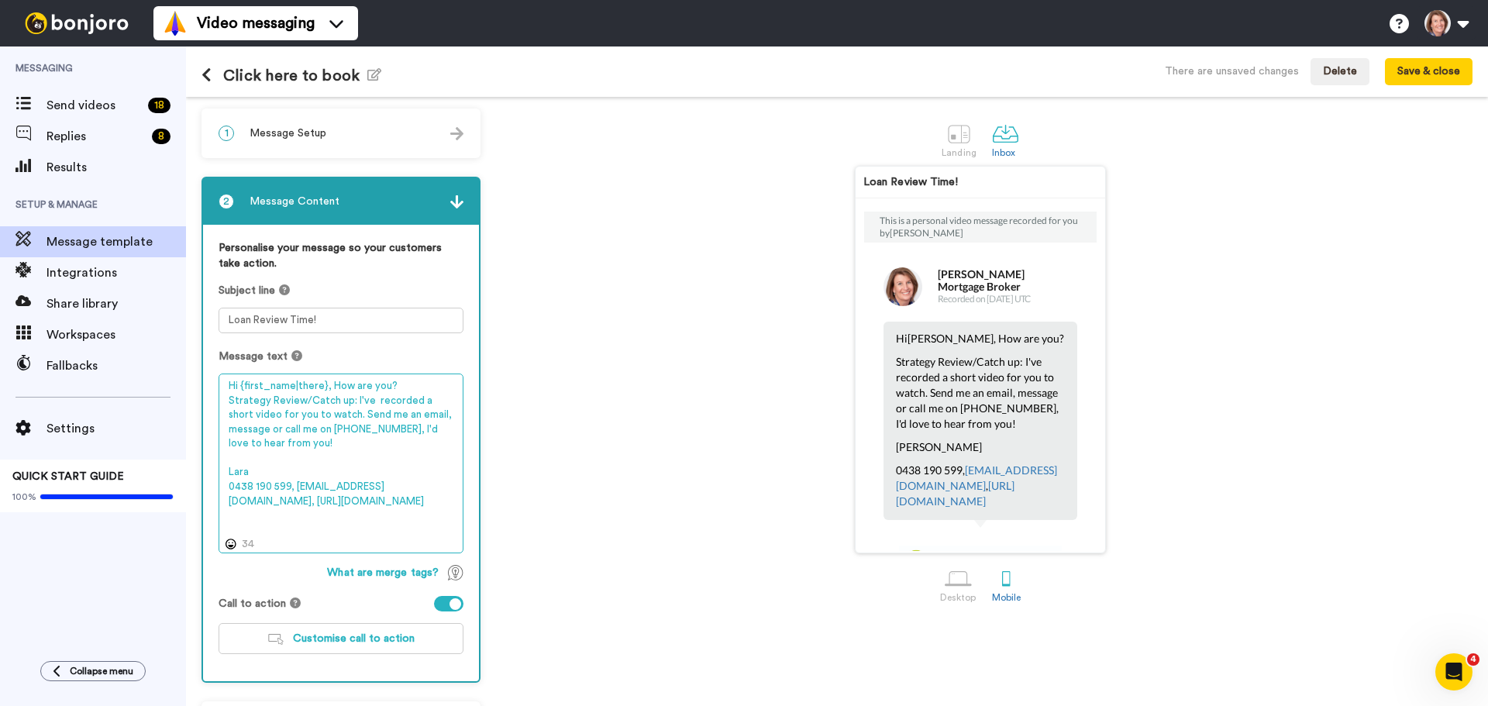
click at [415, 517] on textarea "Hi {first_name|there}, How are you? Strategy Review/Catch up: I've recorded a s…" at bounding box center [341, 464] width 245 height 180
click at [385, 453] on textarea "Hi {first_name|there}, How are you? Strategy Review/Catch up: I've recorded a s…" at bounding box center [341, 464] width 245 height 180
click at [297, 472] on textarea "Hi {first_name|there}, How are you? Strategy Review/Catch up: I've recorded a s…" at bounding box center [341, 464] width 245 height 180
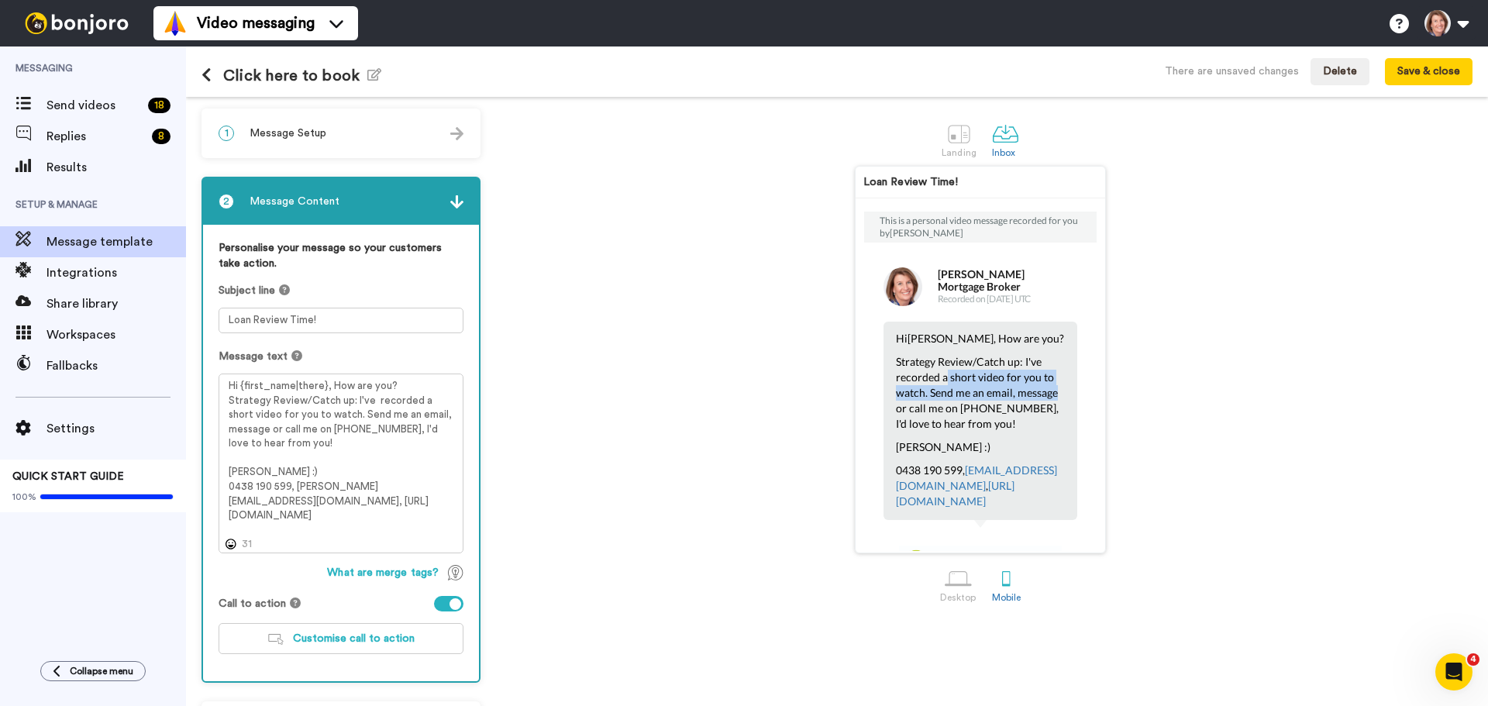
drag, startPoint x: 936, startPoint y: 374, endPoint x: 1137, endPoint y: 394, distance: 201.8
click at [1137, 394] on div "Loan Review Time! This is a personal video message recorded for you by [PERSON_…" at bounding box center [980, 360] width 985 height 388
click at [1008, 419] on p "Strategy Review/Catch up: I've recorded a short video for you to watch. Send me…" at bounding box center [980, 393] width 169 height 78
drag, startPoint x: 940, startPoint y: 406, endPoint x: 1054, endPoint y: 504, distance: 150.7
click at [1054, 504] on div "Hi [PERSON_NAME] , How are you? Strategy Review/Catch up: I've recorded a short…" at bounding box center [981, 421] width 194 height 198
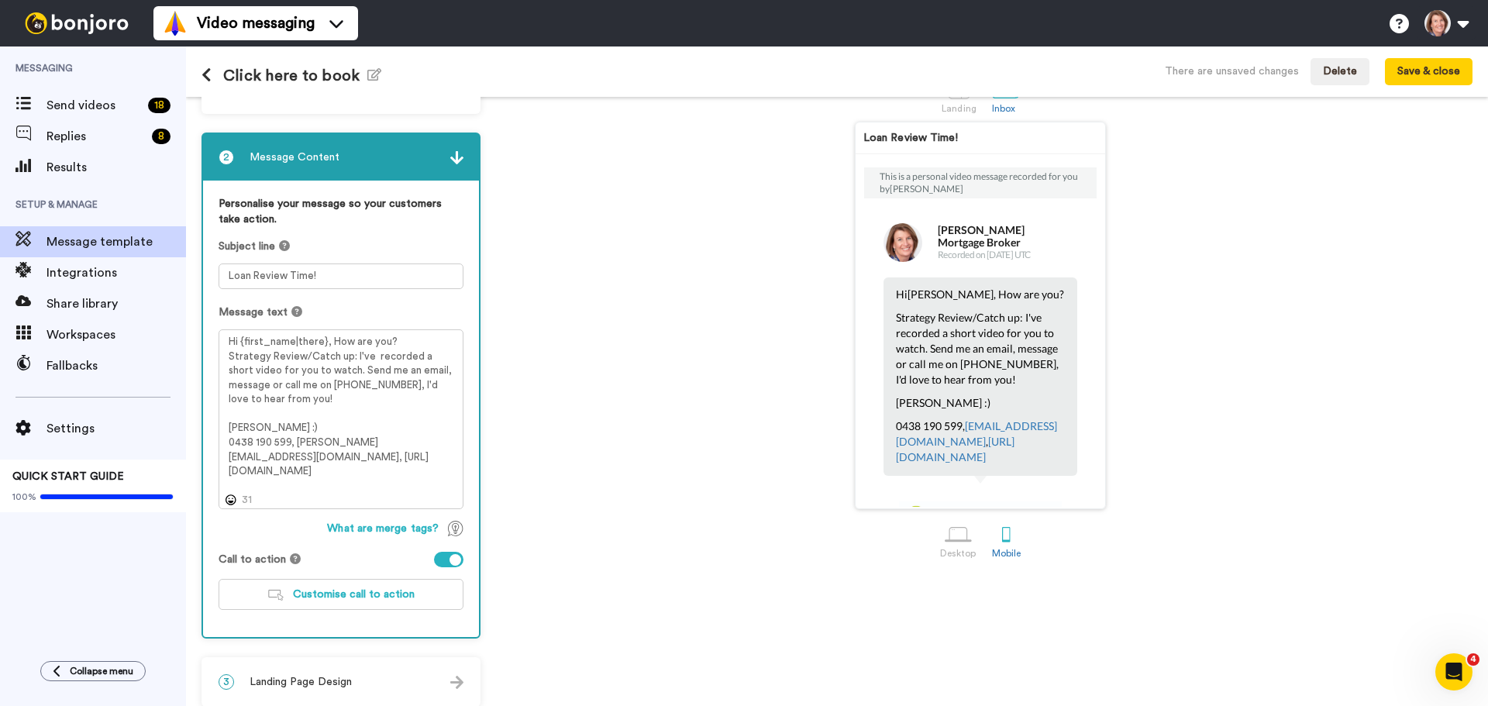
scroll to position [57, 0]
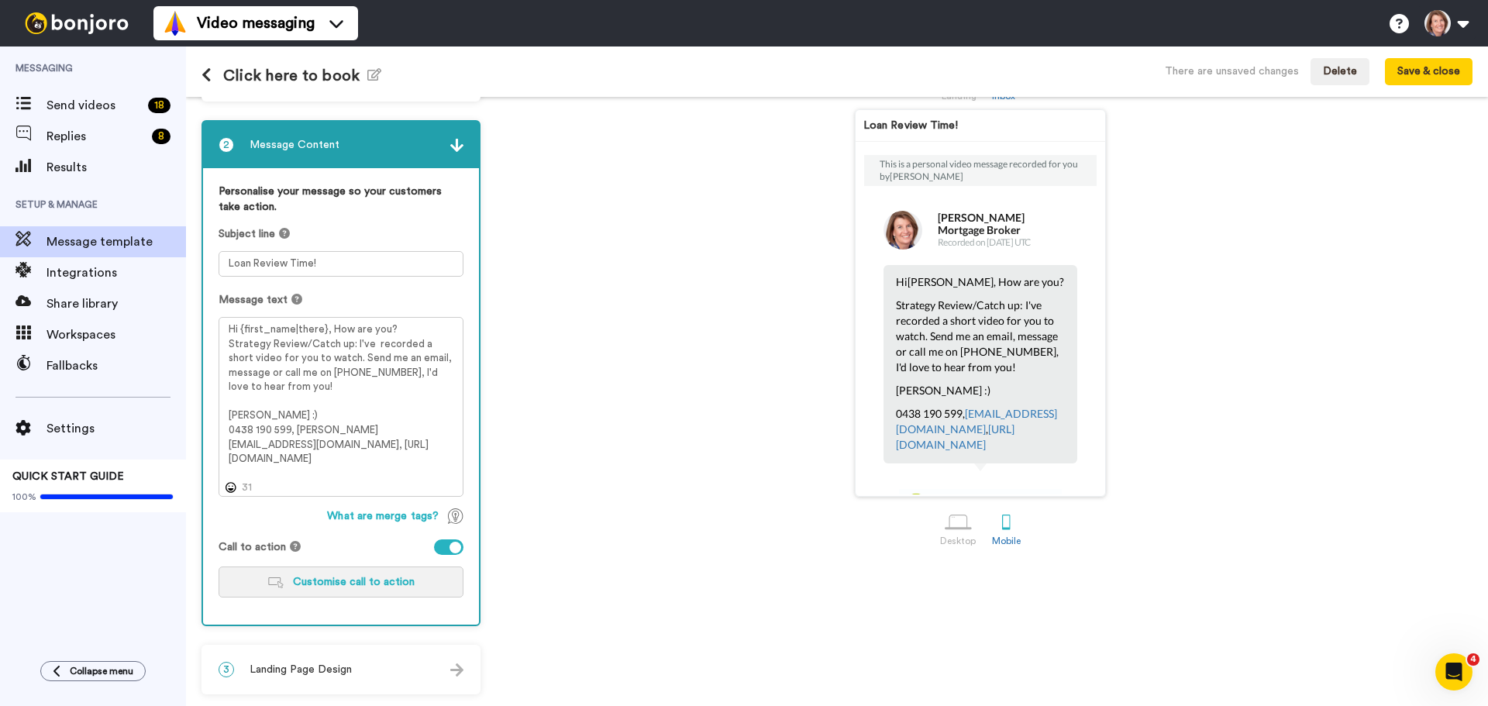
click at [387, 581] on span "Customise call to action" at bounding box center [354, 582] width 122 height 11
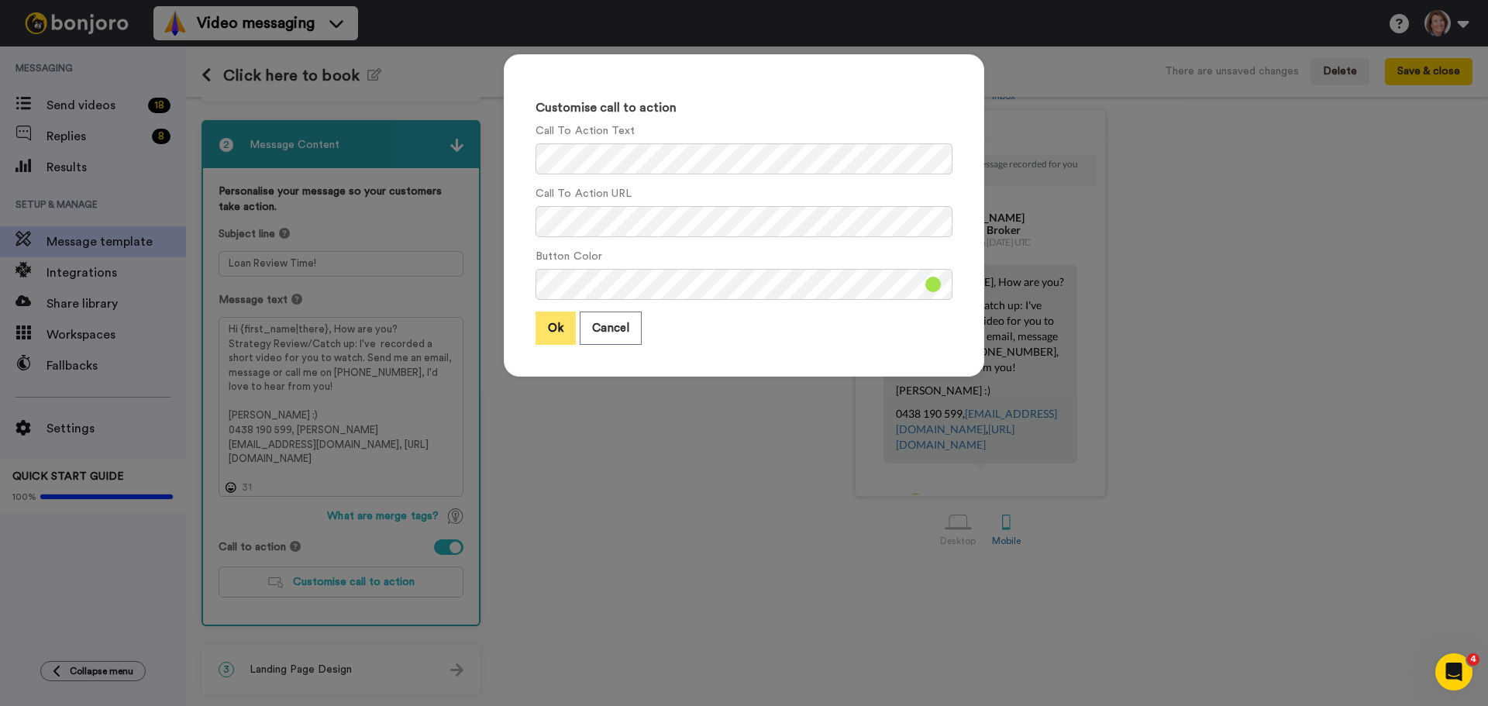
click at [544, 334] on button "Ok" at bounding box center [556, 328] width 40 height 33
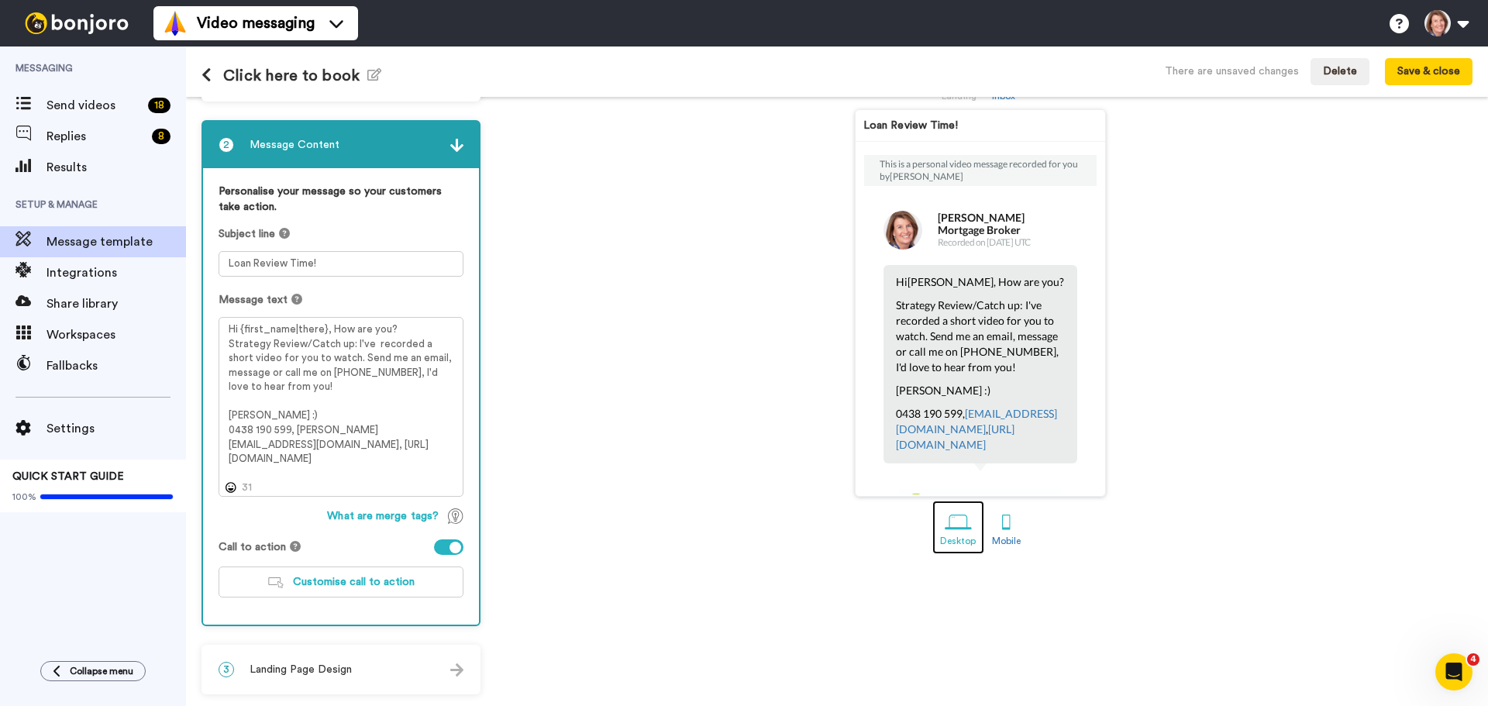
click at [955, 525] on div at bounding box center [958, 522] width 27 height 27
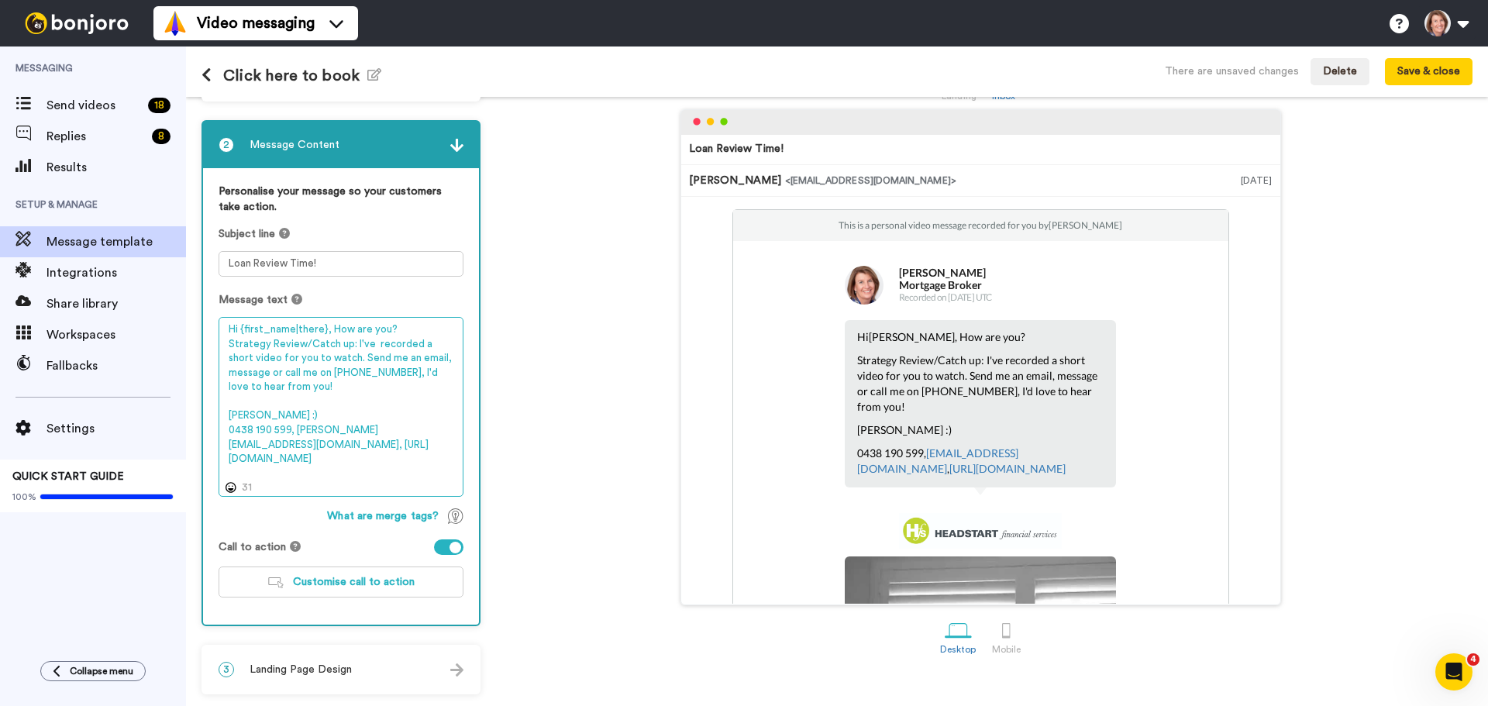
click at [295, 425] on textarea "Hi {first_name|there}, How are you? Strategy Review/Catch up: I've recorded a s…" at bounding box center [341, 407] width 245 height 180
drag, startPoint x: 319, startPoint y: 371, endPoint x: 391, endPoint y: 371, distance: 72.1
click at [391, 371] on textarea "Hi {first_name|there}, How are you? Strategy Review/Catch up: I've recorded a s…" at bounding box center [341, 407] width 245 height 180
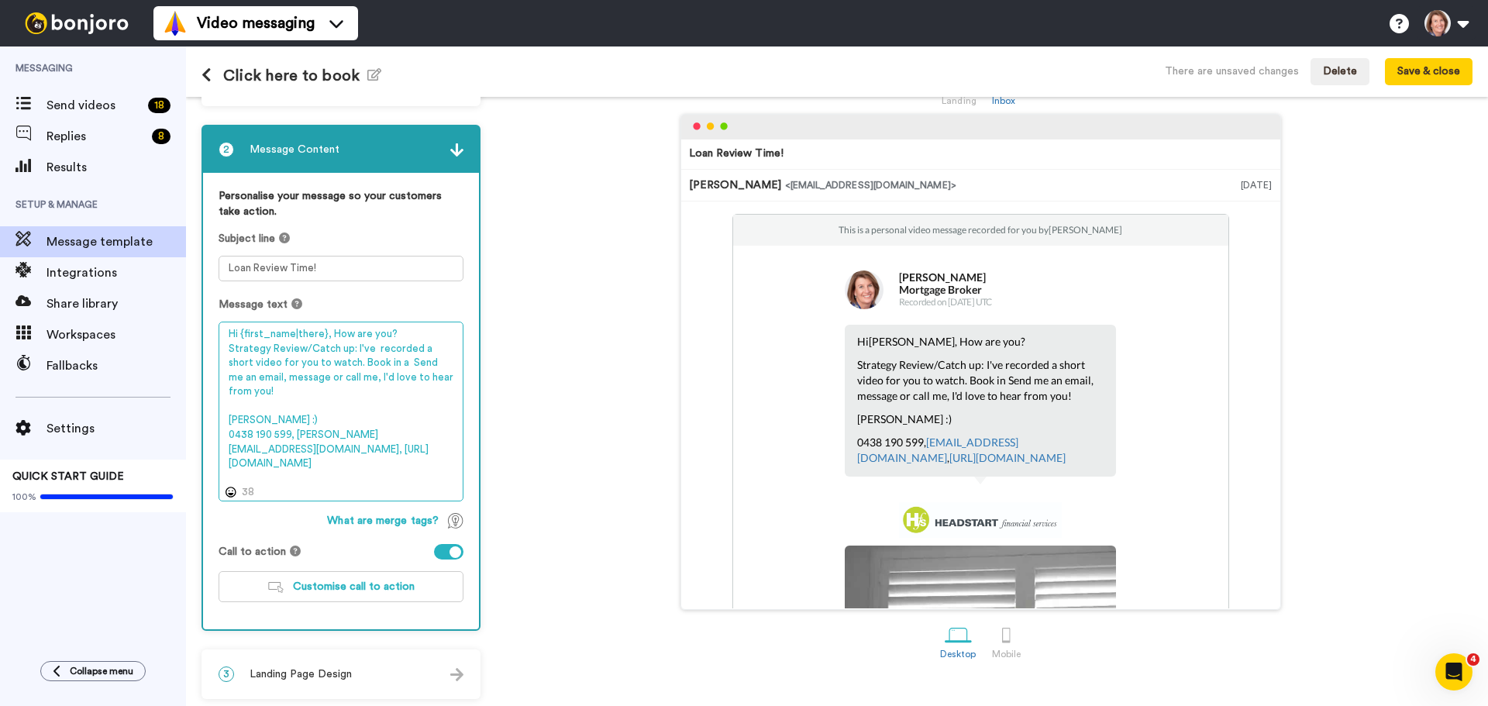
scroll to position [57, 0]
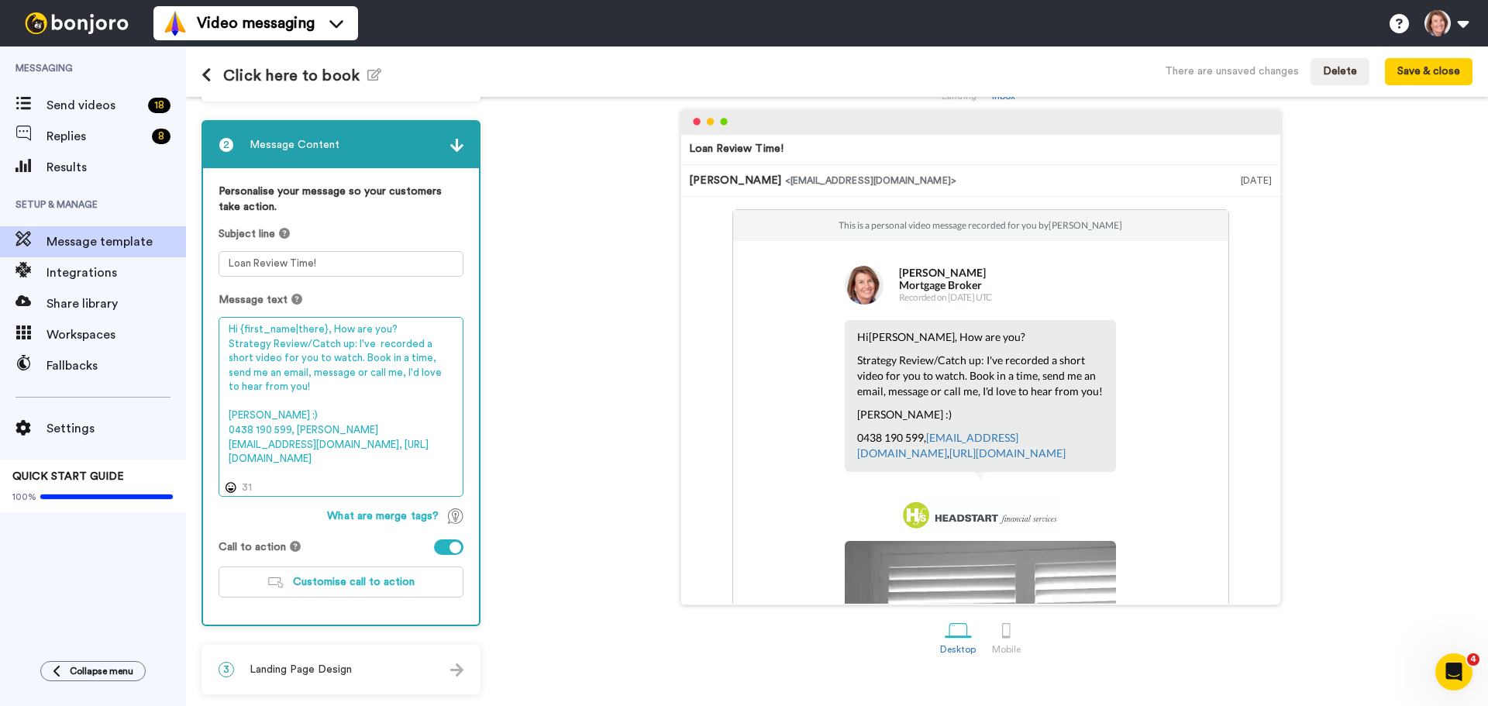
drag, startPoint x: 264, startPoint y: 413, endPoint x: 229, endPoint y: 321, distance: 98.6
click at [229, 321] on textarea "Hi {first_name|there}, How are you? Strategy Review/Catch up: I've recorded a s…" at bounding box center [341, 407] width 245 height 180
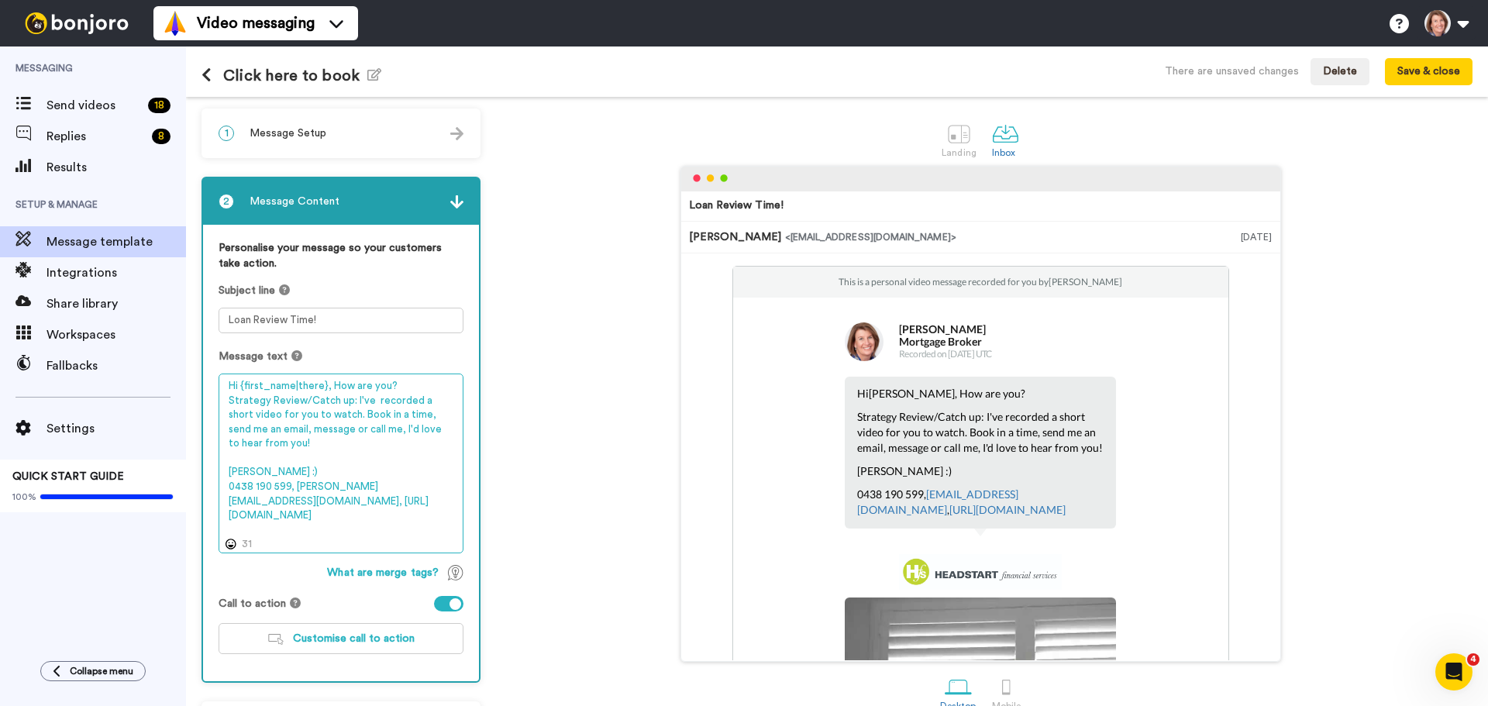
click at [333, 436] on textarea "Hi {first_name|there}, How are you? Strategy Review/Catch up: I've recorded a s…" at bounding box center [341, 464] width 245 height 180
drag, startPoint x: 243, startPoint y: 436, endPoint x: 228, endPoint y: 400, distance: 39.6
click at [228, 400] on textarea "Hi {first_name|there}, How are you? Strategy Review/Catch up: I've recorded a s…" at bounding box center [341, 464] width 245 height 180
paste textarea "How are you? I noticed it’s coming up to your loan anniversary — the perfect ti…"
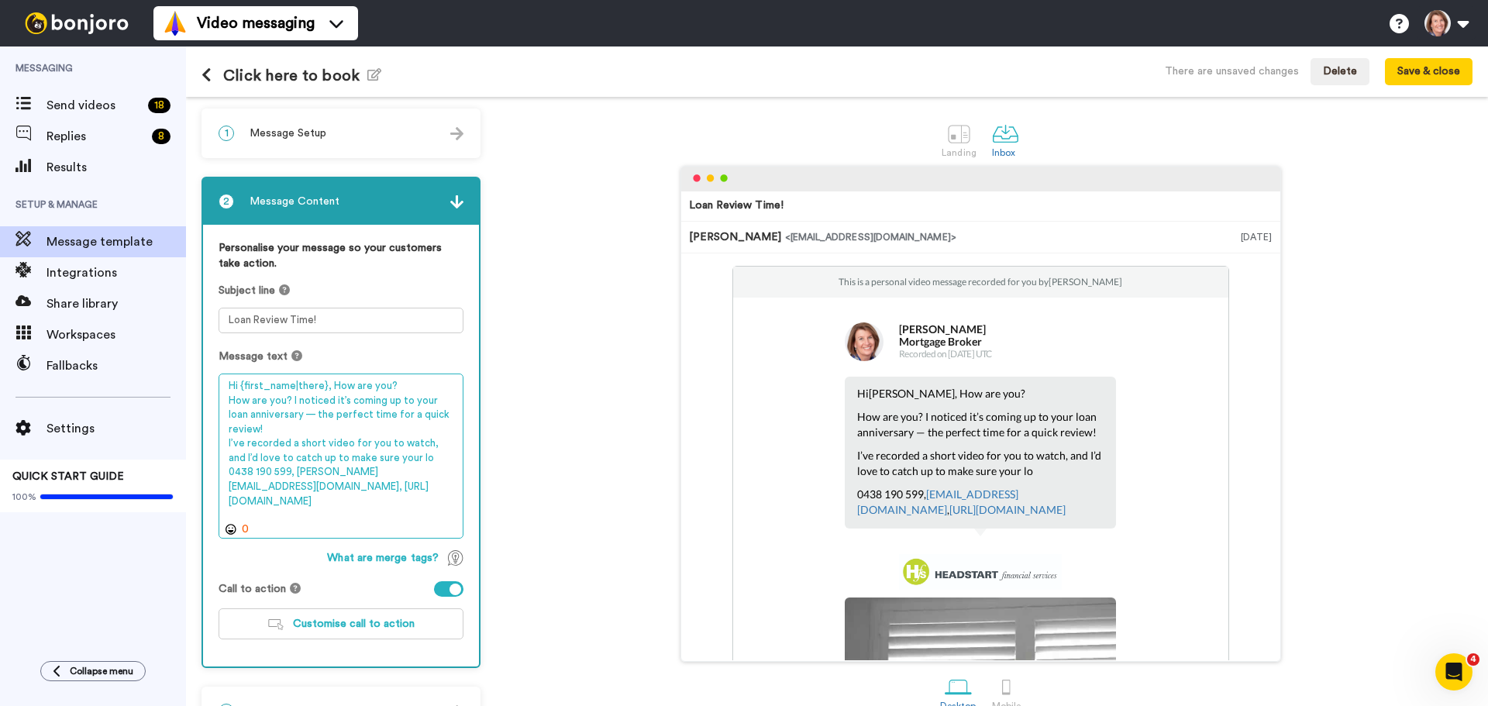
drag, startPoint x: 388, startPoint y: 383, endPoint x: 330, endPoint y: 390, distance: 58.6
click at [330, 390] on textarea "Hi {first_name|there}, How are you? How are you? I noticed it’s coming up to yo…" at bounding box center [341, 456] width 245 height 165
click at [285, 429] on textarea "Hi {first_name|there}, How are you? I noticed it’s coming up to your loan anniv…" at bounding box center [341, 456] width 245 height 165
drag, startPoint x: 316, startPoint y: 412, endPoint x: 294, endPoint y: 402, distance: 23.9
click at [294, 402] on textarea "Hi {first_name|there}, How are you? I noticed it’s coming up to your loan anniv…" at bounding box center [341, 456] width 245 height 165
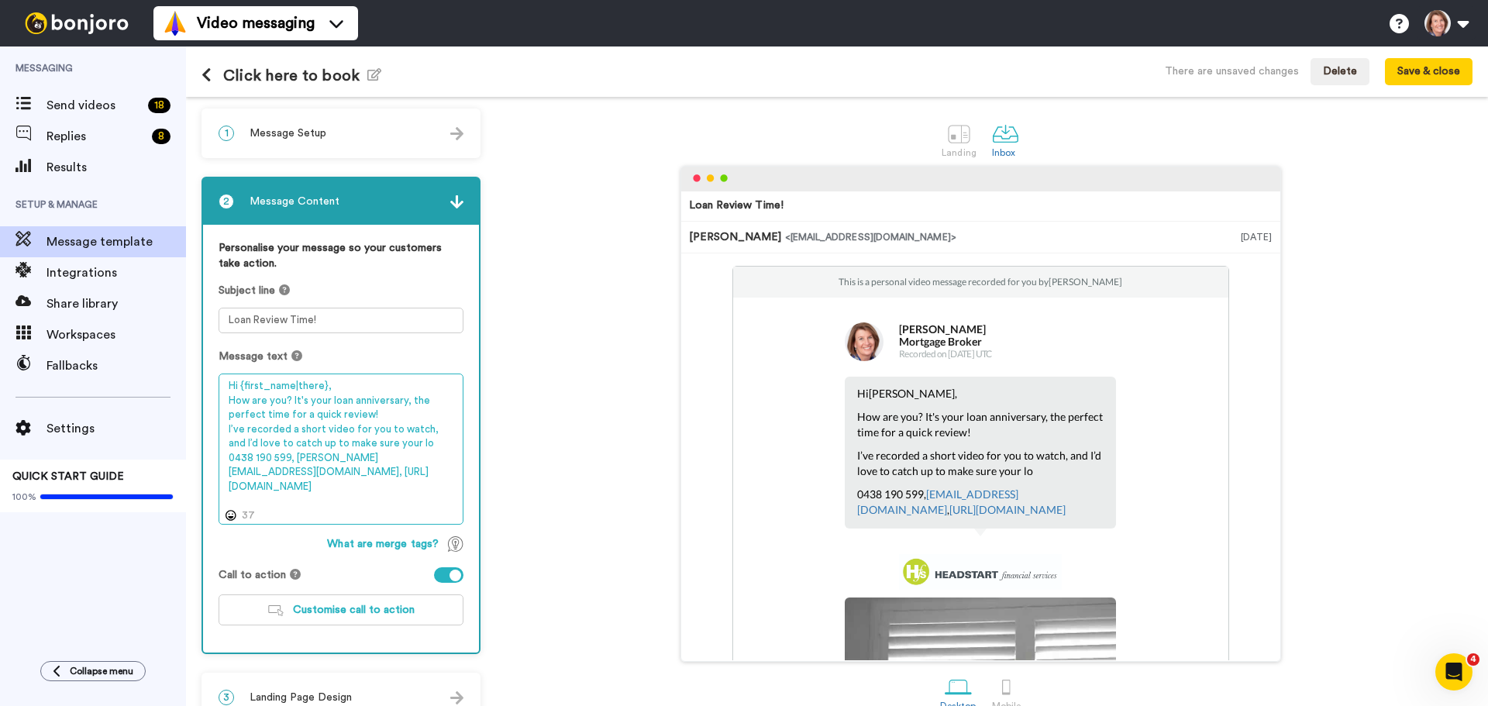
click at [434, 441] on textarea "Hi {first_name|there}, How are you? It's your loan anniversary, the perfect tim…" at bounding box center [341, 449] width 245 height 151
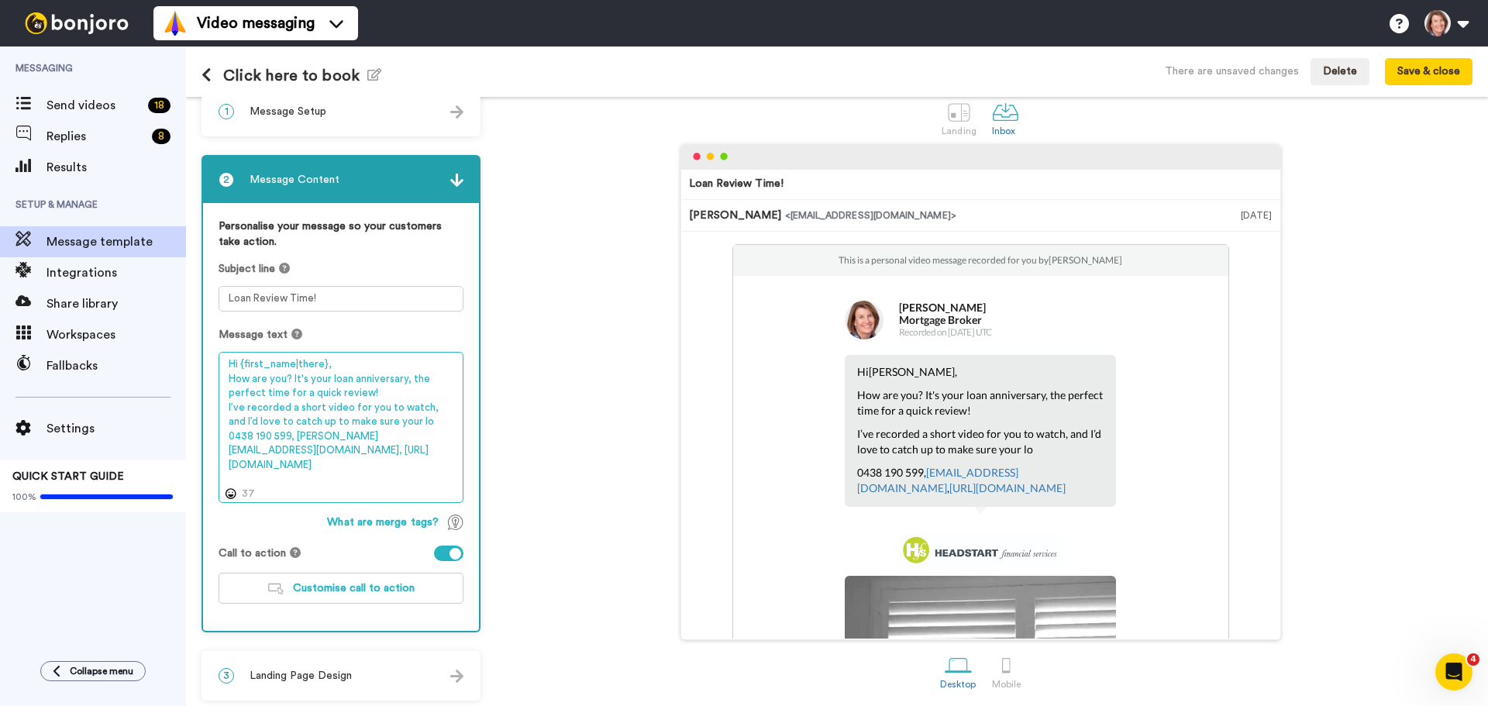
scroll to position [28, 0]
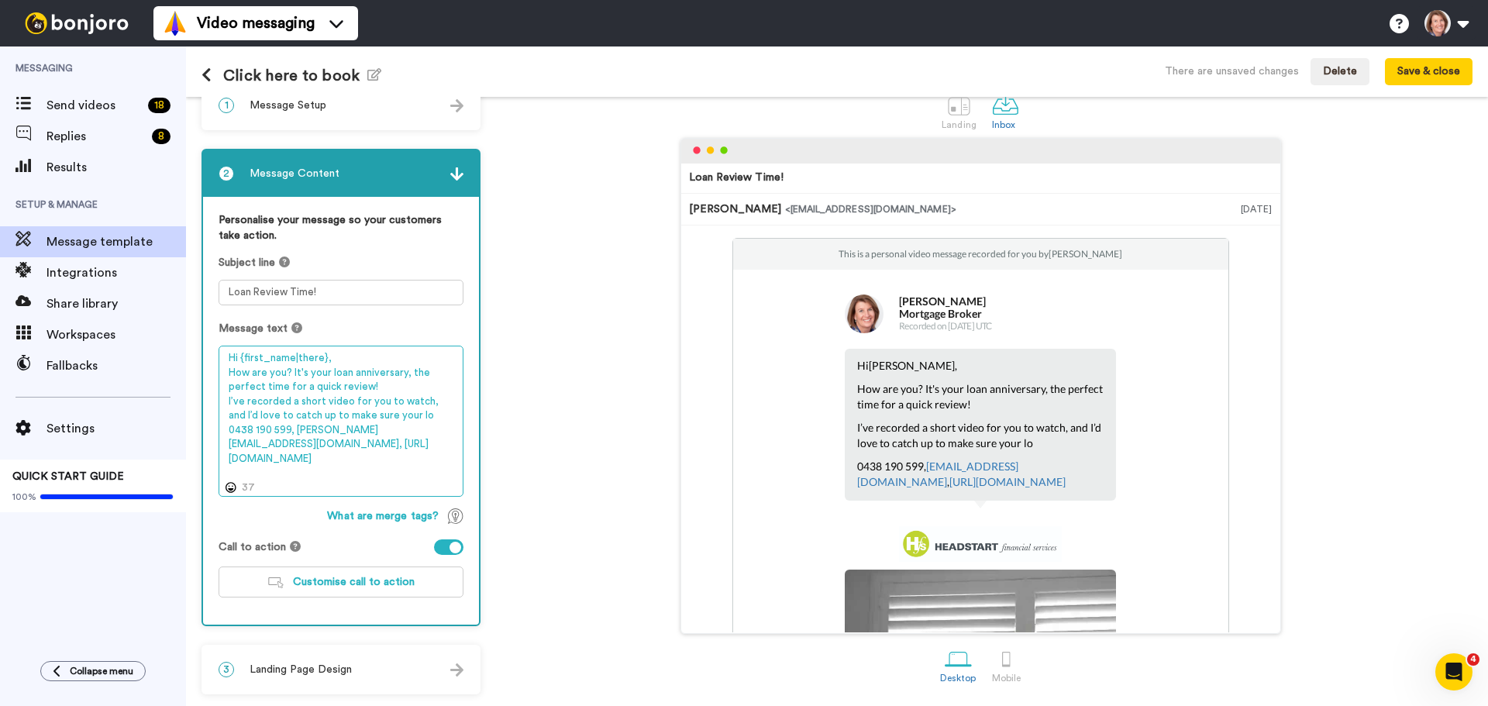
click at [387, 453] on textarea "Hi {first_name|there}, How are you? It's your loan anniversary, the perfect tim…" at bounding box center [341, 421] width 245 height 151
click at [228, 426] on textarea "Hi {first_name|there}, How are you? It's your loan anniversary, the perfect tim…" at bounding box center [341, 421] width 245 height 151
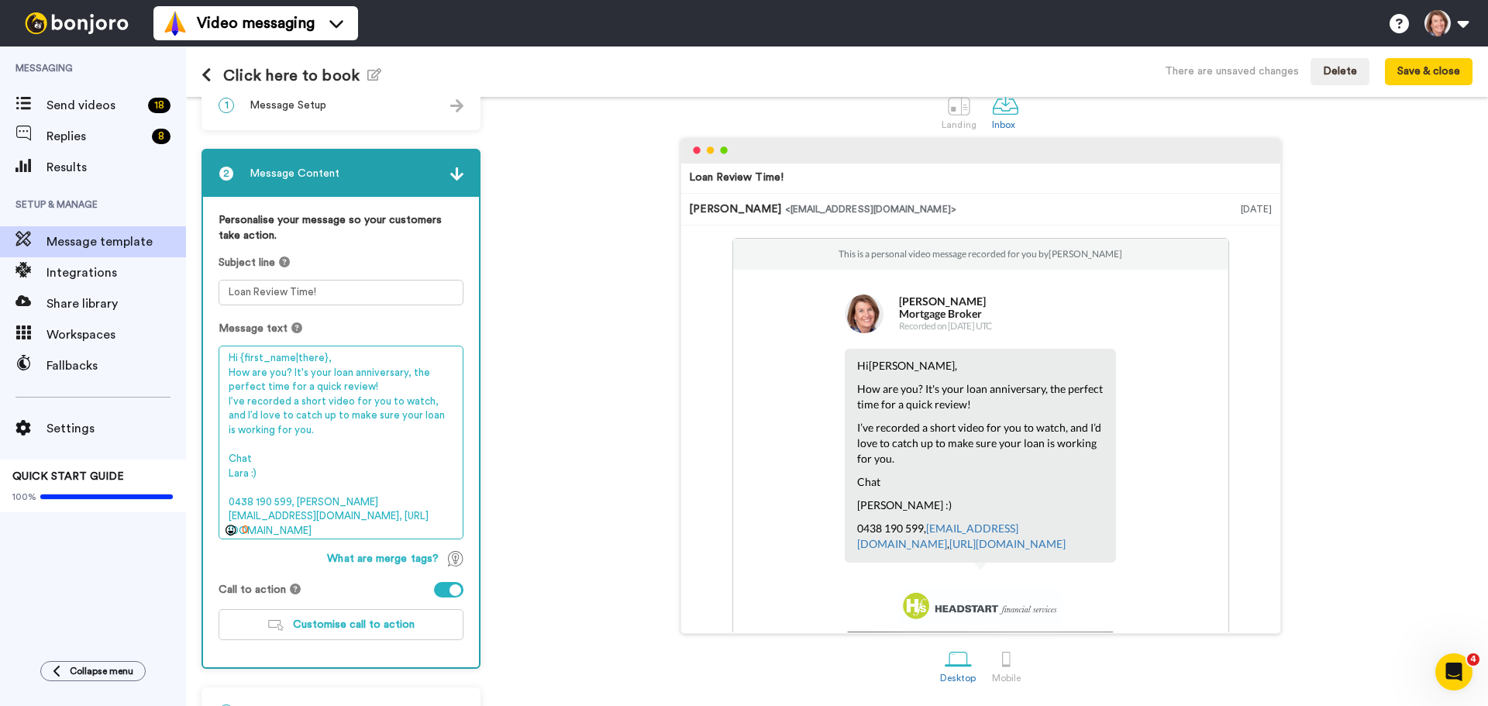
drag, startPoint x: 388, startPoint y: 515, endPoint x: 221, endPoint y: 519, distance: 167.5
click at [221, 519] on textarea "Hi {first_name|there}, How are you? It's your loan anniversary, the perfect tim…" at bounding box center [341, 443] width 245 height 194
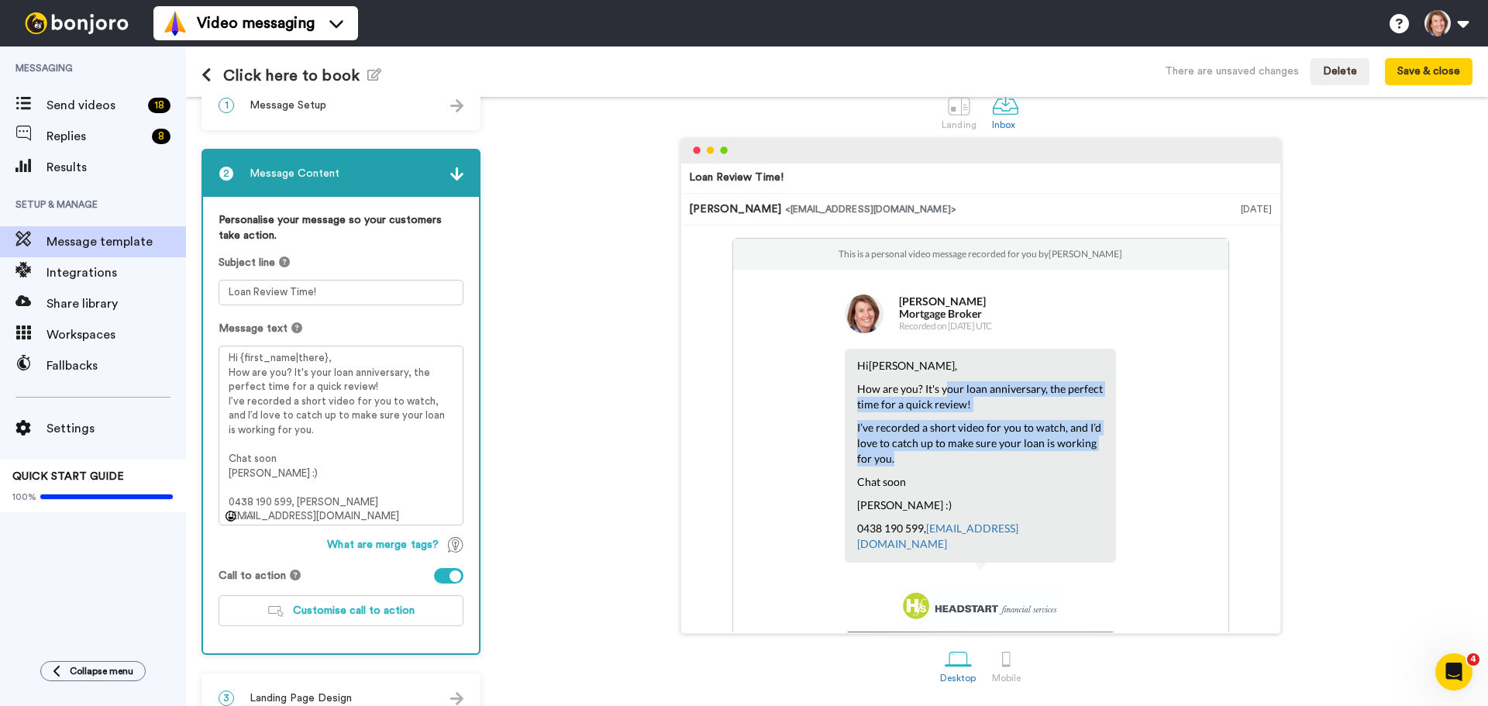
drag, startPoint x: 930, startPoint y: 400, endPoint x: 1045, endPoint y: 462, distance: 130.4
click at [1045, 462] on div "Hi [PERSON_NAME] , How are you? It's your loan anniversary, the perfect time fo…" at bounding box center [980, 456] width 271 height 214
click at [1045, 462] on p "I’ve recorded a short video for you to watch, and I’d love to catch up to make …" at bounding box center [980, 443] width 247 height 47
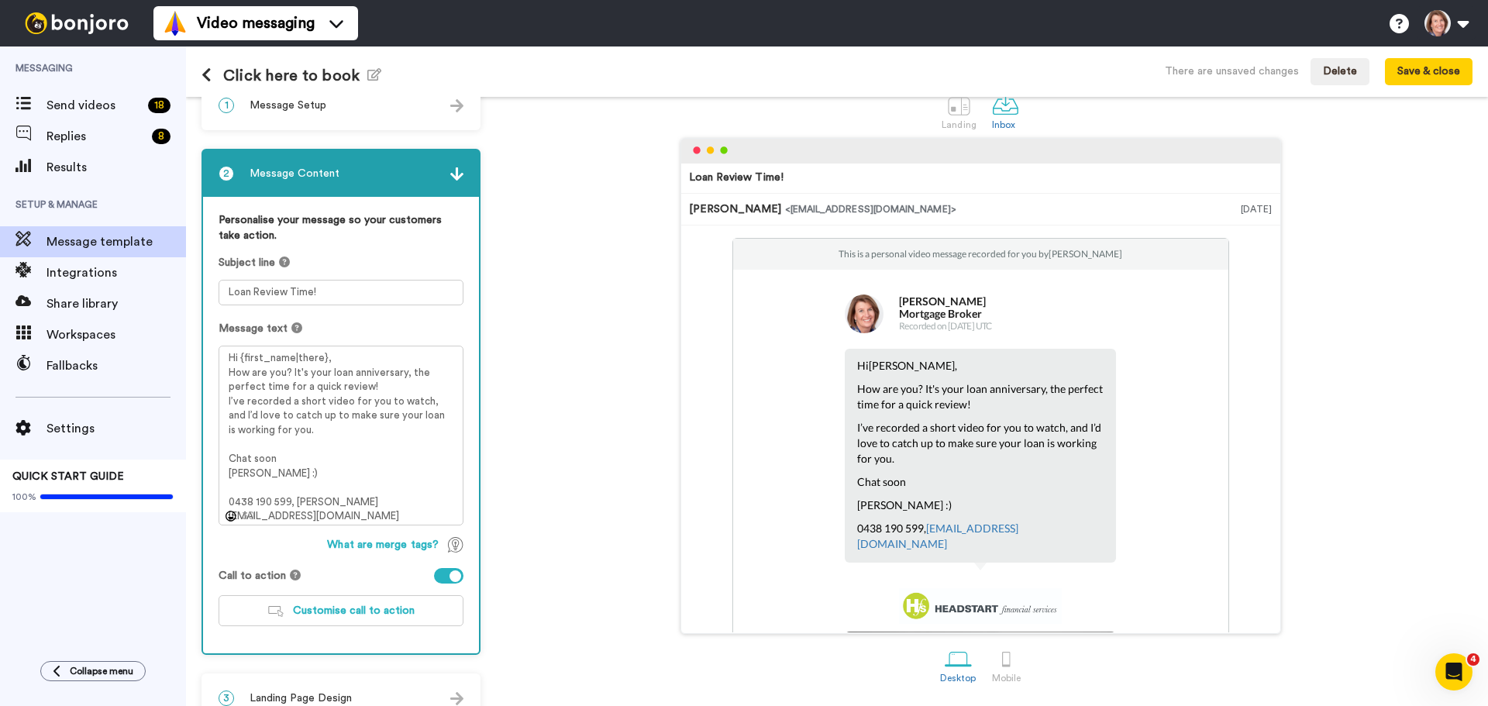
click at [791, 212] on span "<[EMAIL_ADDRESS][DOMAIN_NAME]>" at bounding box center [870, 209] width 171 height 9
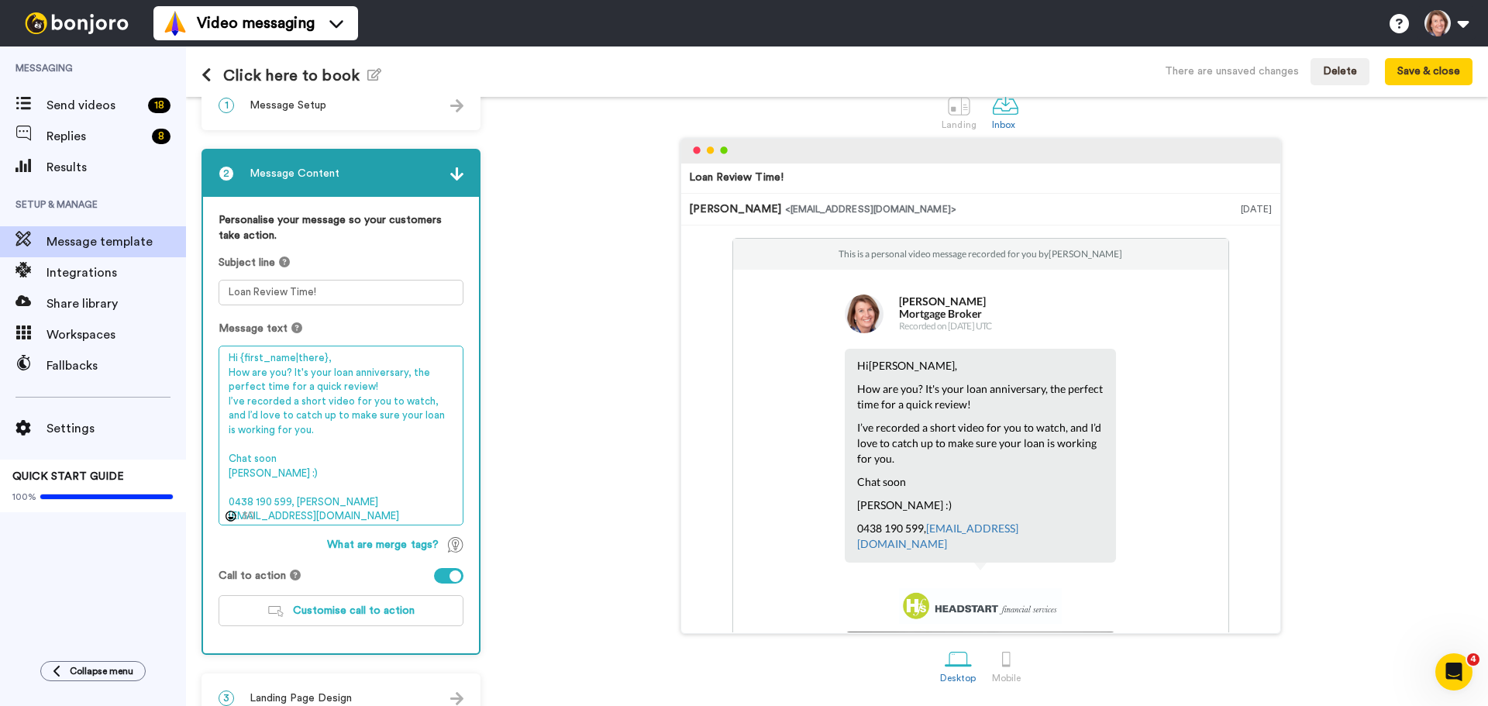
drag, startPoint x: 417, startPoint y: 506, endPoint x: 291, endPoint y: 507, distance: 126.4
click at [291, 507] on textarea "Hi {first_name|there}, How are you? It's your loan anniversary, the perfect tim…" at bounding box center [341, 436] width 245 height 180
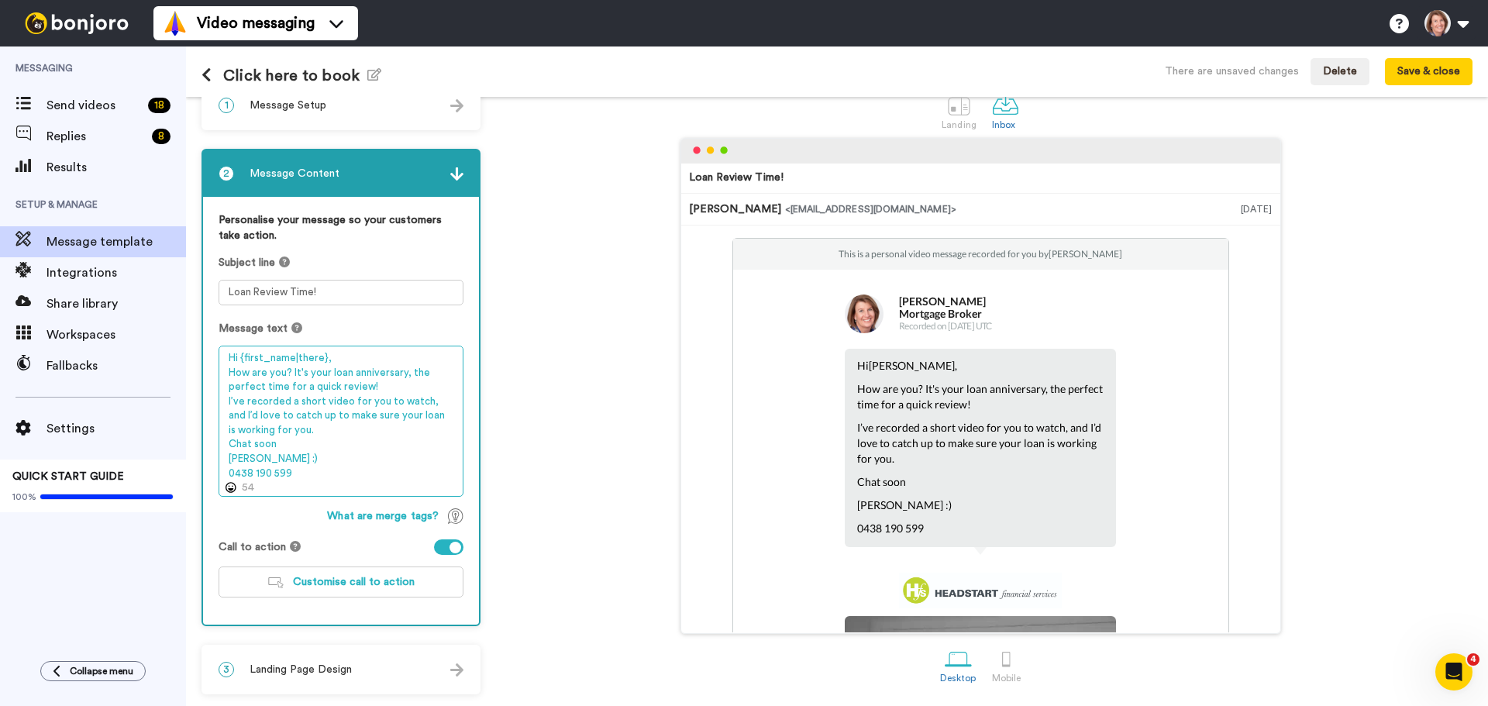
click at [308, 430] on textarea "Hi {first_name|there}, How are you? It's your loan anniversary, the perfect tim…" at bounding box center [341, 421] width 245 height 151
paste textarea "Book in a time, send me a message, or give me a quick"
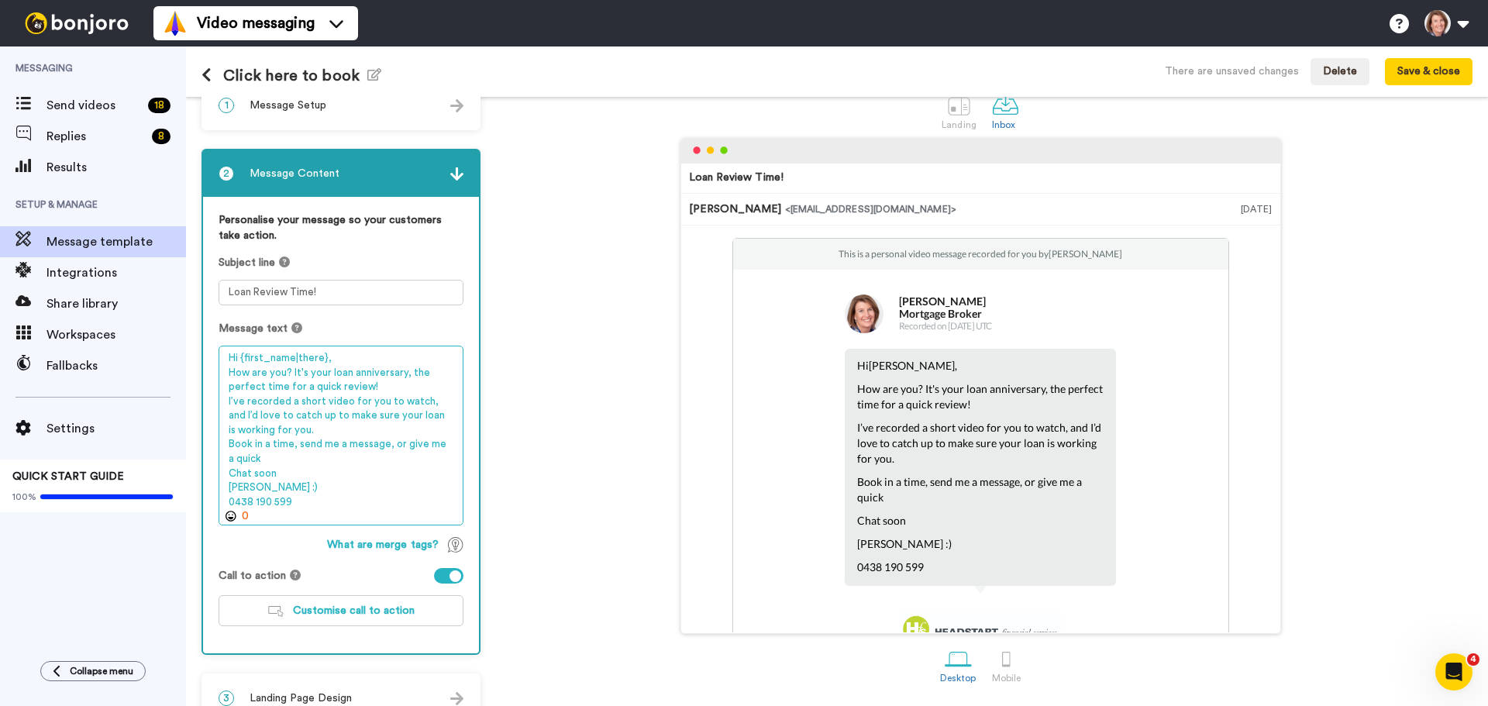
click at [288, 458] on textarea "Hi {first_name|there}, How are you? It's your loan anniversary, the perfect tim…" at bounding box center [341, 436] width 245 height 180
click at [290, 474] on textarea "Hi {first_name|there}, How are you? It's your loan anniversary, the perfect tim…" at bounding box center [341, 436] width 245 height 180
click at [279, 455] on textarea "Hi {first_name|there}, How are you? It's your loan anniversary, the perfect tim…" at bounding box center [341, 436] width 245 height 180
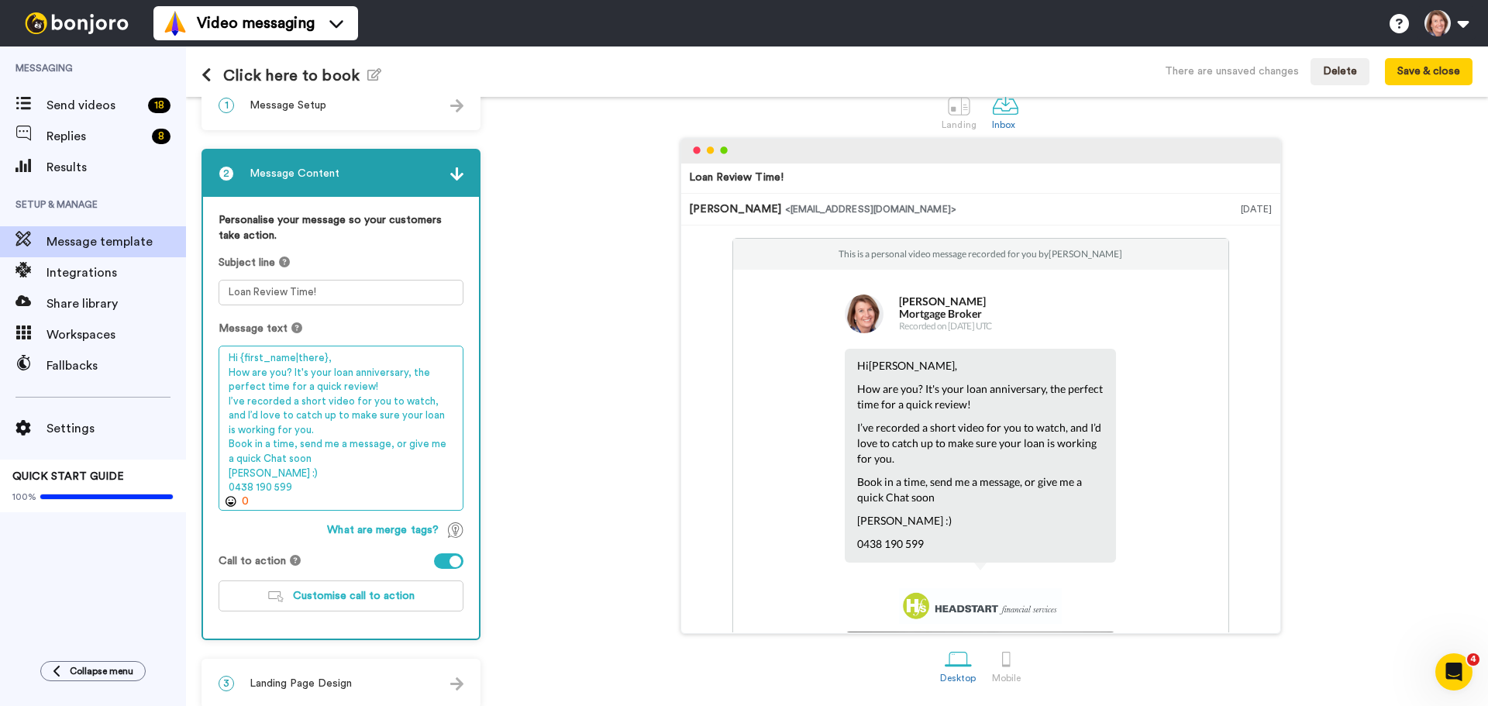
click at [349, 357] on textarea "Hi {first_name|there}, How are you? It's your loan anniversary, the perfect tim…" at bounding box center [341, 428] width 245 height 165
click at [320, 385] on textarea "Hi {first_name|there}, How are you? It's your loan anniversary, the perfect tim…" at bounding box center [341, 428] width 245 height 165
click at [253, 457] on textarea "Hi {first_name|there}, How are you? It's your loan anniversary, the perfect tim…" at bounding box center [341, 428] width 245 height 165
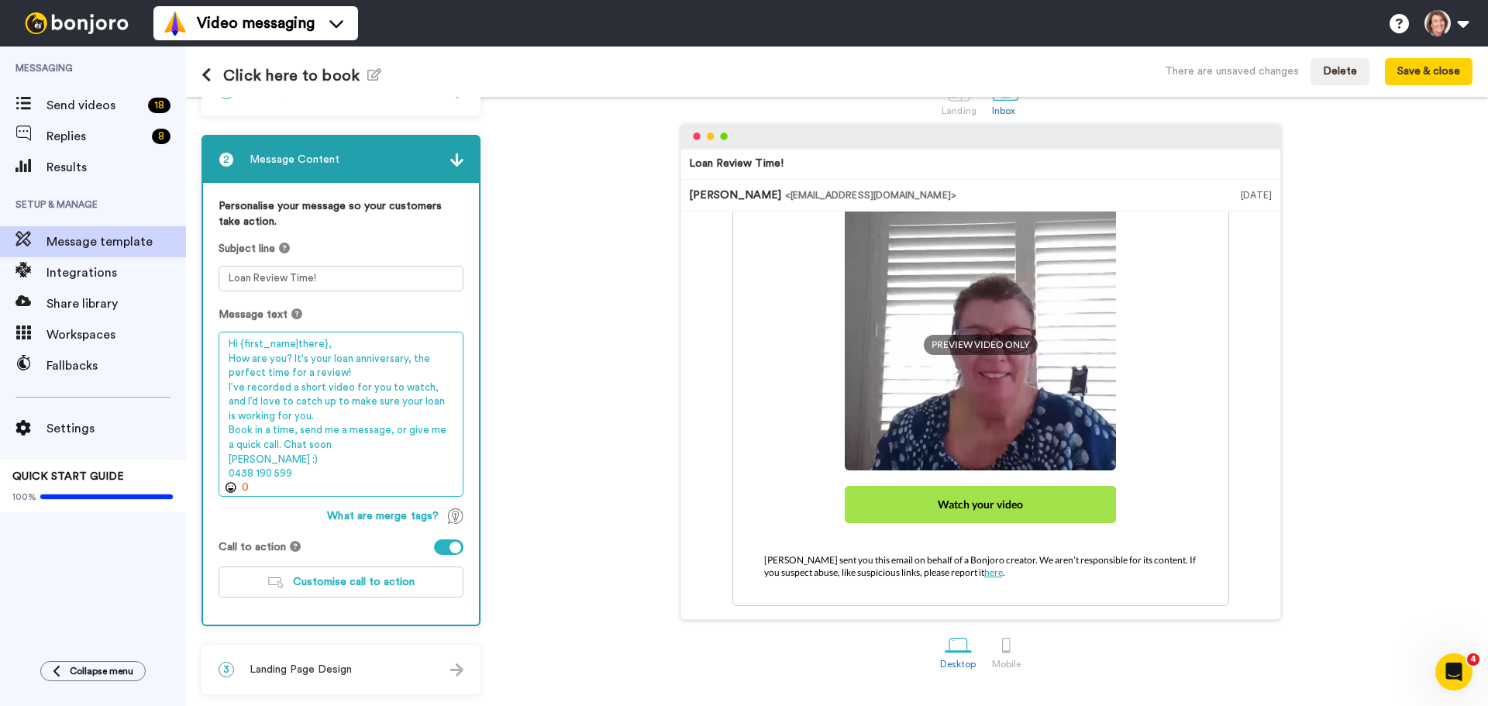
scroll to position [0, 0]
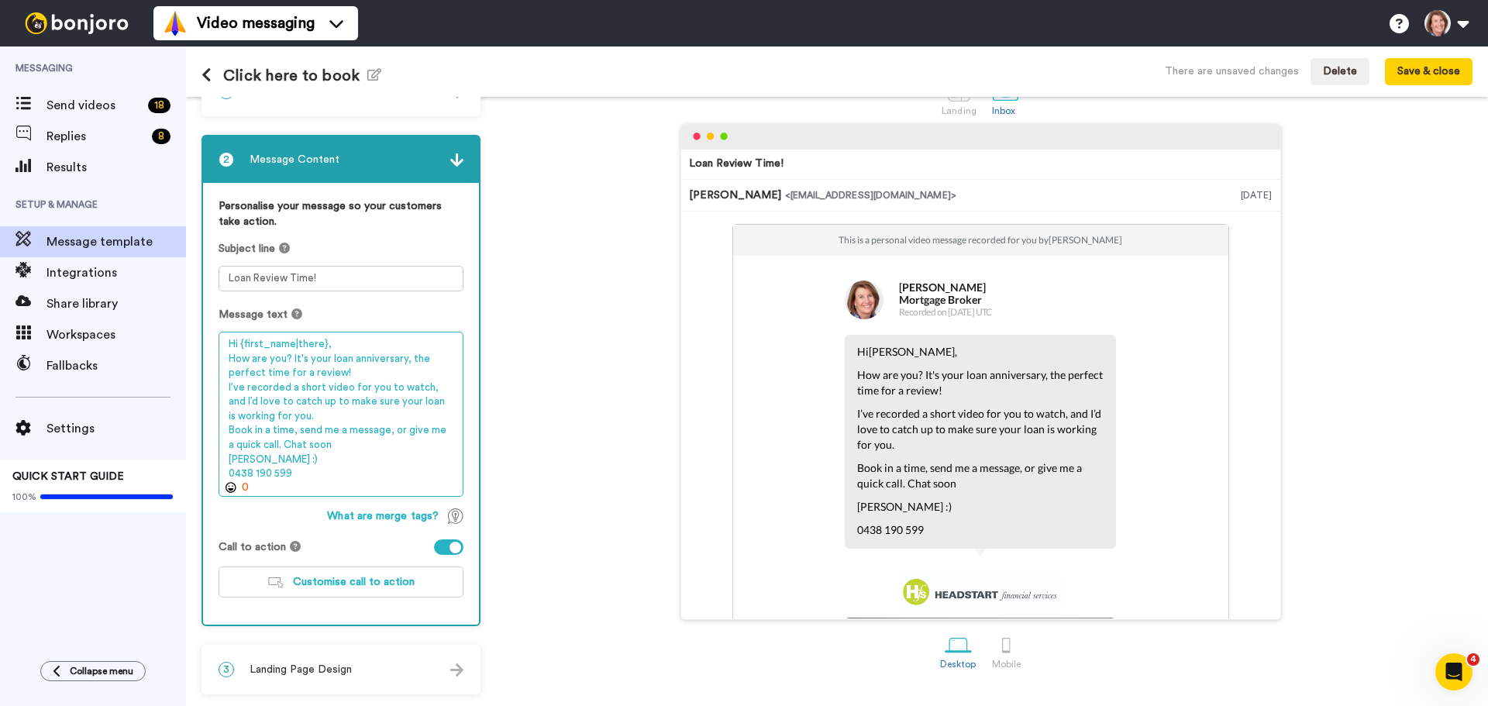
drag, startPoint x: 386, startPoint y: 385, endPoint x: 422, endPoint y: 387, distance: 36.5
click at [422, 387] on textarea "Hi {first_name|there}, How are you? It's your loan anniversary, the perfect tim…" at bounding box center [341, 414] width 245 height 165
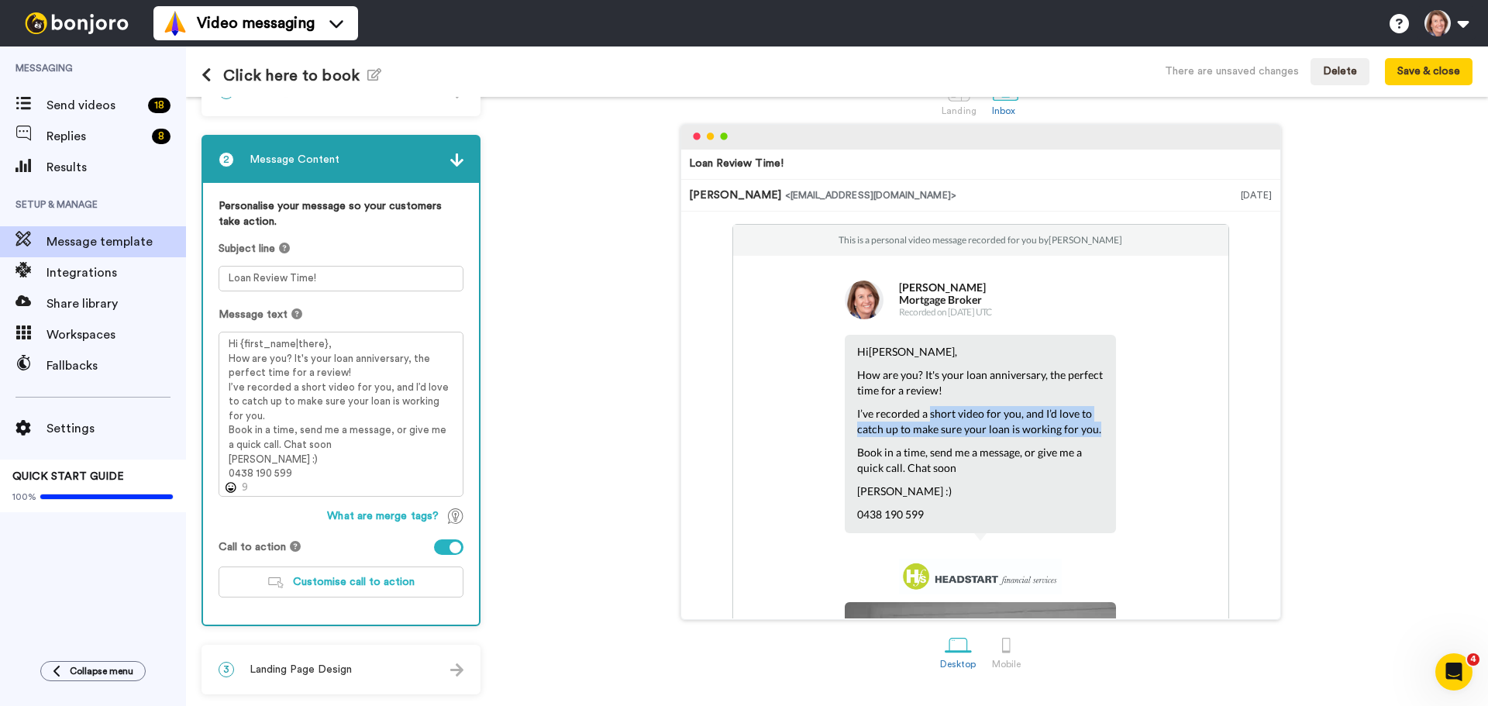
drag, startPoint x: 987, startPoint y: 416, endPoint x: 1101, endPoint y: 429, distance: 114.7
click at [1101, 429] on div "Hi [PERSON_NAME] , How are you? It's your loan anniversary, the perfect time fo…" at bounding box center [980, 434] width 271 height 198
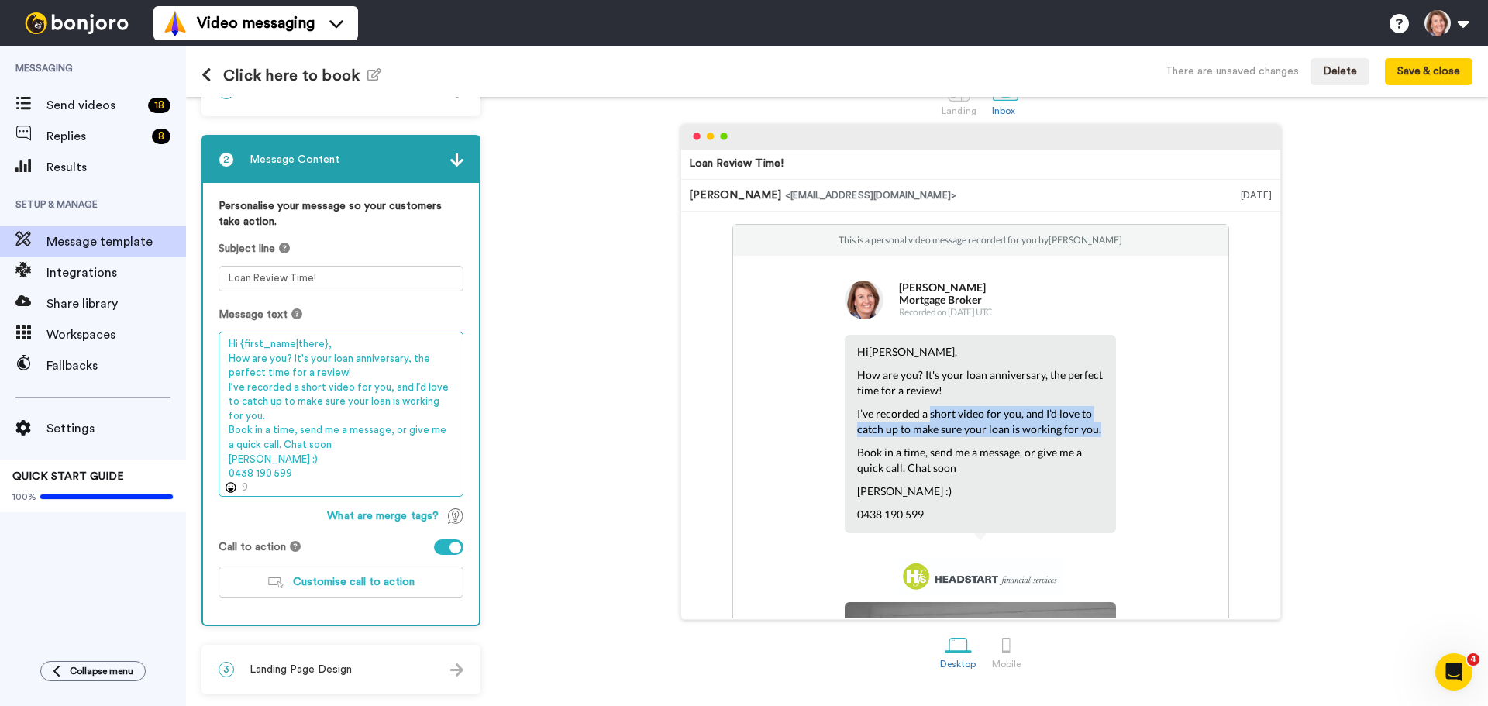
click at [350, 385] on textarea "Hi {first_name|there}, How are you? It's your loan anniversary, the perfect tim…" at bounding box center [341, 414] width 245 height 165
click at [327, 443] on textarea "Hi {first_name|there}, How are you? It's your loan anniversary, the perfect tim…" at bounding box center [341, 414] width 245 height 165
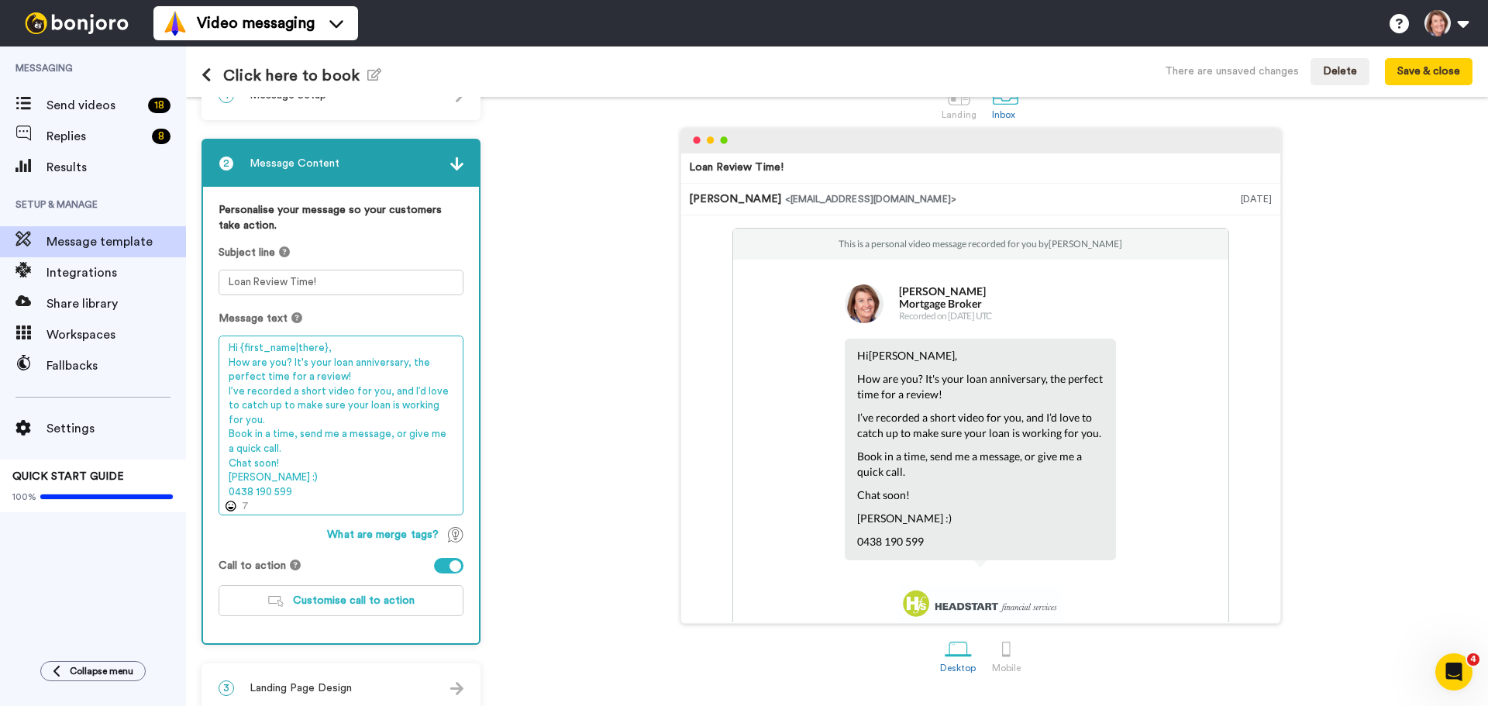
scroll to position [57, 0]
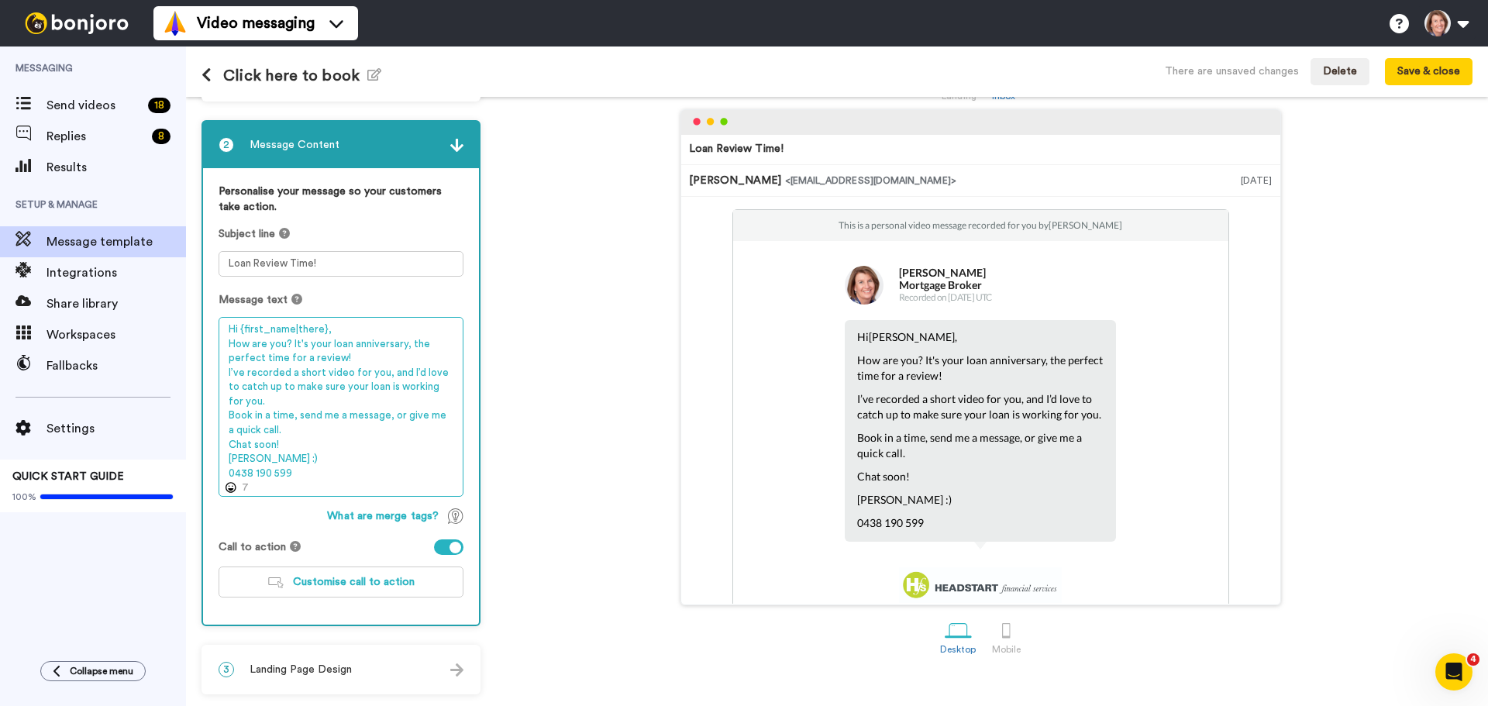
type textarea "Hi {first_name|there}, How are you? It's your loan anniversary, the perfect tim…"
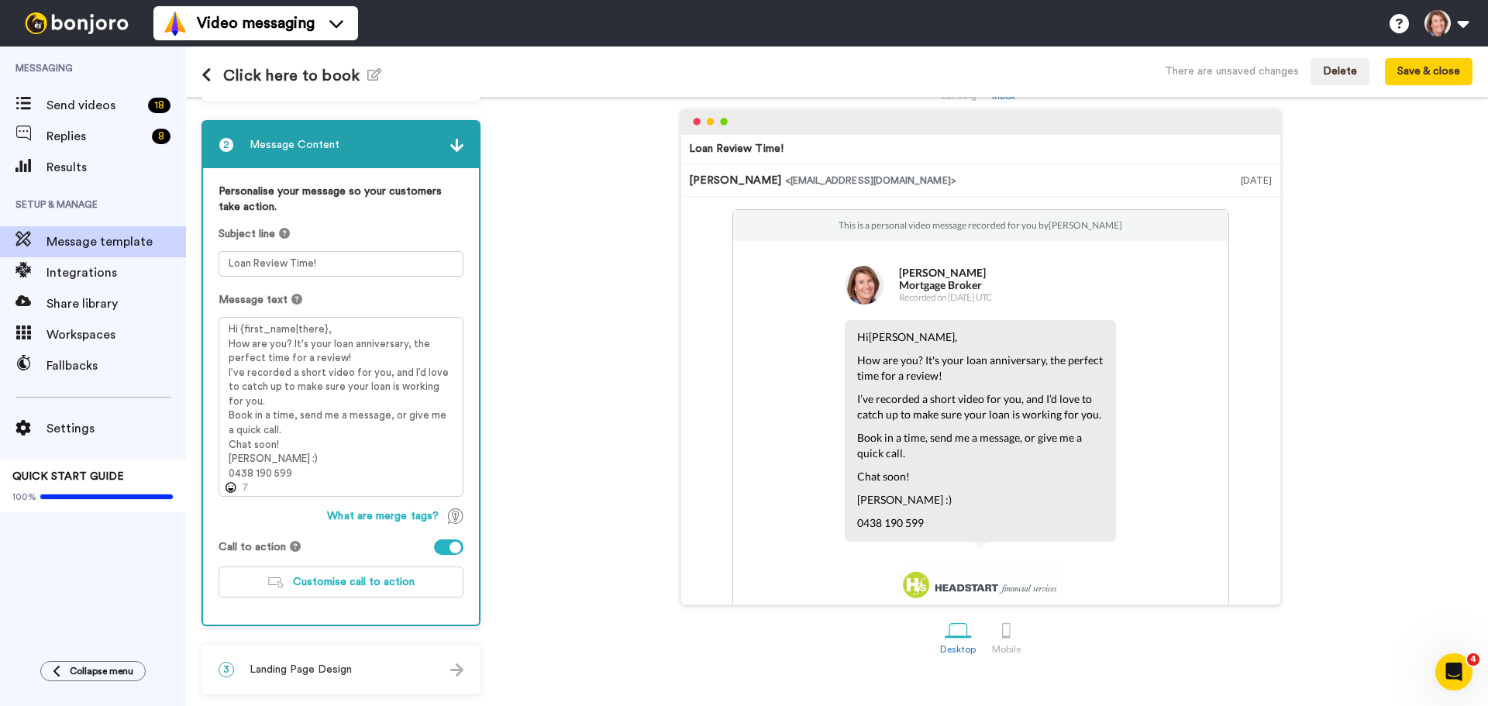
click at [396, 669] on div "3 Landing Page Design" at bounding box center [341, 670] width 276 height 47
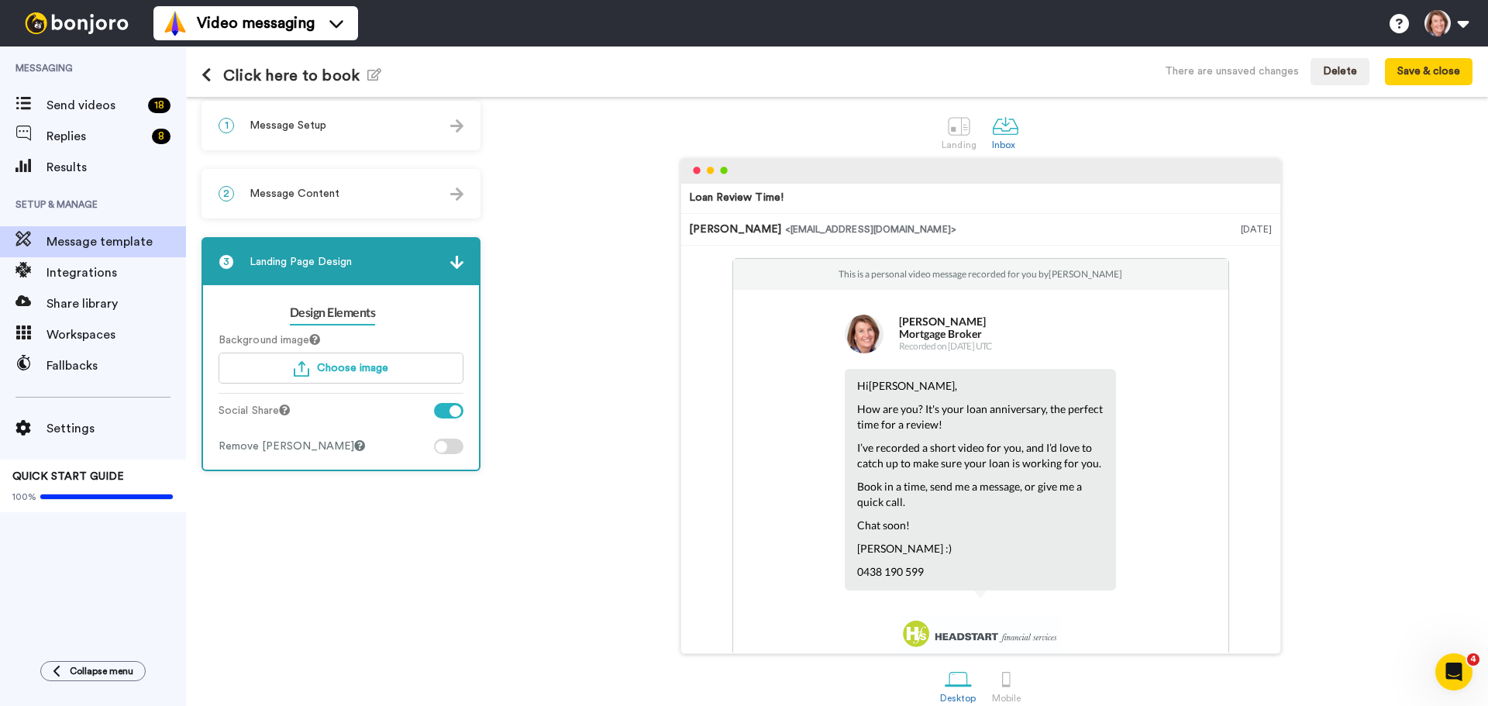
scroll to position [0, 0]
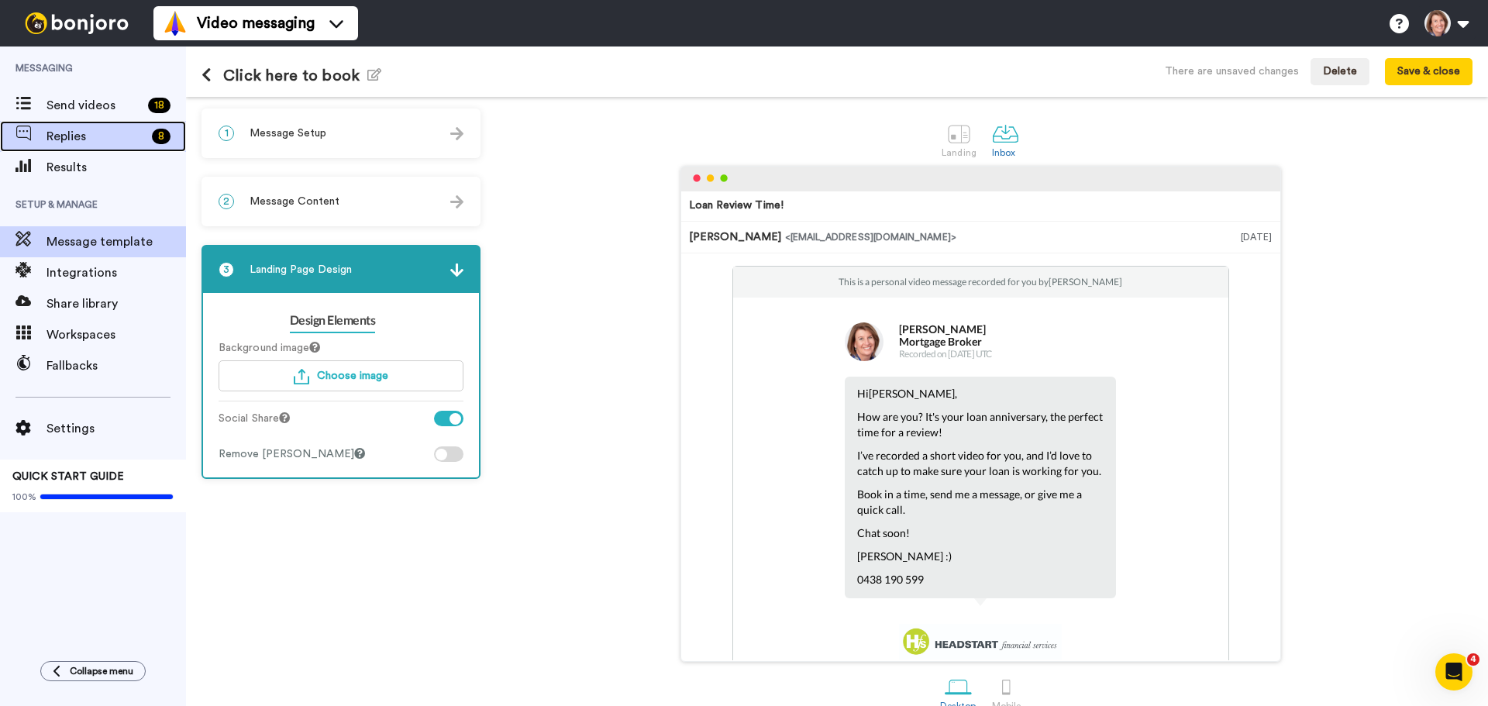
click at [138, 140] on span "Replies" at bounding box center [96, 136] width 99 height 19
click at [1401, 74] on button "Save & close" at bounding box center [1429, 72] width 88 height 28
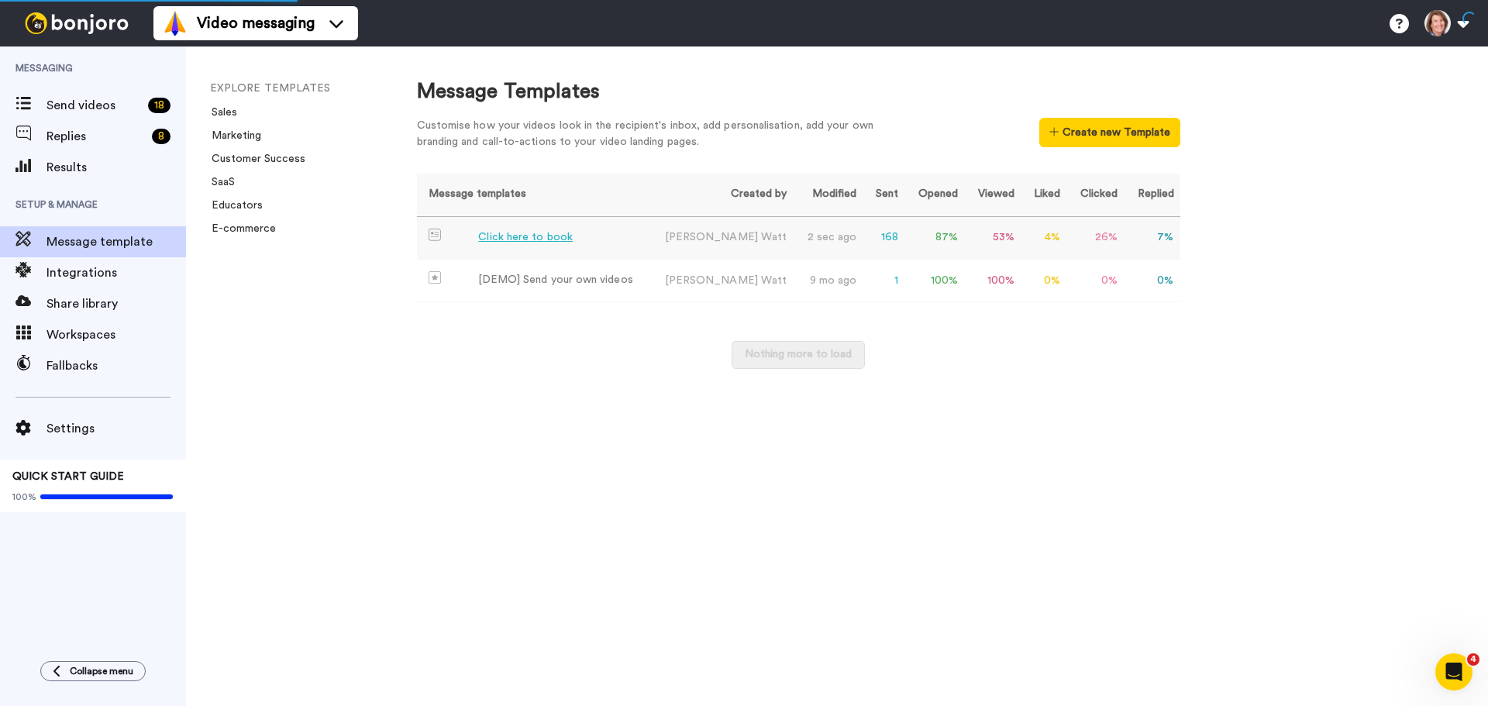
click at [620, 236] on td "Click here to book" at bounding box center [532, 238] width 231 height 43
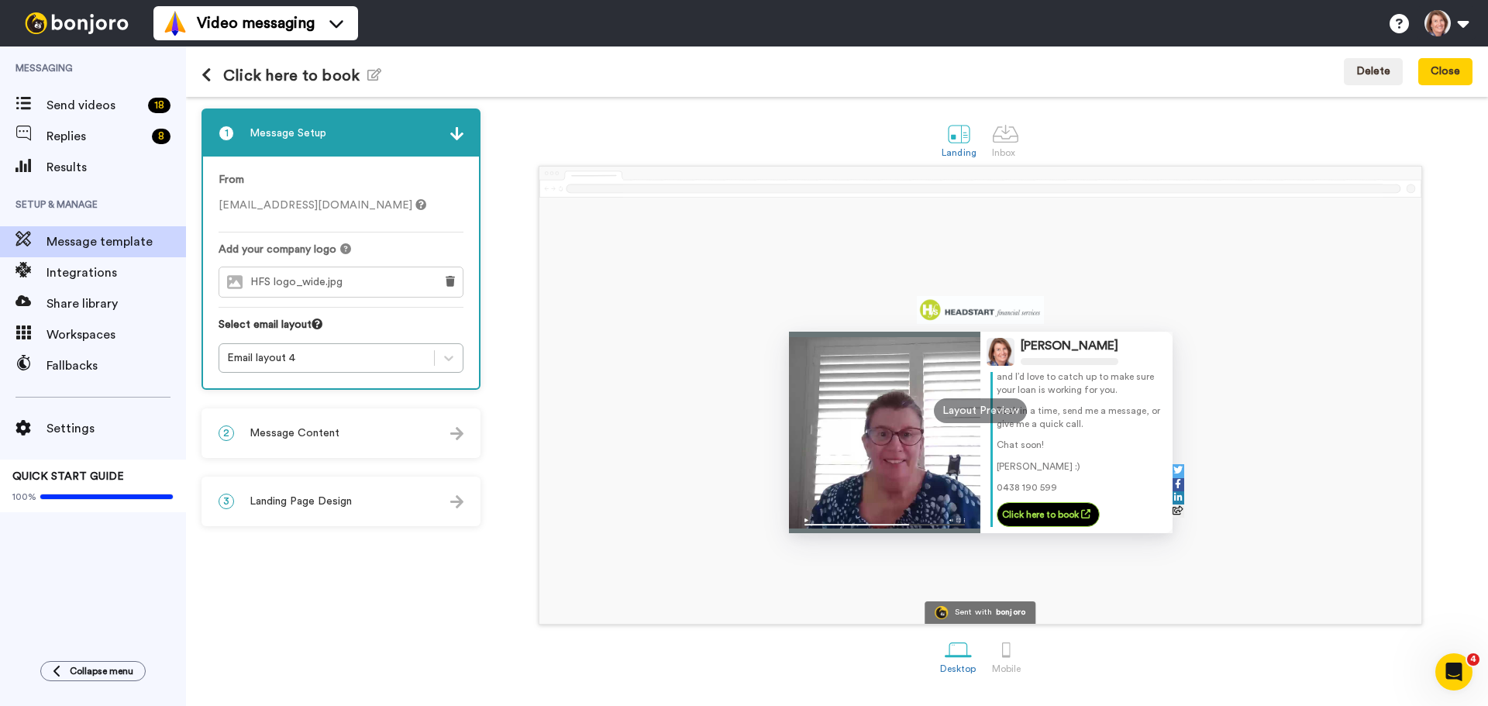
scroll to position [98, 0]
click at [88, 116] on div "Send videos 18" at bounding box center [93, 105] width 186 height 31
